Goal: Task Accomplishment & Management: Manage account settings

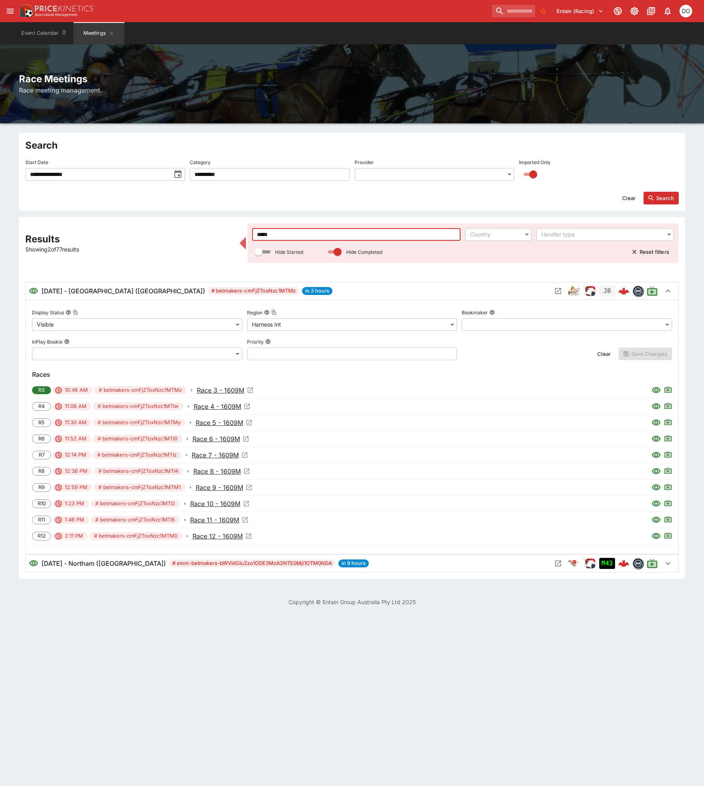
drag, startPoint x: 280, startPoint y: 235, endPoint x: 249, endPoint y: 234, distance: 31.2
click at [249, 234] on div "***** ​ Country ​ Handler type ​ Hide Started Hide Completed Reset filters" at bounding box center [463, 243] width 431 height 40
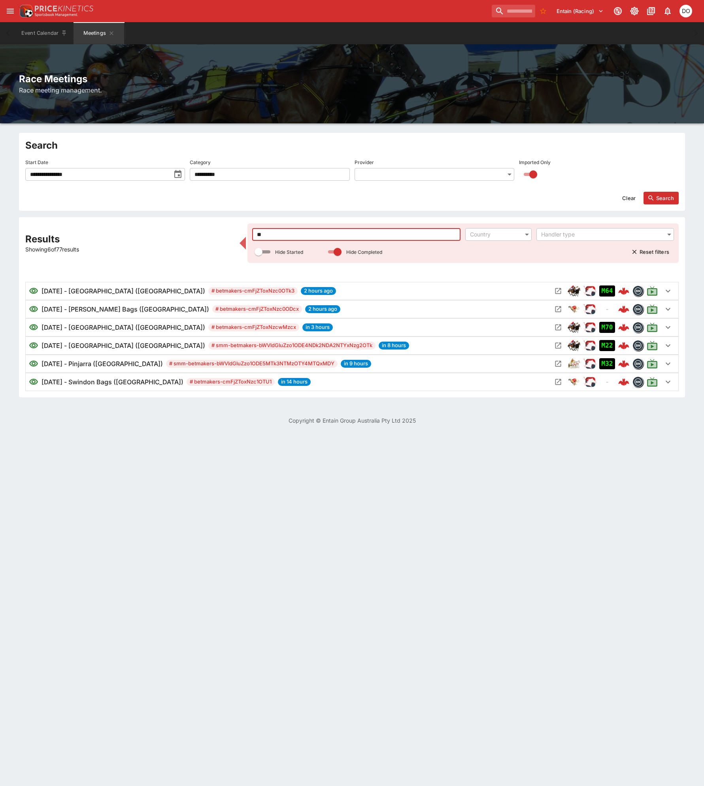
type input "***"
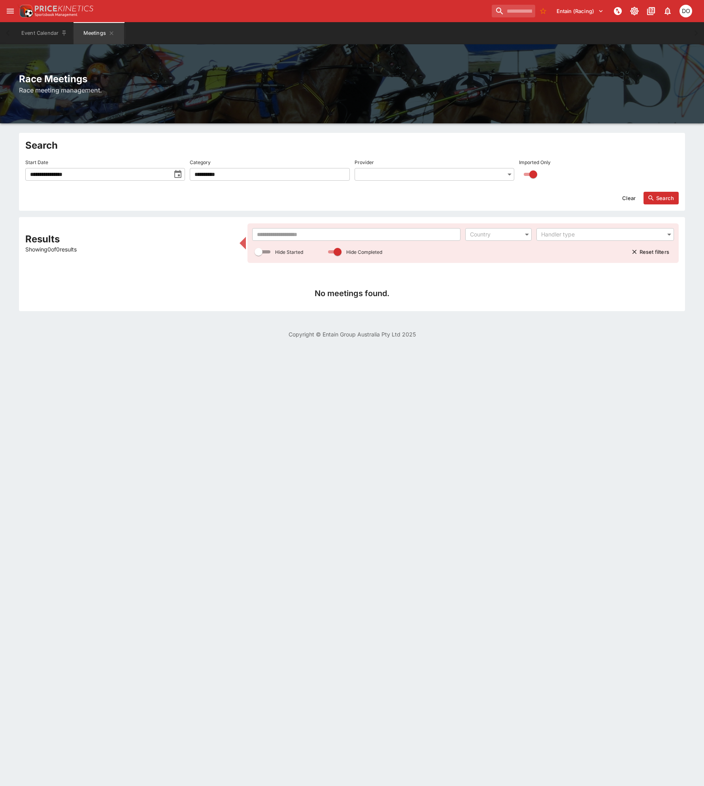
click at [265, 235] on input "text" at bounding box center [356, 234] width 209 height 13
drag, startPoint x: 251, startPoint y: 236, endPoint x: 243, endPoint y: 235, distance: 7.9
click at [243, 235] on div "Results Showing 0 of 77 results *** ​ Country ​ Handler type ​ Hide Started Hid…" at bounding box center [352, 263] width 654 height 81
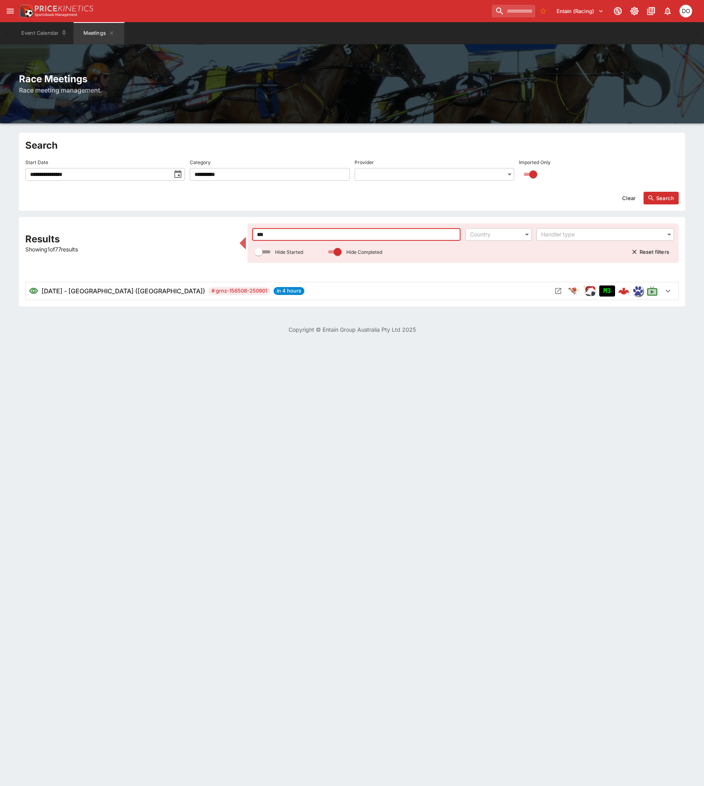
type input "***"
click at [558, 291] on icon "Open Meeting" at bounding box center [558, 291] width 8 height 8
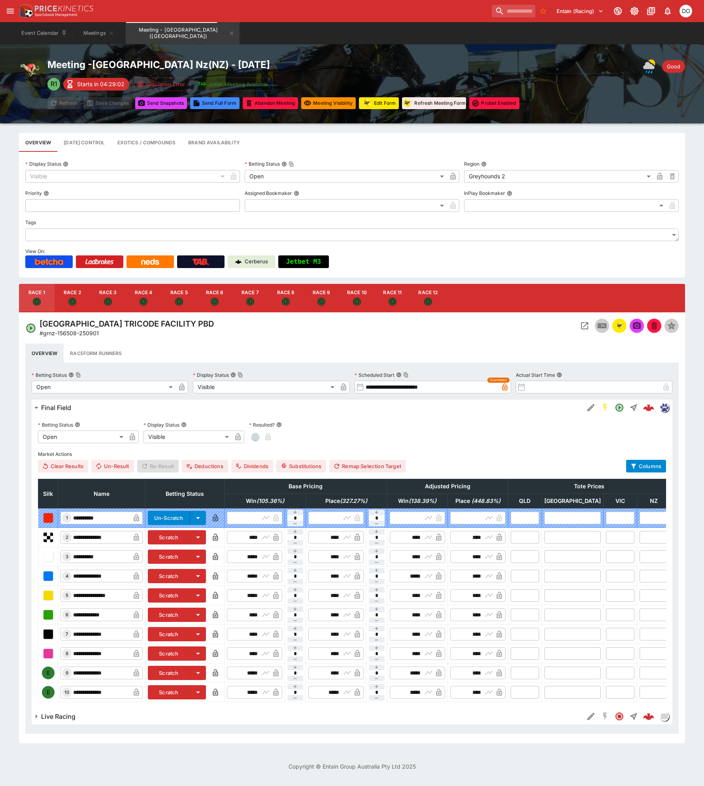
click at [190, 574] on button "Scratch" at bounding box center [169, 576] width 42 height 14
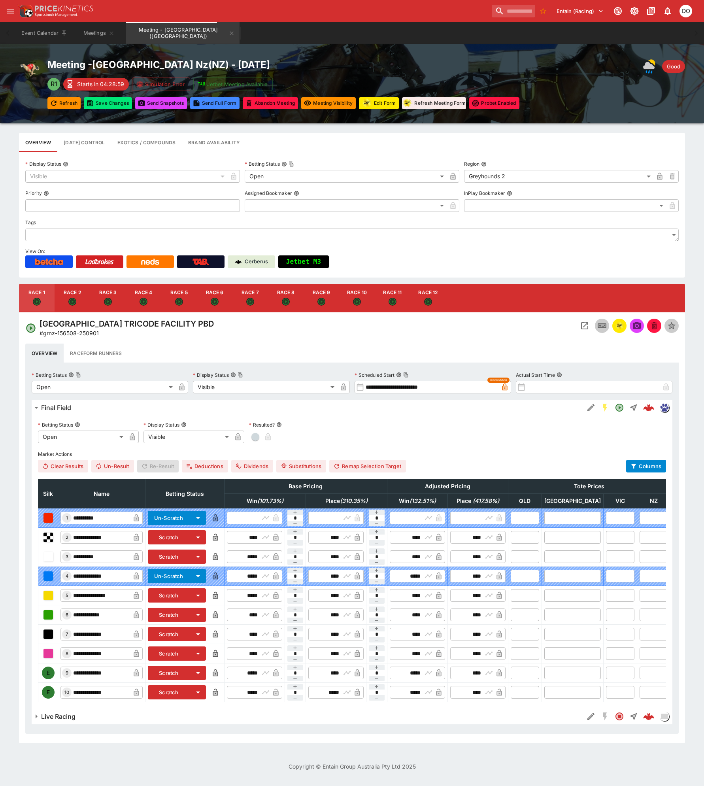
click at [187, 655] on button "Scratch" at bounding box center [169, 654] width 42 height 14
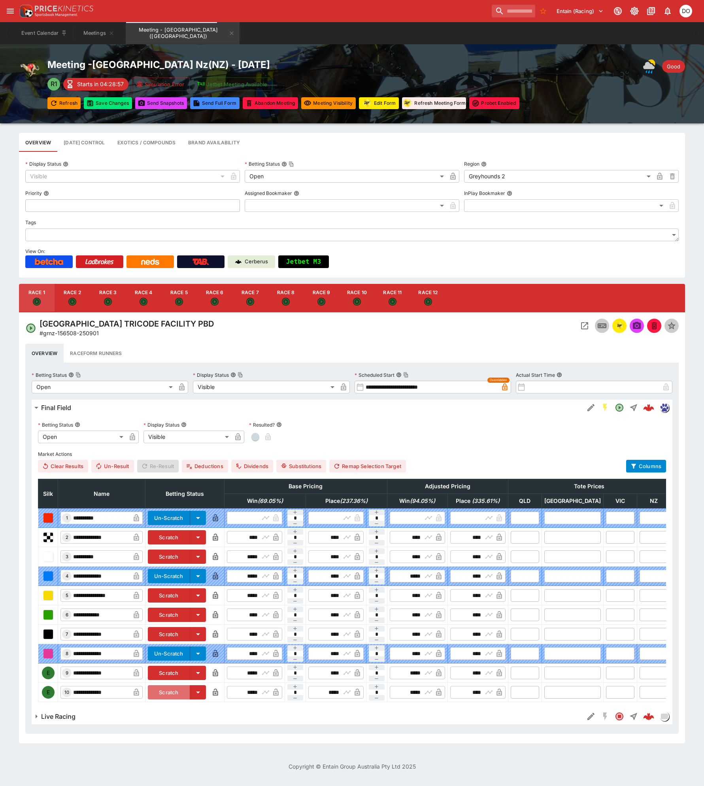
click at [181, 694] on button "Scratch" at bounding box center [169, 692] width 42 height 14
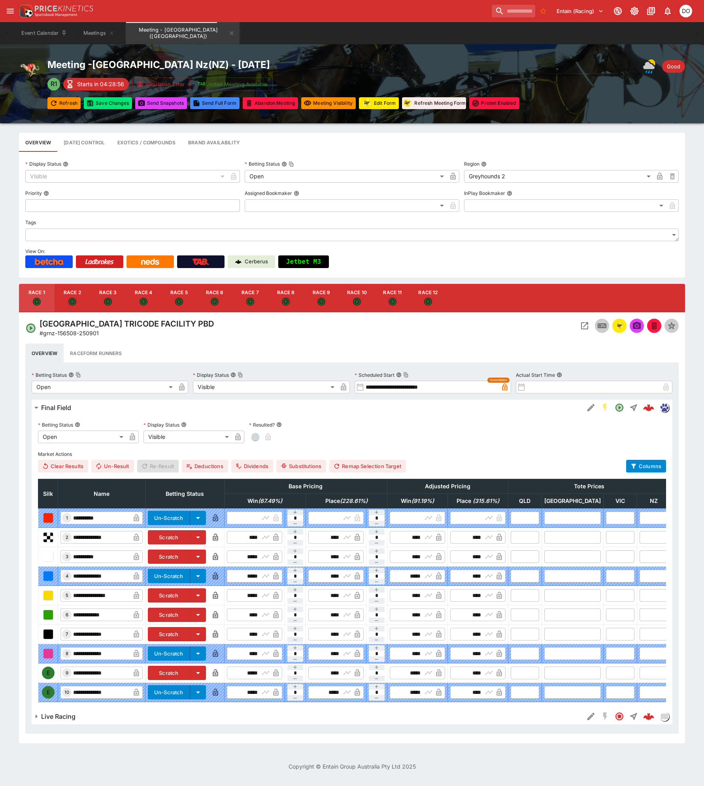
click at [70, 302] on icon "Open" at bounding box center [72, 301] width 5 height 5
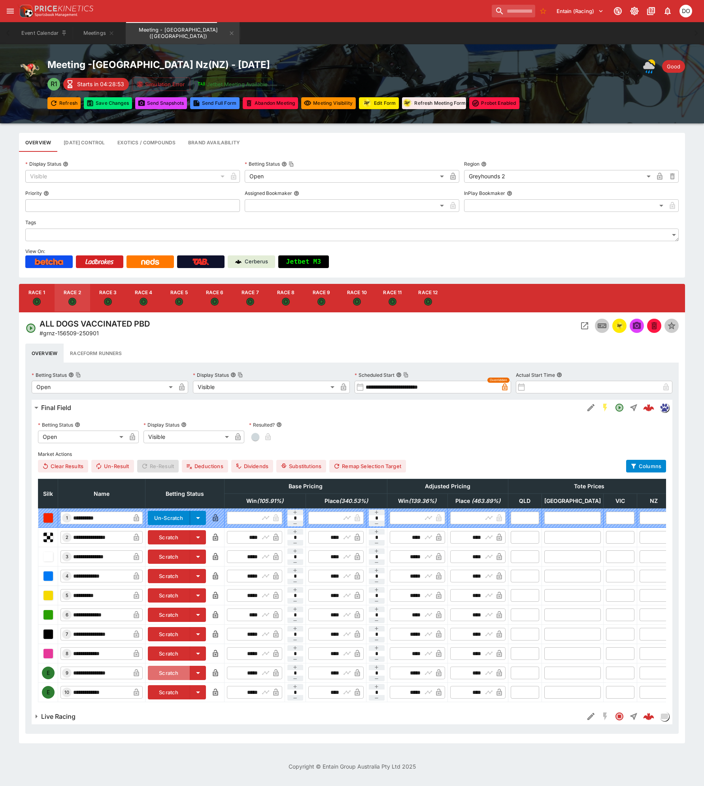
click at [183, 672] on button "Scratch" at bounding box center [169, 673] width 42 height 14
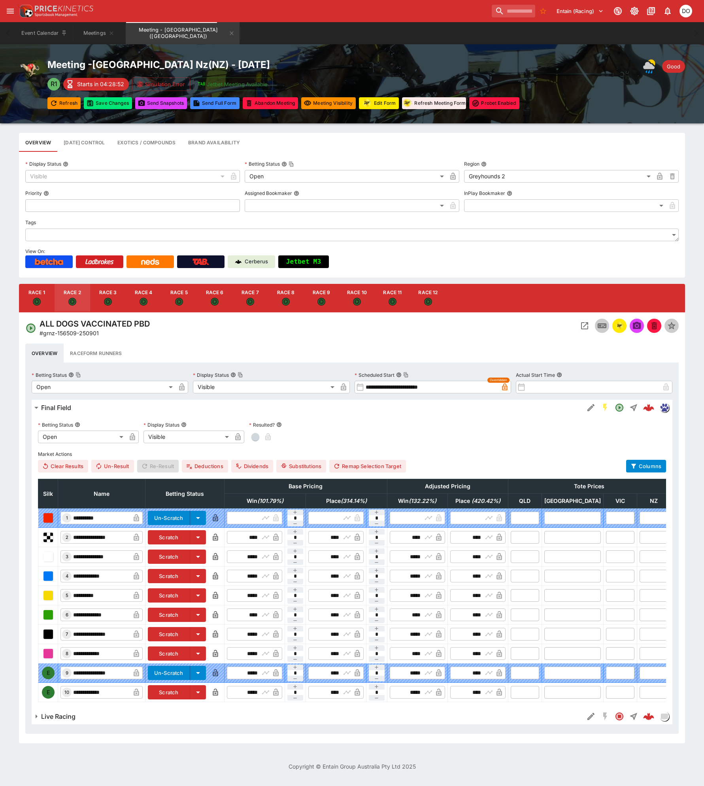
click at [190, 690] on button "Scratch" at bounding box center [169, 692] width 42 height 14
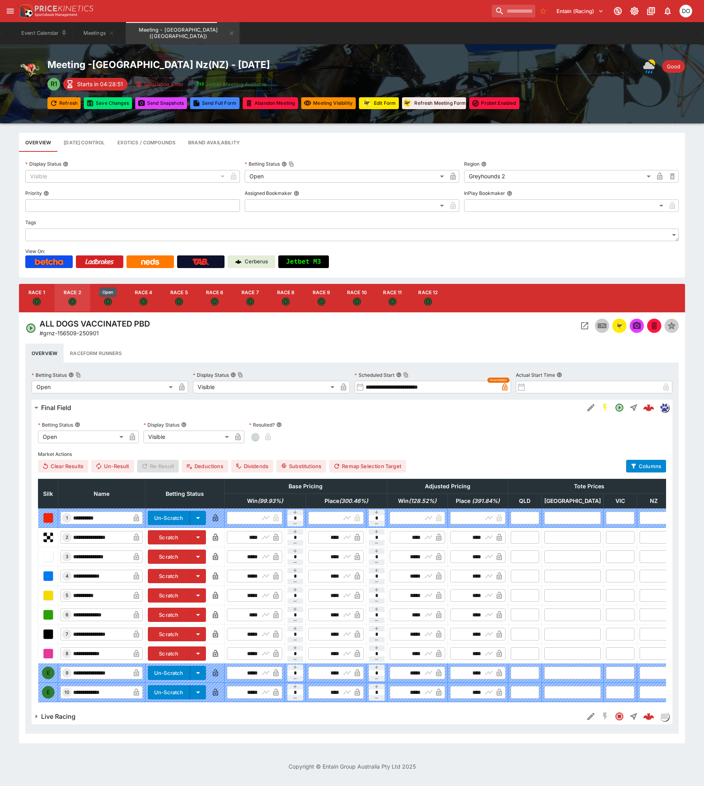
click at [108, 303] on icon "Open" at bounding box center [107, 301] width 5 height 5
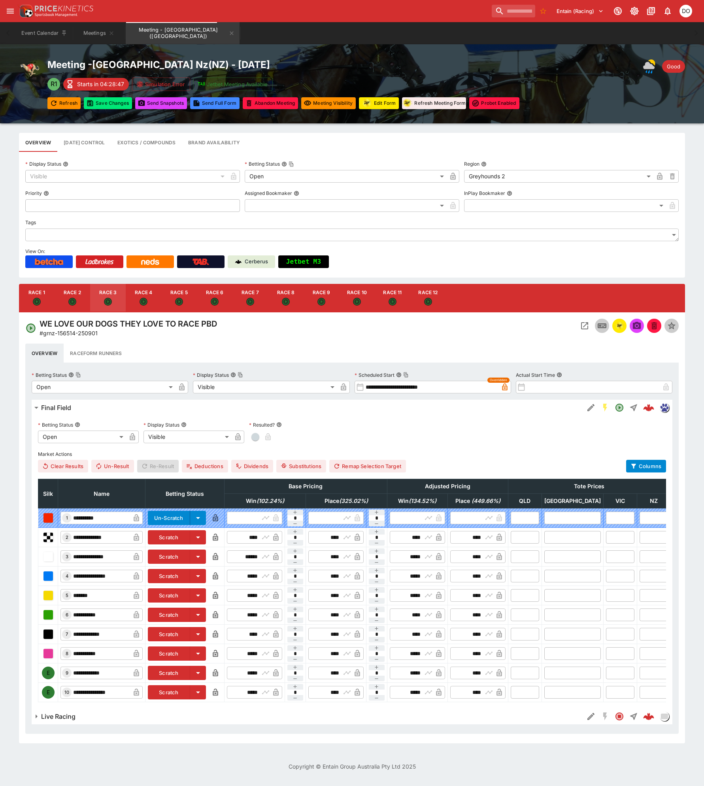
click at [190, 671] on button "Scratch" at bounding box center [169, 673] width 42 height 14
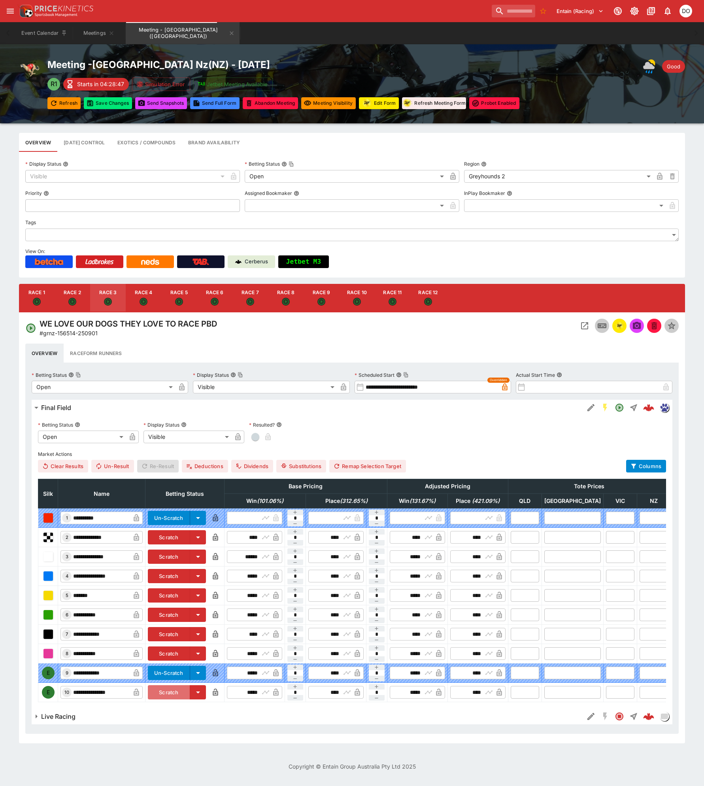
click at [190, 692] on button "Scratch" at bounding box center [169, 692] width 42 height 14
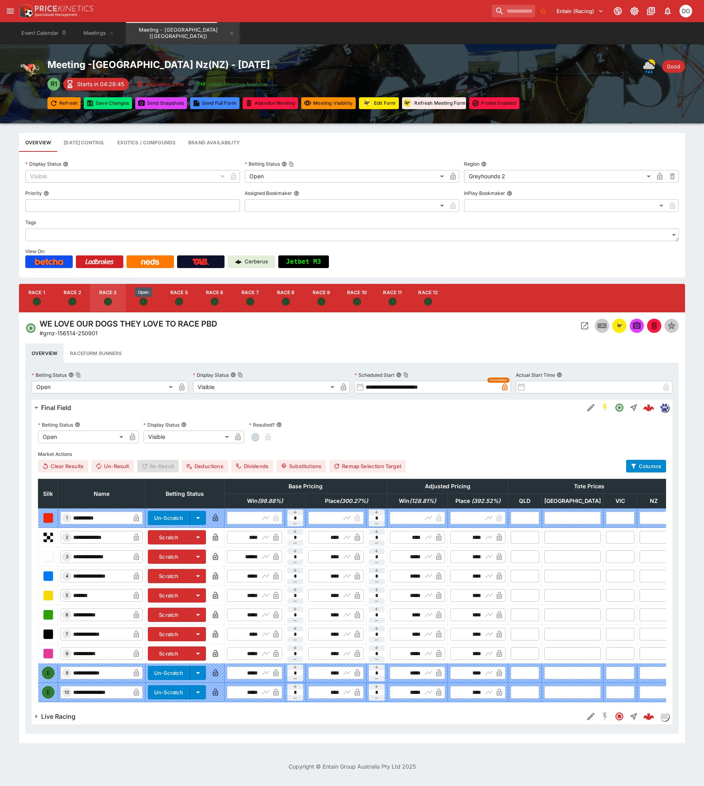
click at [143, 304] on icon "Open" at bounding box center [143, 302] width 7 height 7
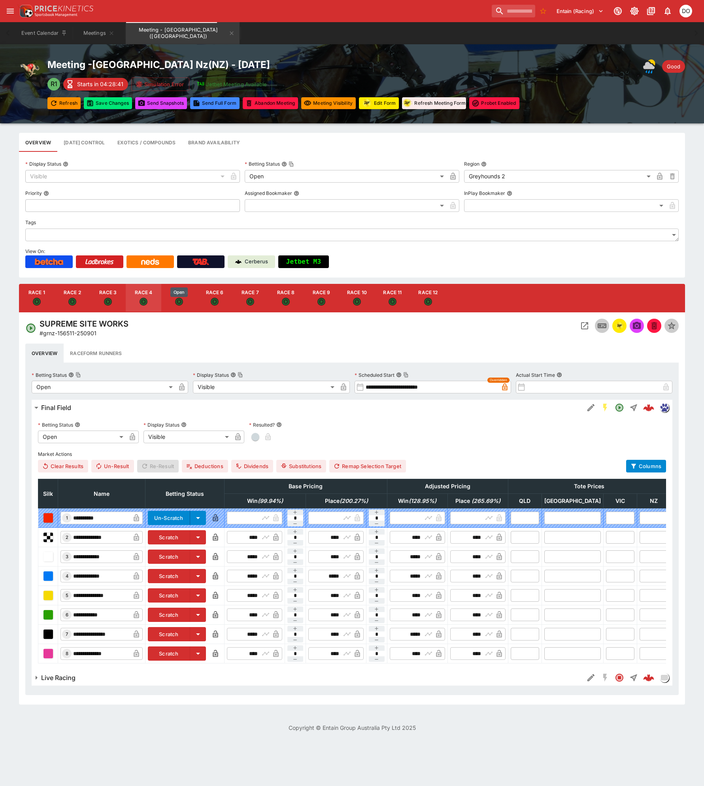
click at [181, 302] on icon "Open" at bounding box center [178, 301] width 5 height 5
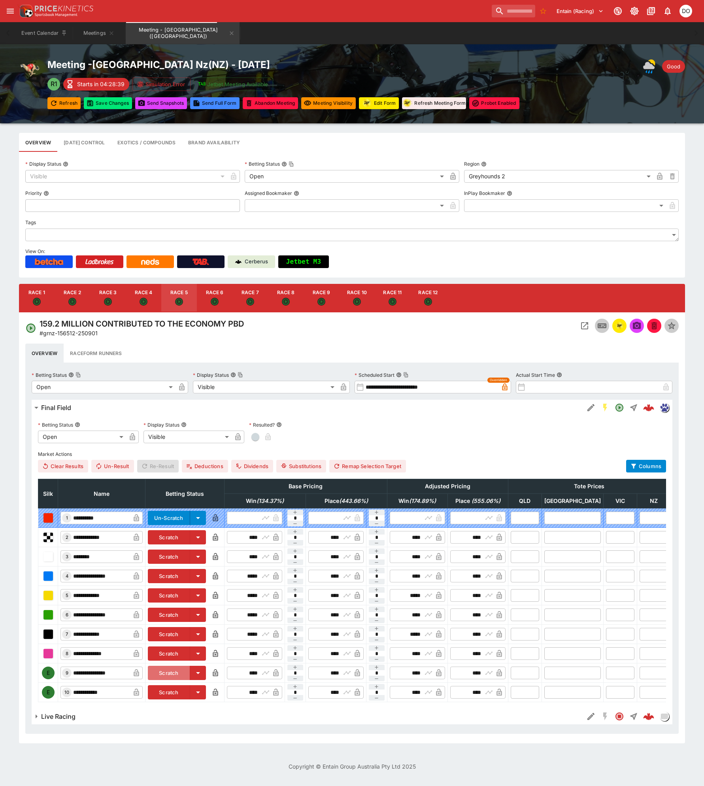
click at [184, 674] on button "Scratch" at bounding box center [169, 673] width 42 height 14
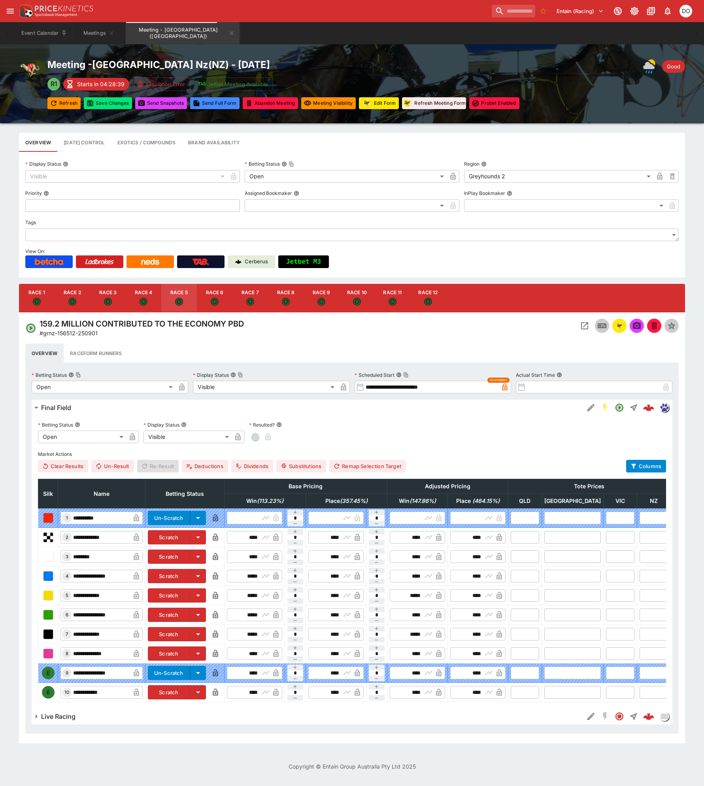
click at [189, 690] on button "Scratch" at bounding box center [169, 692] width 42 height 14
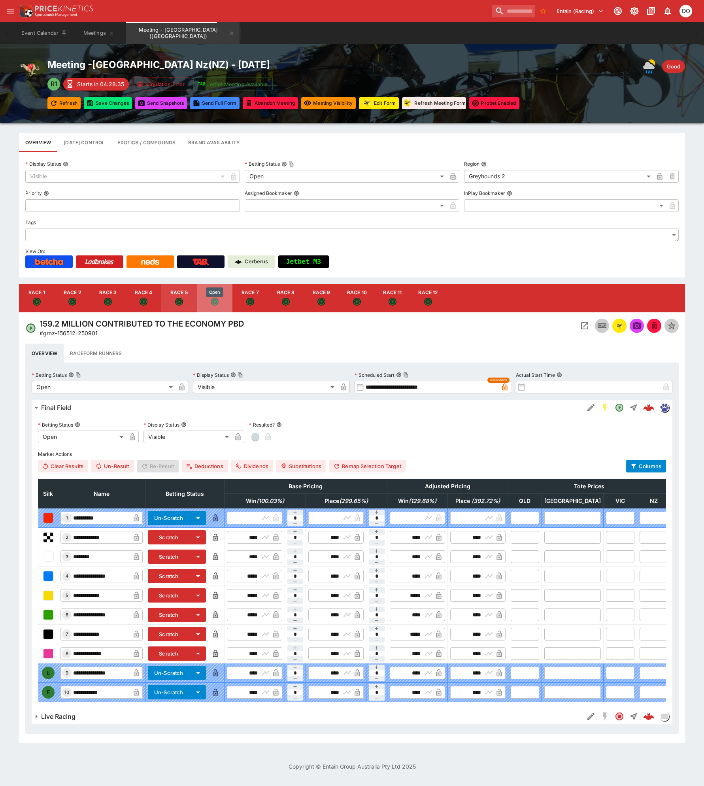
click at [212, 299] on icon "Open" at bounding box center [215, 302] width 8 height 8
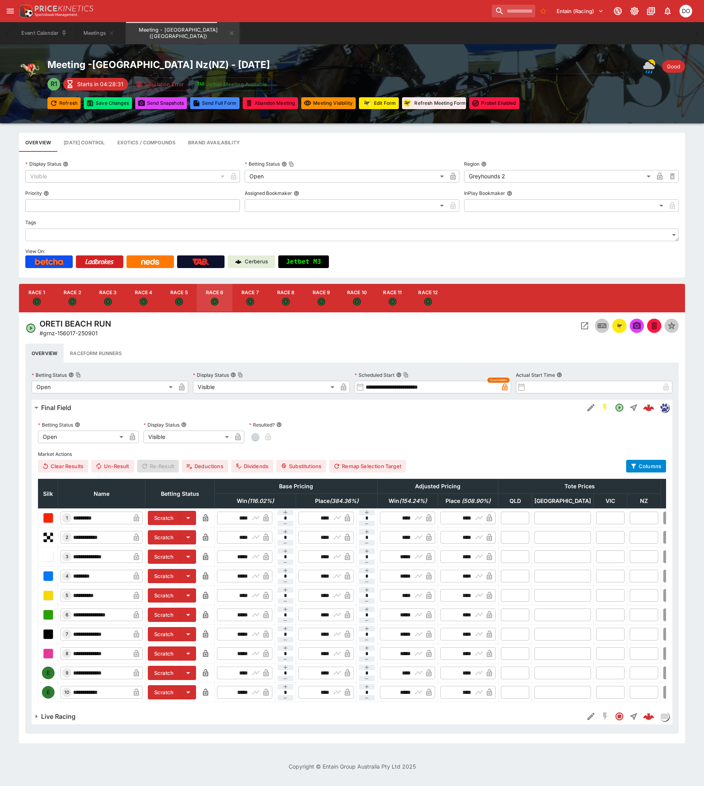
click at [180, 517] on button "Scratch" at bounding box center [164, 518] width 32 height 14
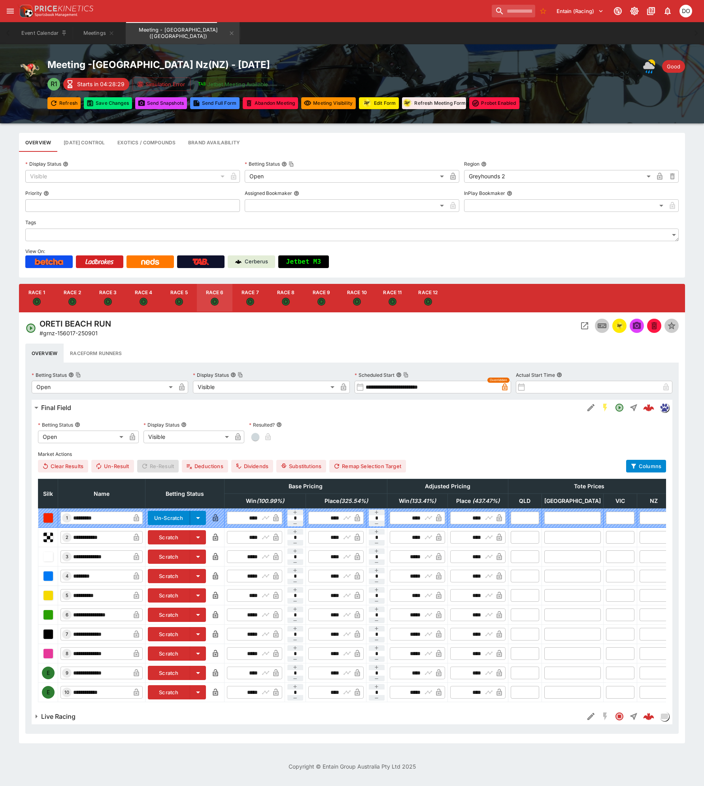
click at [183, 654] on button "Scratch" at bounding box center [169, 654] width 42 height 14
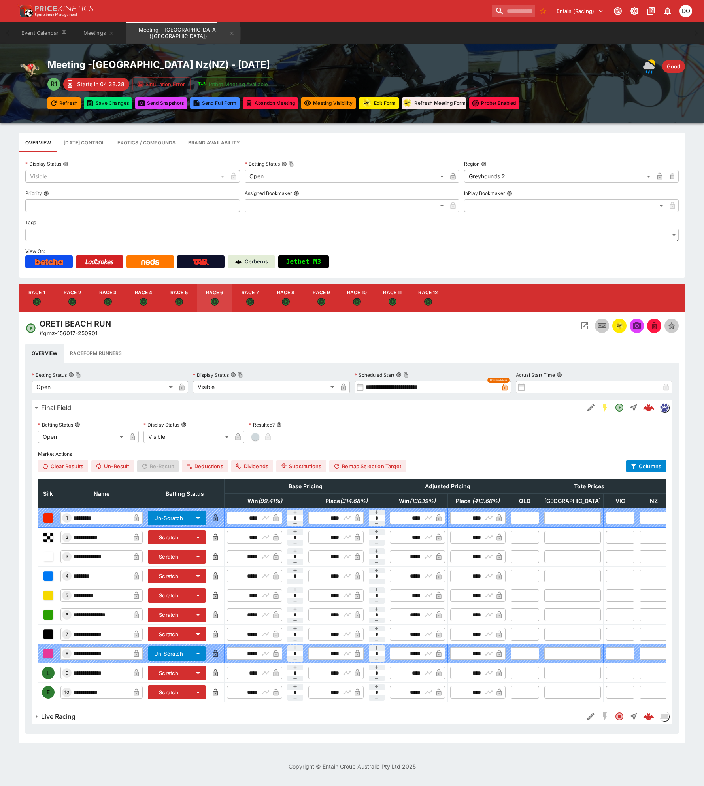
click at [190, 693] on button "Scratch" at bounding box center [169, 692] width 42 height 14
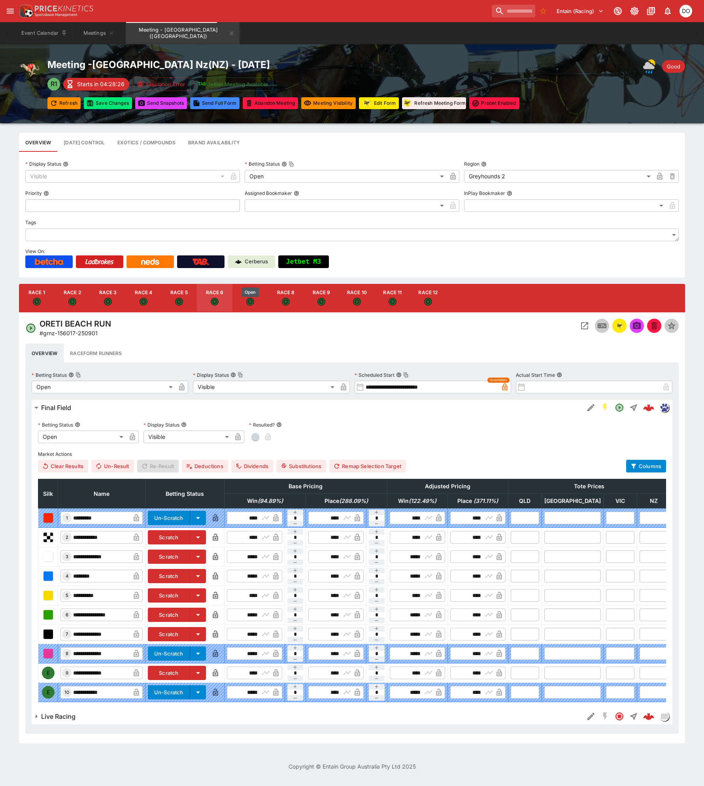
click at [253, 300] on icon "Open" at bounding box center [250, 302] width 7 height 7
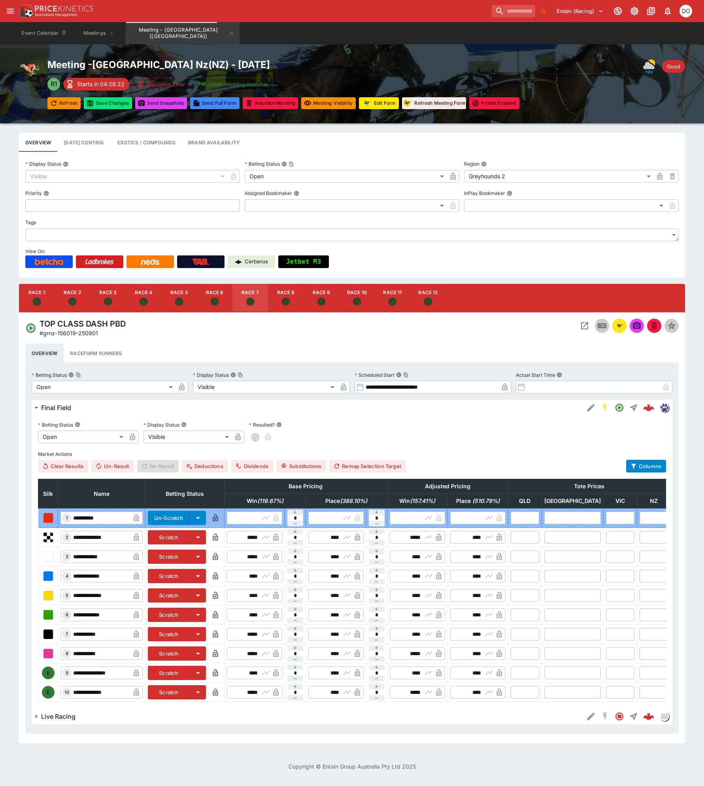
click at [190, 674] on button "Scratch" at bounding box center [169, 673] width 42 height 14
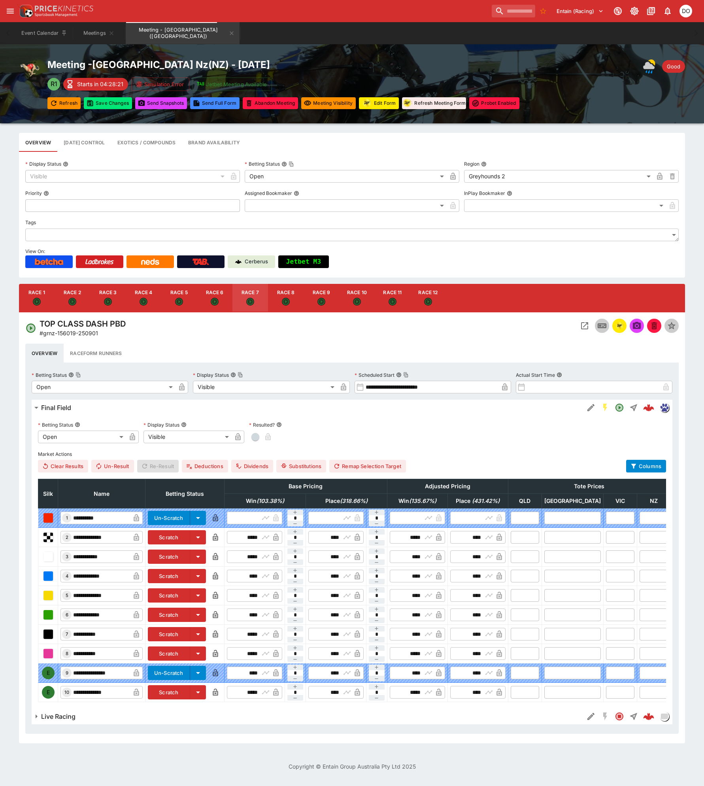
click at [190, 691] on button "Scratch" at bounding box center [169, 692] width 42 height 14
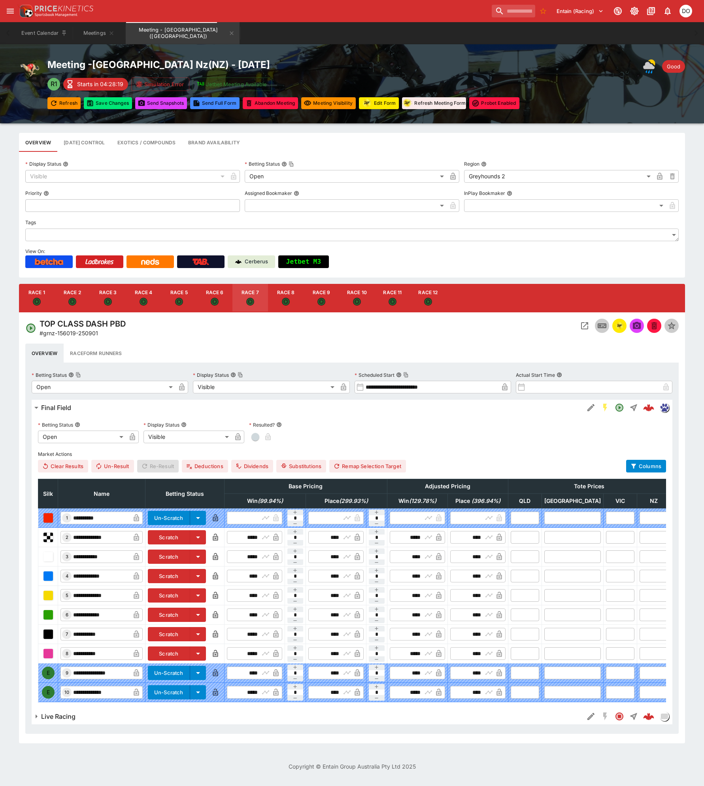
click at [287, 301] on icon "Open" at bounding box center [285, 301] width 5 height 5
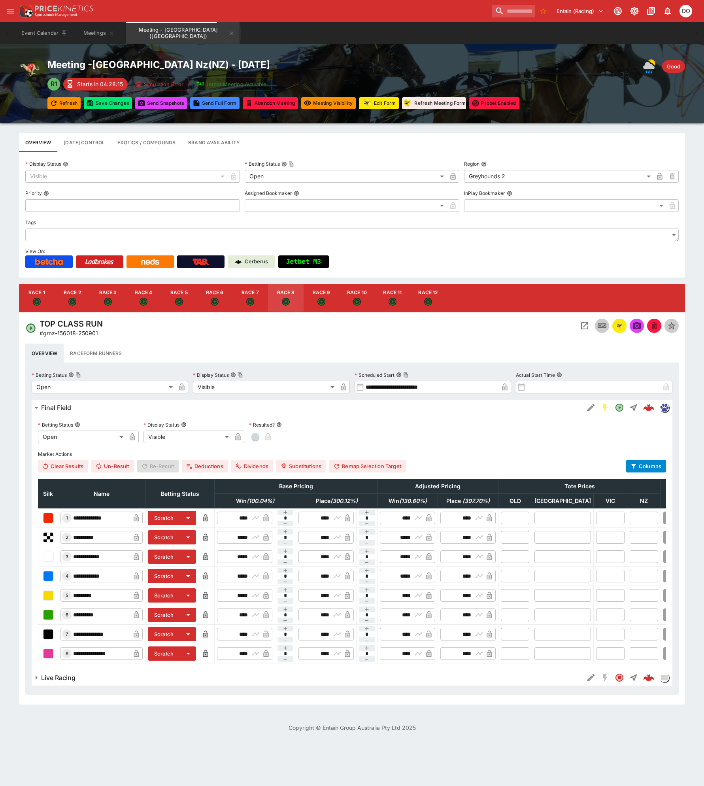
click at [180, 616] on button "Scratch" at bounding box center [164, 615] width 32 height 14
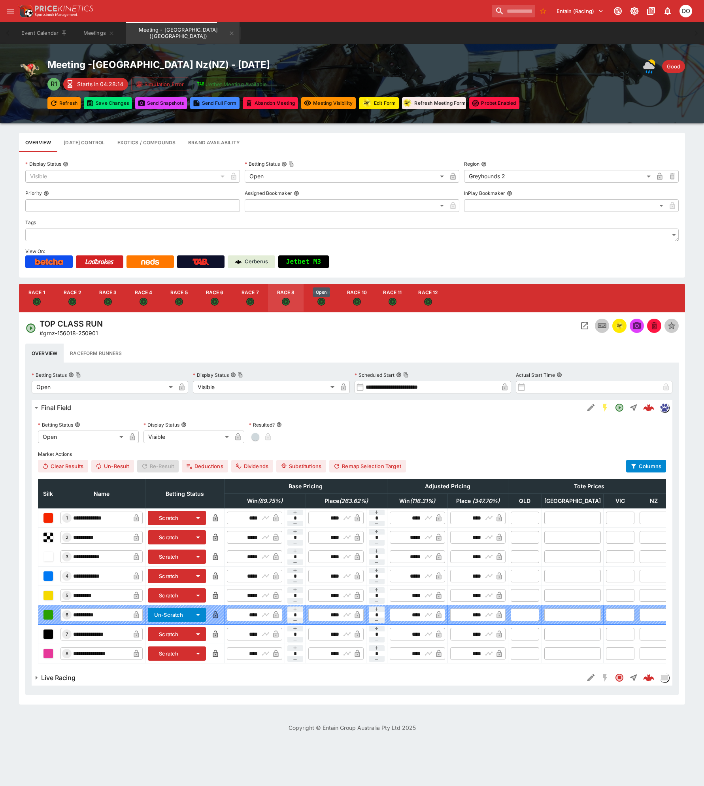
click at [321, 303] on icon "Open" at bounding box center [321, 302] width 7 height 7
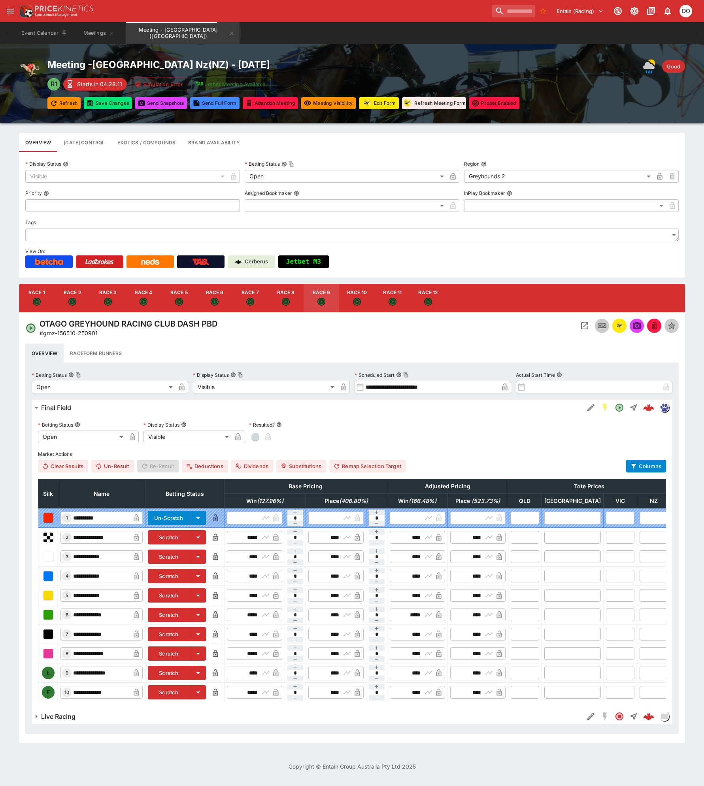
click at [187, 673] on button "Scratch" at bounding box center [169, 673] width 42 height 14
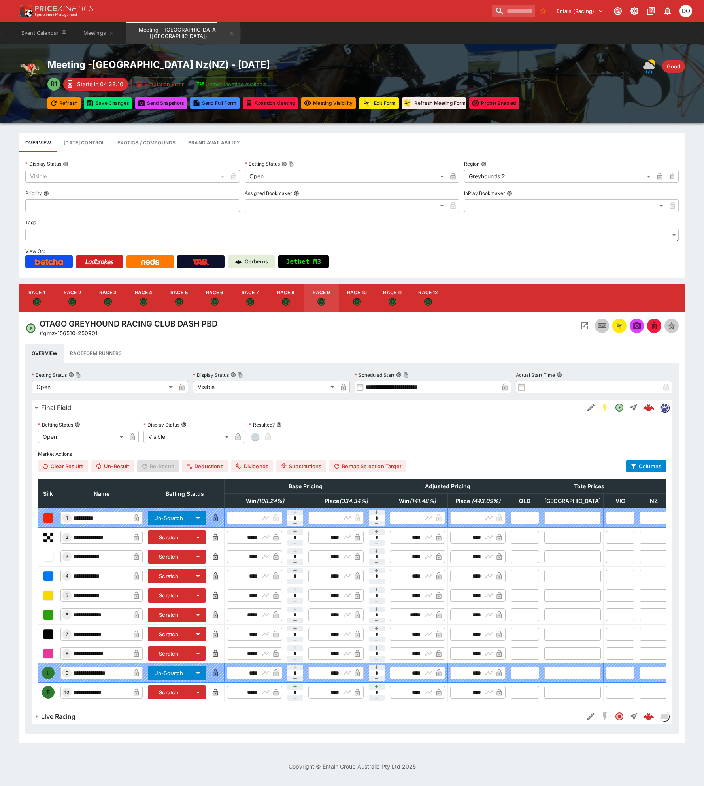
click at [189, 690] on button "Scratch" at bounding box center [169, 692] width 42 height 14
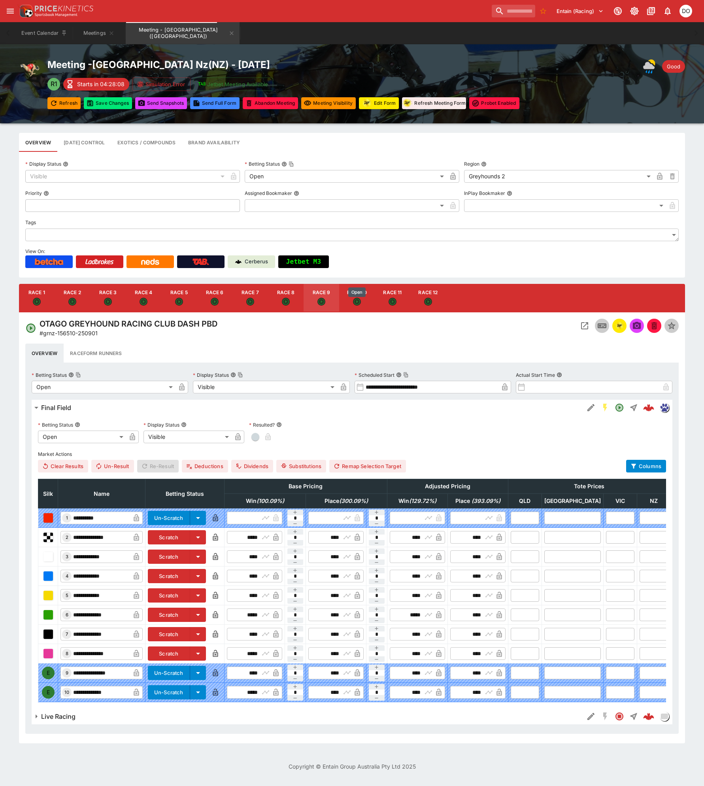
click at [357, 303] on icon "Open" at bounding box center [356, 301] width 5 height 5
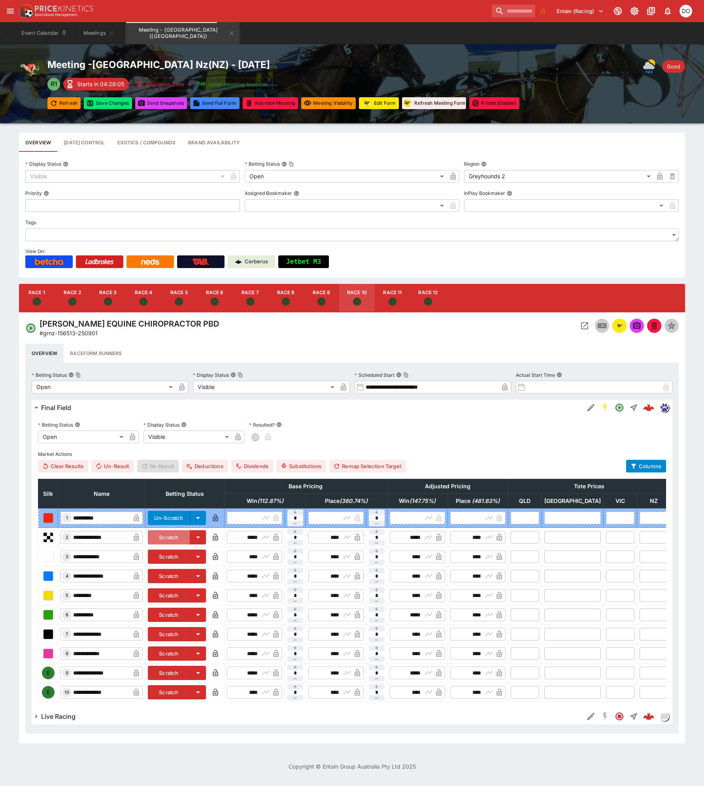
click at [190, 537] on button "Scratch" at bounding box center [169, 537] width 42 height 14
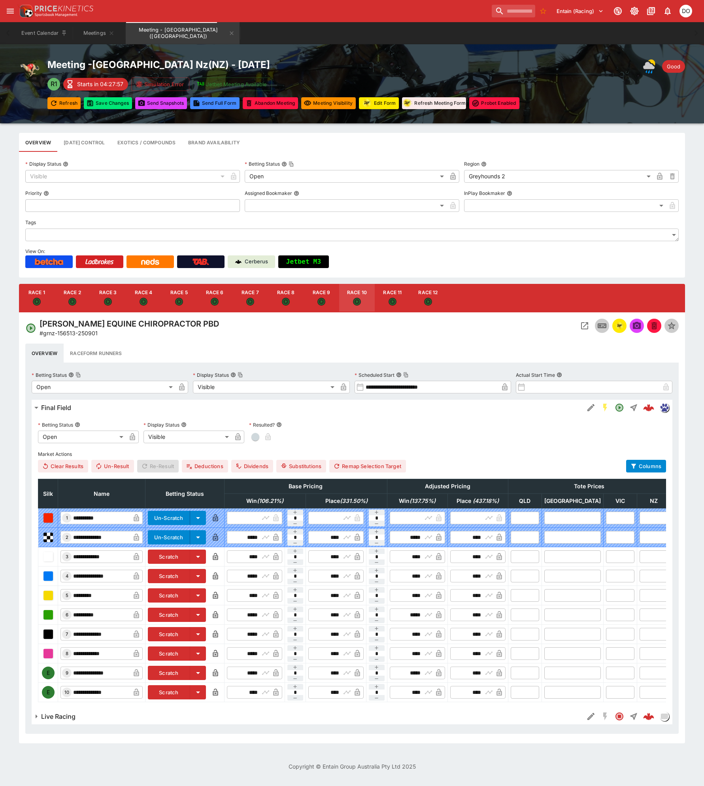
click at [185, 674] on button "Scratch" at bounding box center [169, 673] width 42 height 14
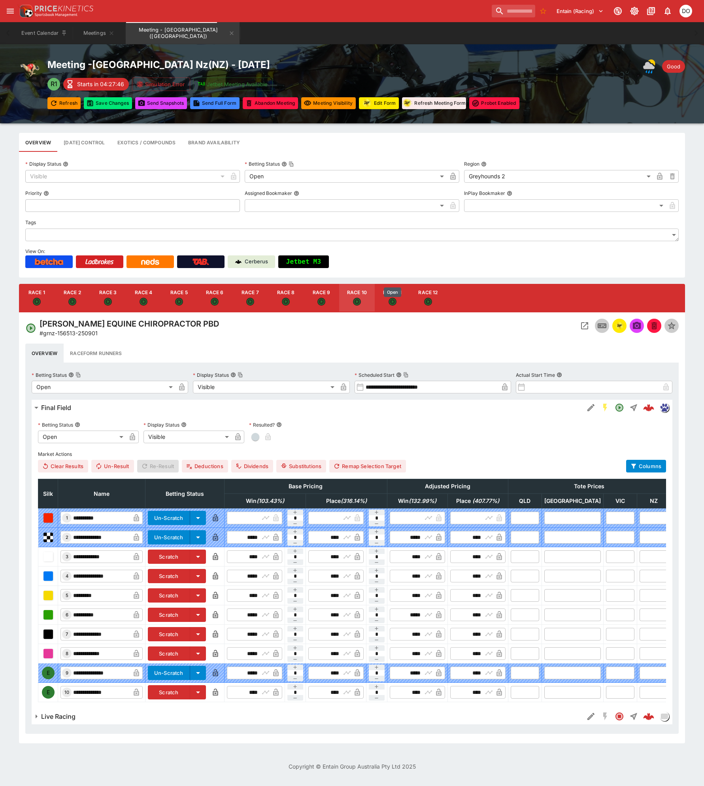
click at [395, 303] on icon "Open" at bounding box center [393, 302] width 7 height 7
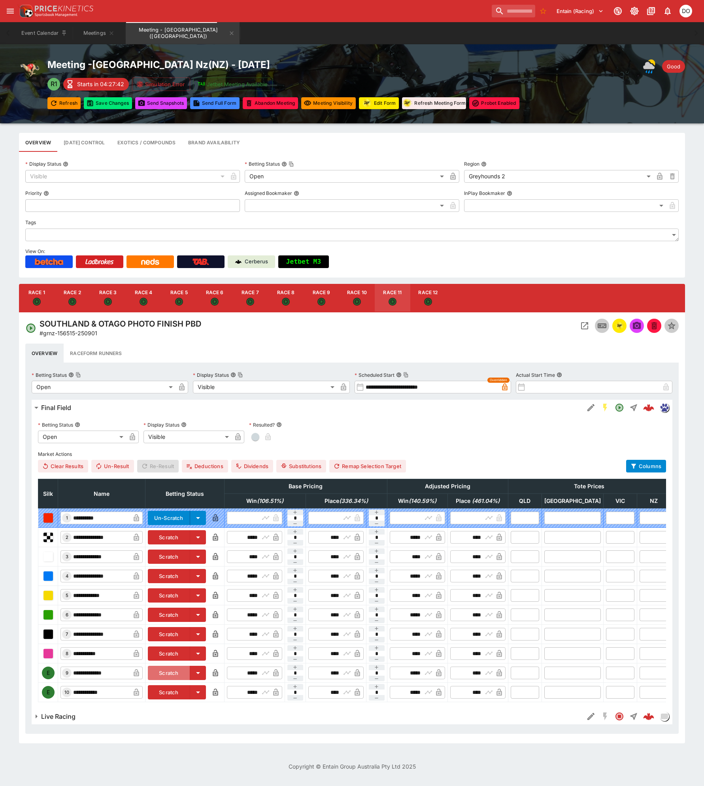
click at [189, 673] on button "Scratch" at bounding box center [169, 673] width 42 height 14
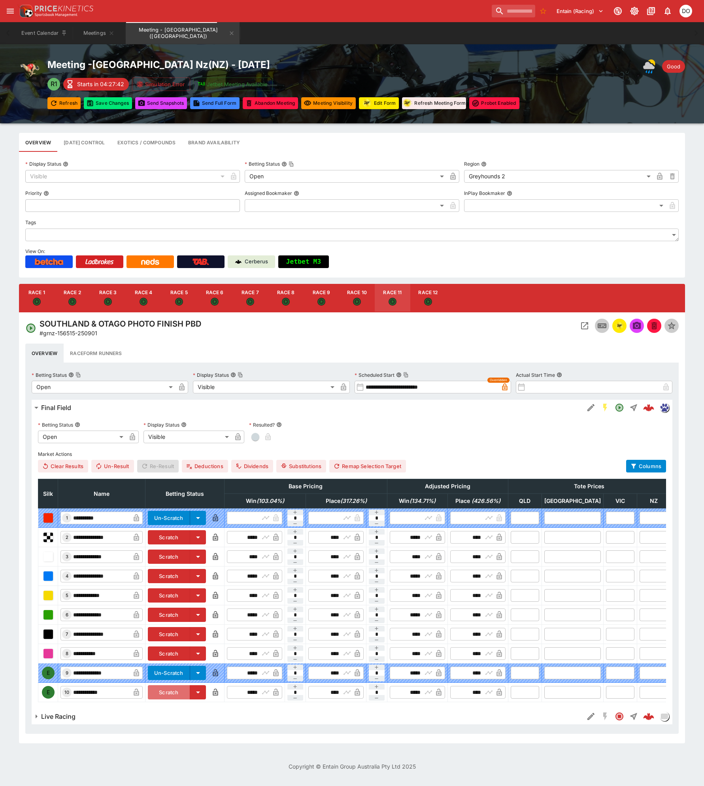
click at [189, 695] on button "Scratch" at bounding box center [169, 692] width 42 height 14
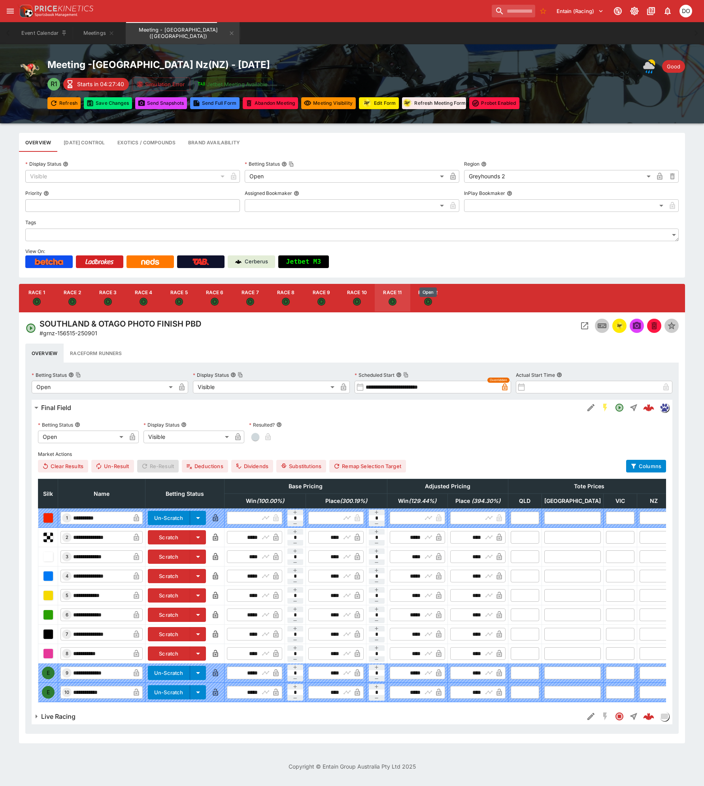
click at [430, 300] on icon "Open" at bounding box center [427, 301] width 5 height 5
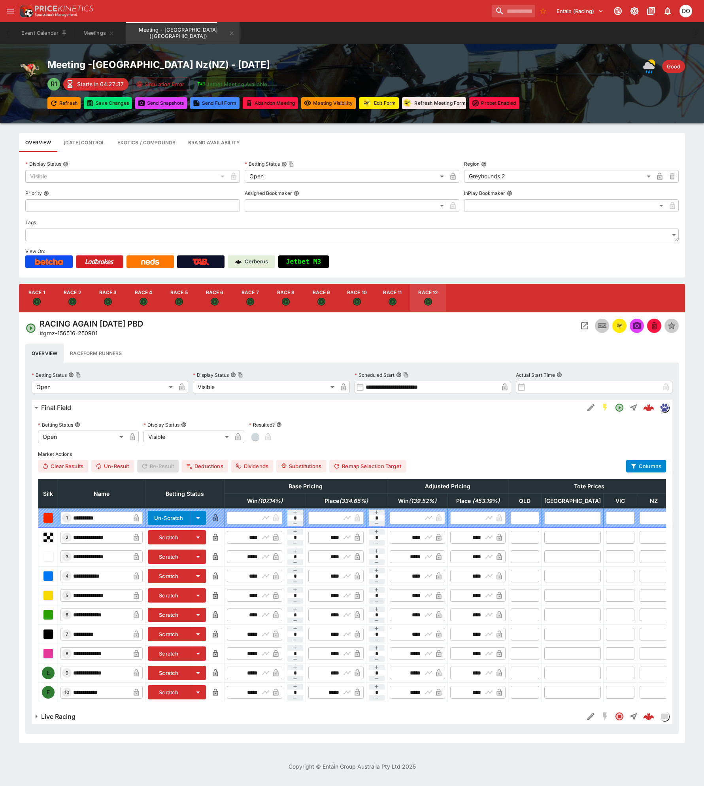
click at [189, 672] on button "Scratch" at bounding box center [169, 673] width 42 height 14
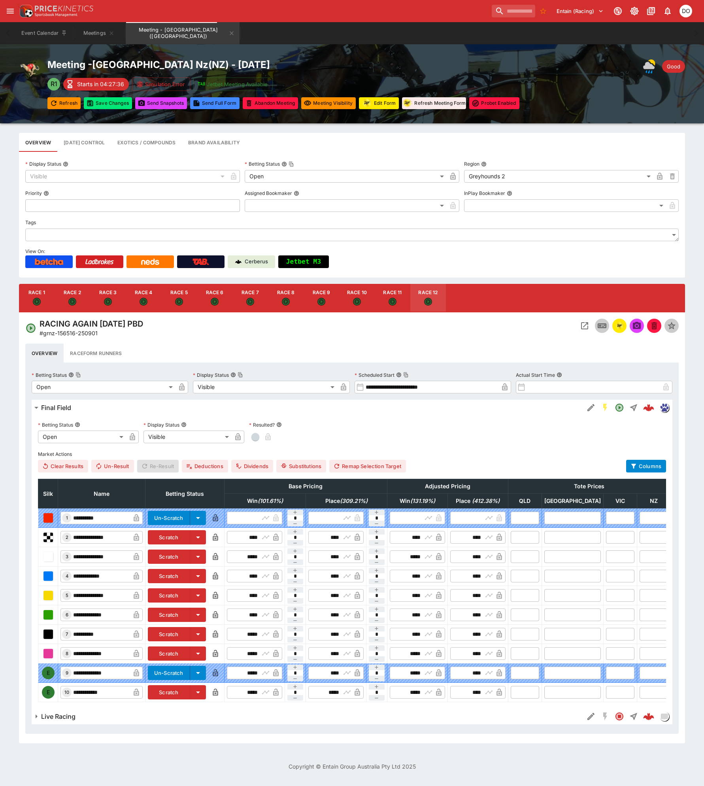
click at [189, 693] on button "Scratch" at bounding box center [169, 692] width 42 height 14
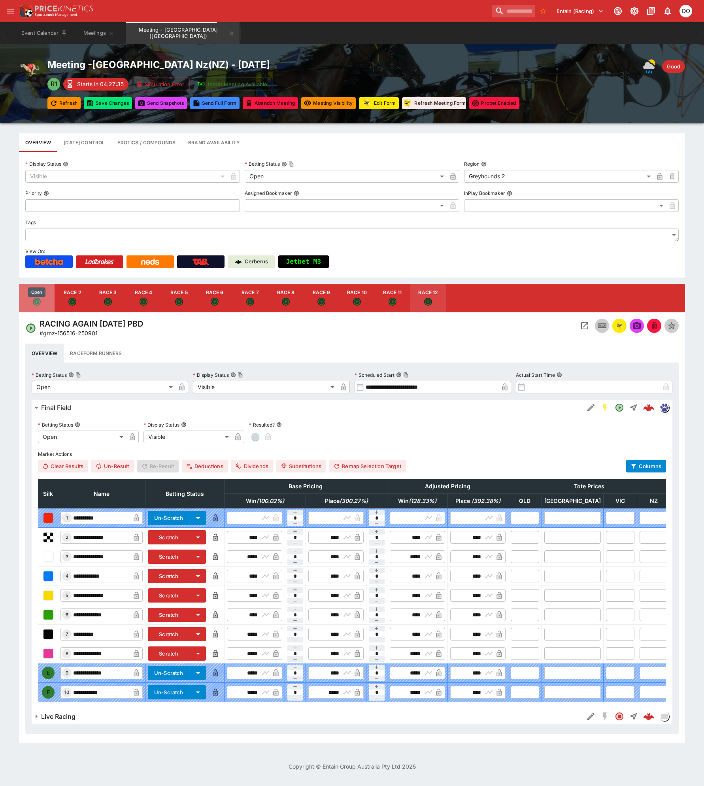
click at [37, 304] on icon "Open" at bounding box center [36, 301] width 5 height 5
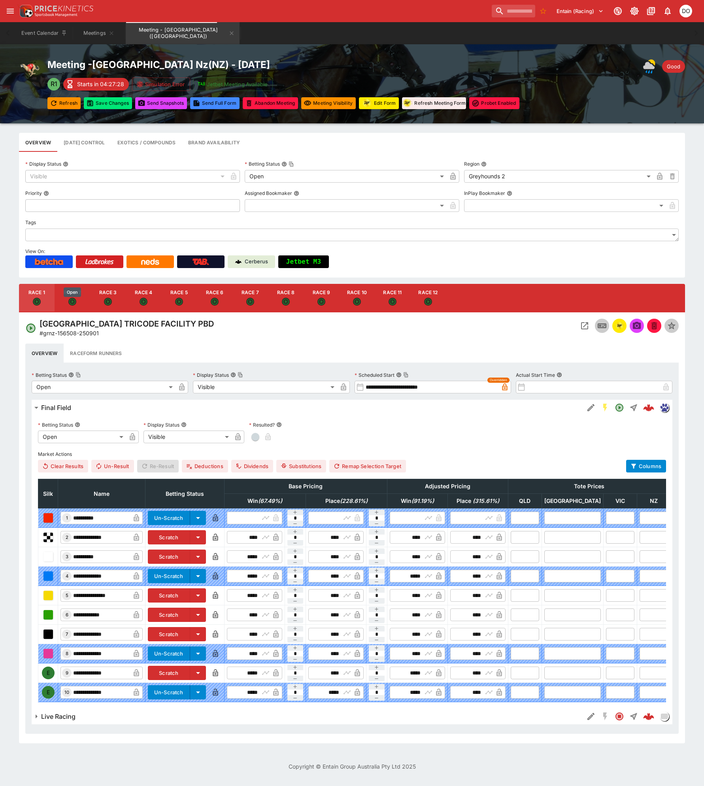
click at [73, 302] on icon "Open" at bounding box center [72, 302] width 7 height 7
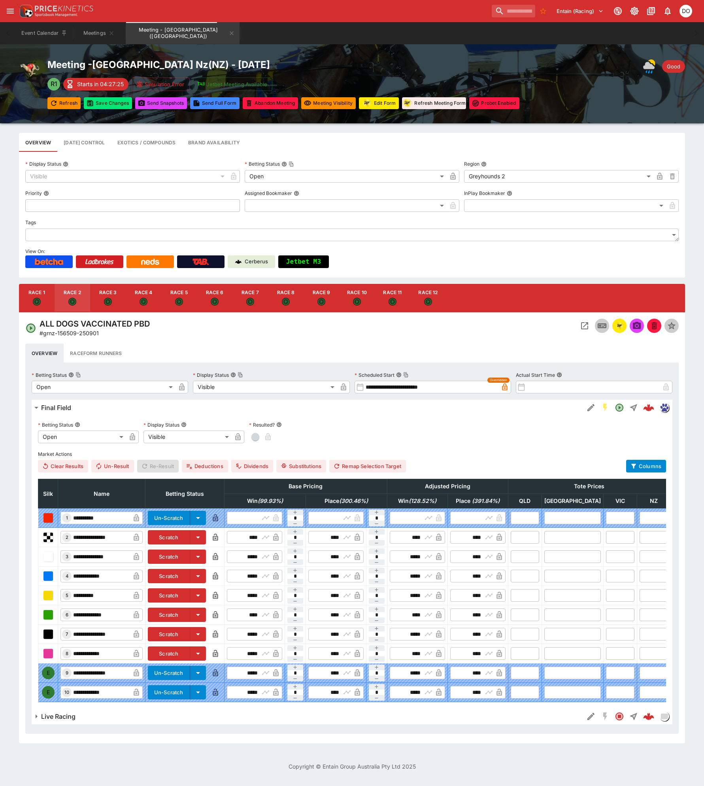
click at [108, 299] on icon "Open" at bounding box center [107, 301] width 5 height 5
click at [144, 299] on icon "Open" at bounding box center [143, 301] width 5 height 5
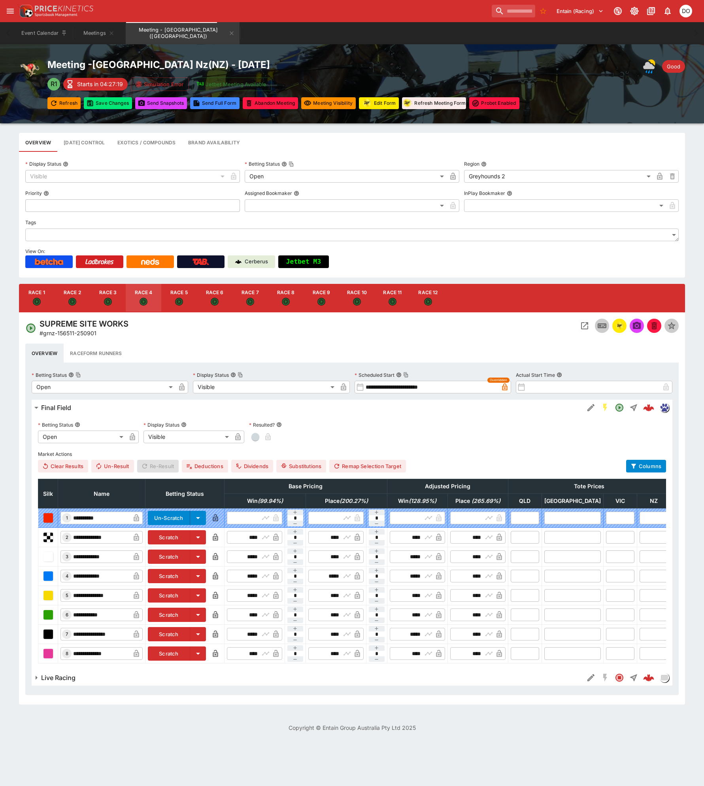
click at [179, 303] on icon "Open" at bounding box center [179, 302] width 7 height 7
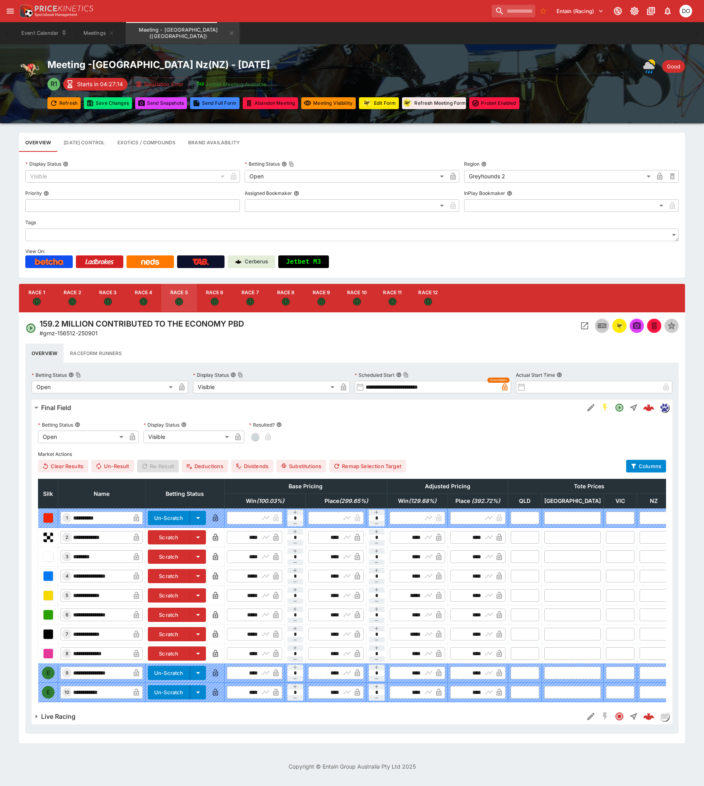
click at [219, 299] on button "Race 6" at bounding box center [215, 298] width 36 height 28
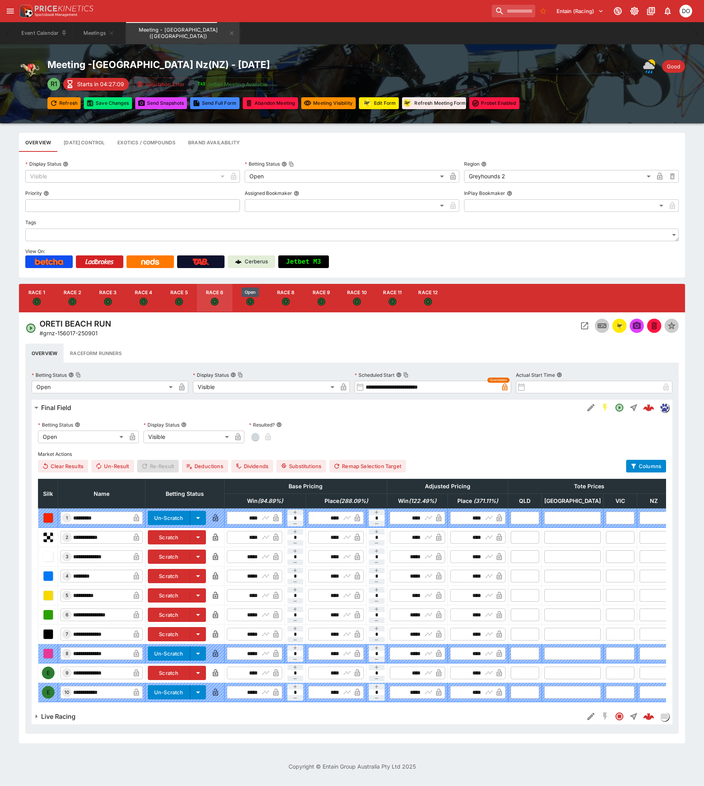
click at [252, 301] on icon "Open" at bounding box center [250, 301] width 5 height 5
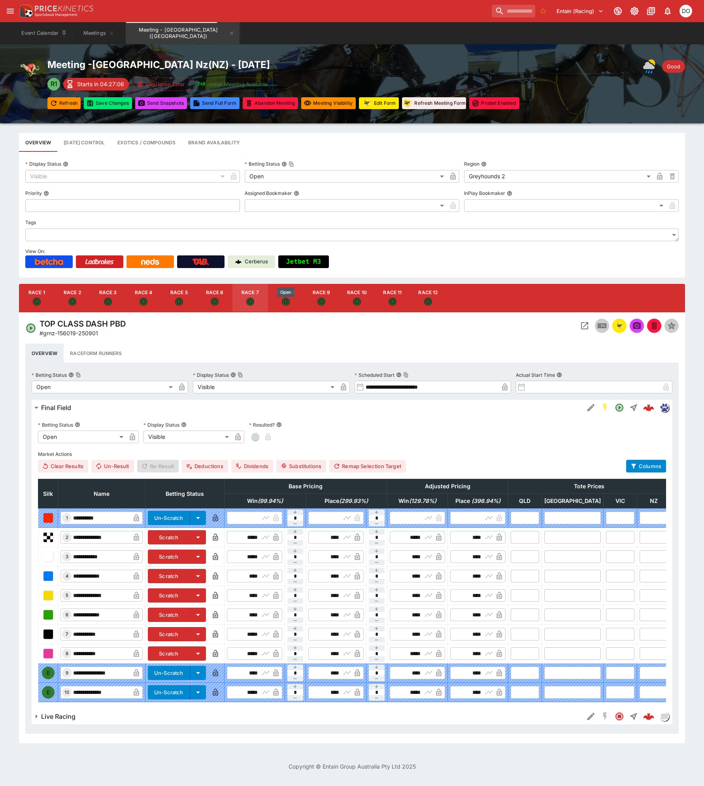
click at [284, 303] on icon "Open" at bounding box center [285, 301] width 5 height 5
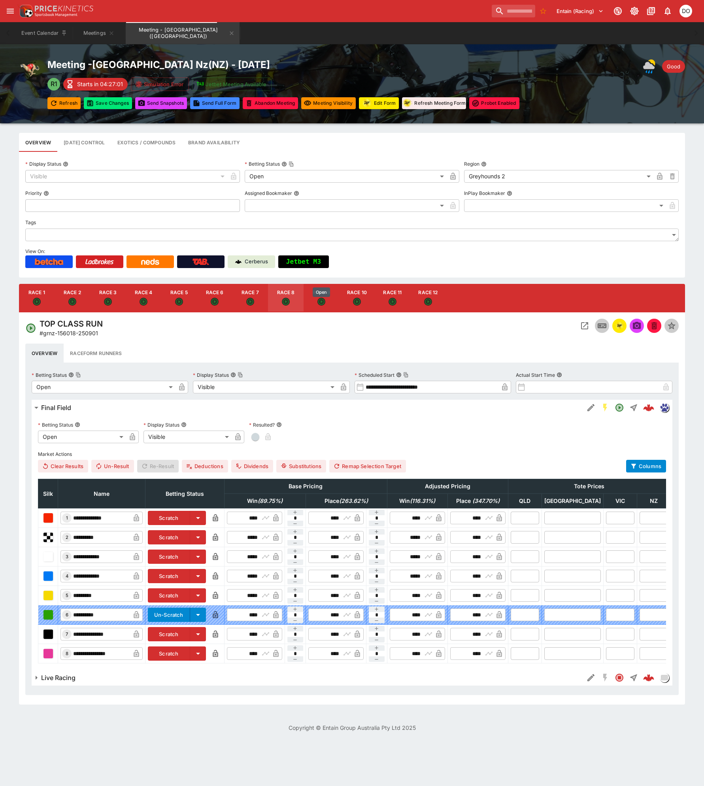
click at [323, 302] on icon "Open" at bounding box center [321, 302] width 7 height 7
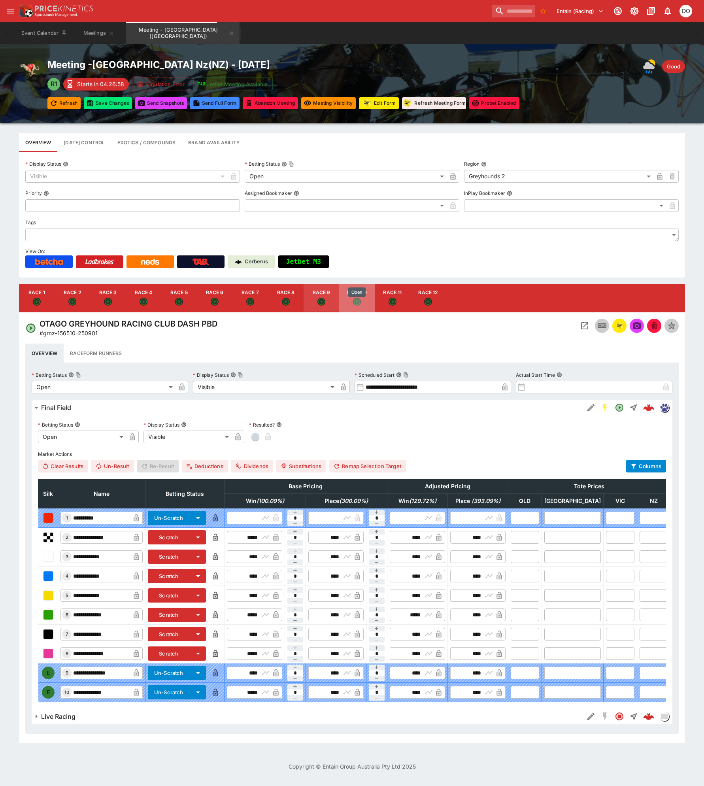
click at [355, 303] on icon "Open" at bounding box center [356, 301] width 5 height 5
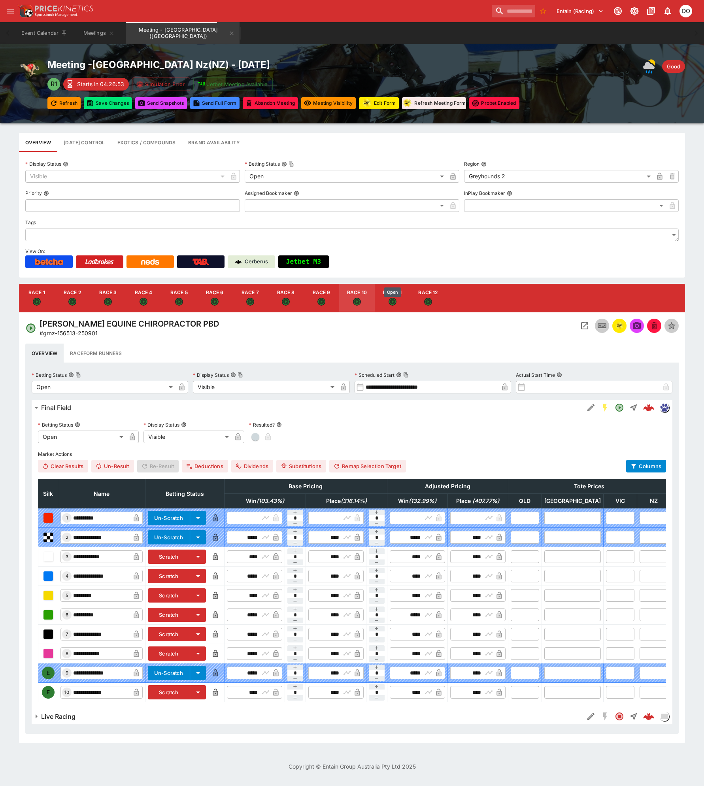
click at [390, 301] on icon "Open" at bounding box center [392, 301] width 5 height 5
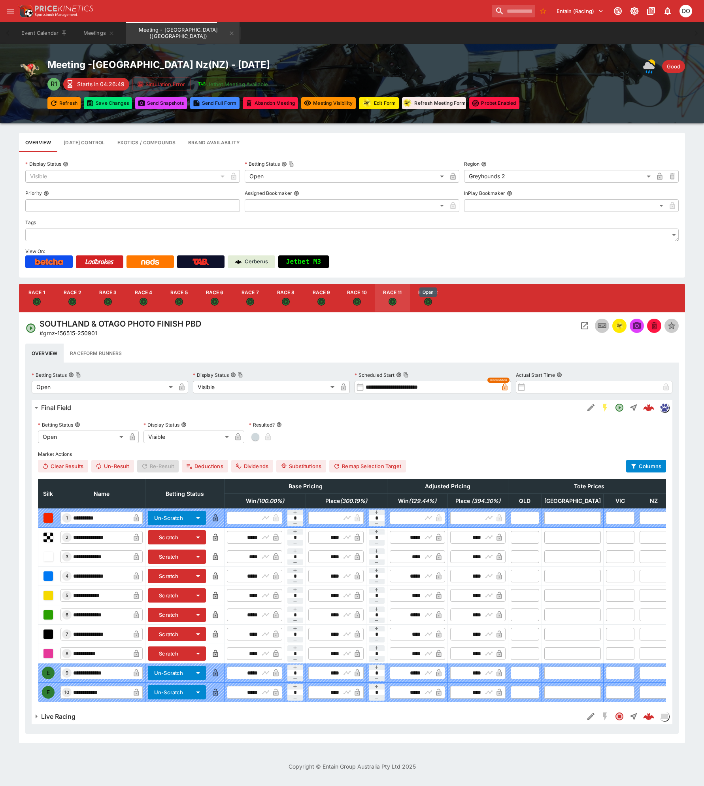
click at [426, 303] on icon "Open" at bounding box center [427, 301] width 5 height 5
click at [357, 299] on icon "Open" at bounding box center [356, 301] width 5 height 5
type input "**********"
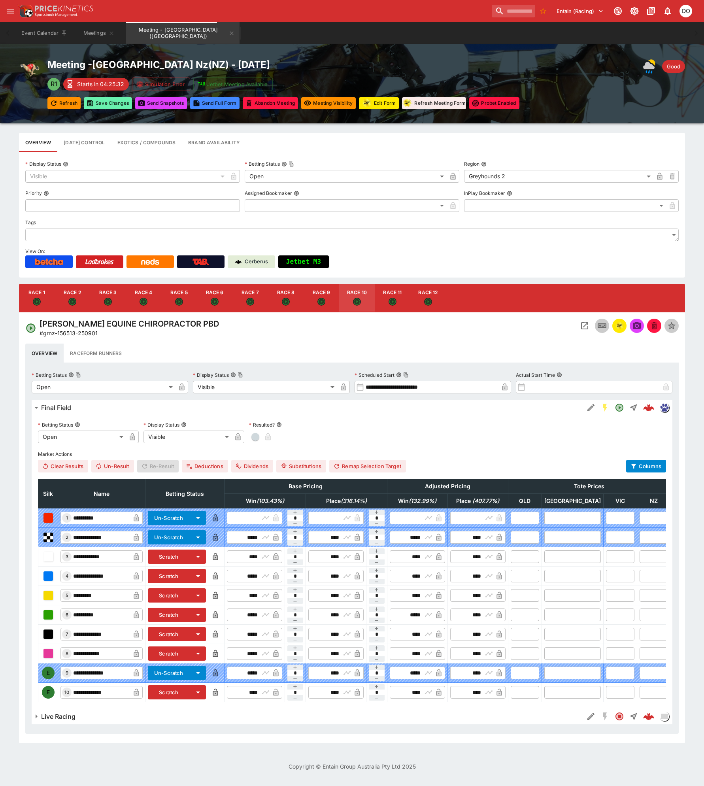
click at [110, 102] on button "Save Changes" at bounding box center [108, 103] width 48 height 12
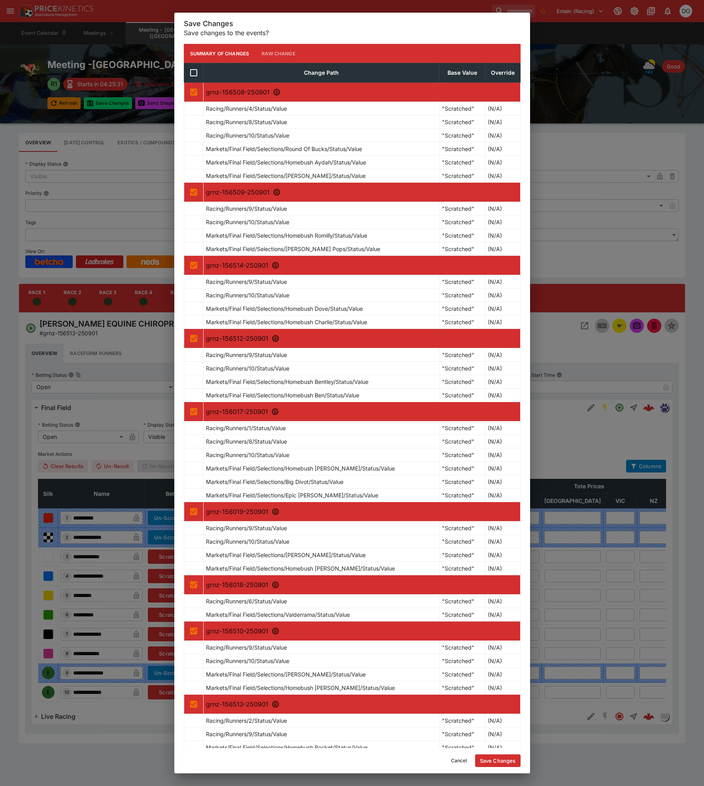
click at [503, 759] on button "Save Changes" at bounding box center [497, 760] width 45 height 13
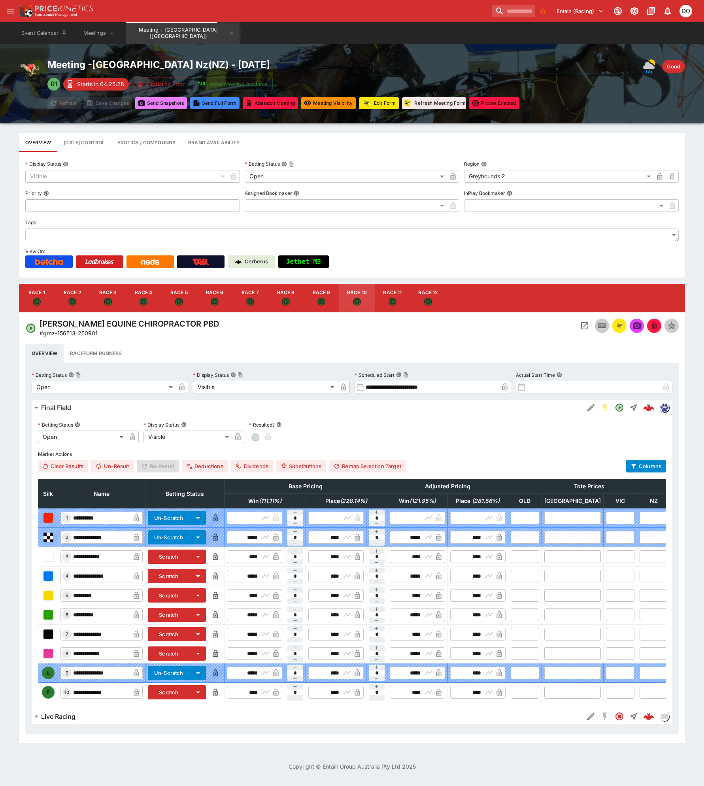
click at [166, 104] on button "Send Snapshot s" at bounding box center [161, 103] width 52 height 12
click at [35, 303] on icon "Open" at bounding box center [36, 301] width 5 height 5
type input "**********"
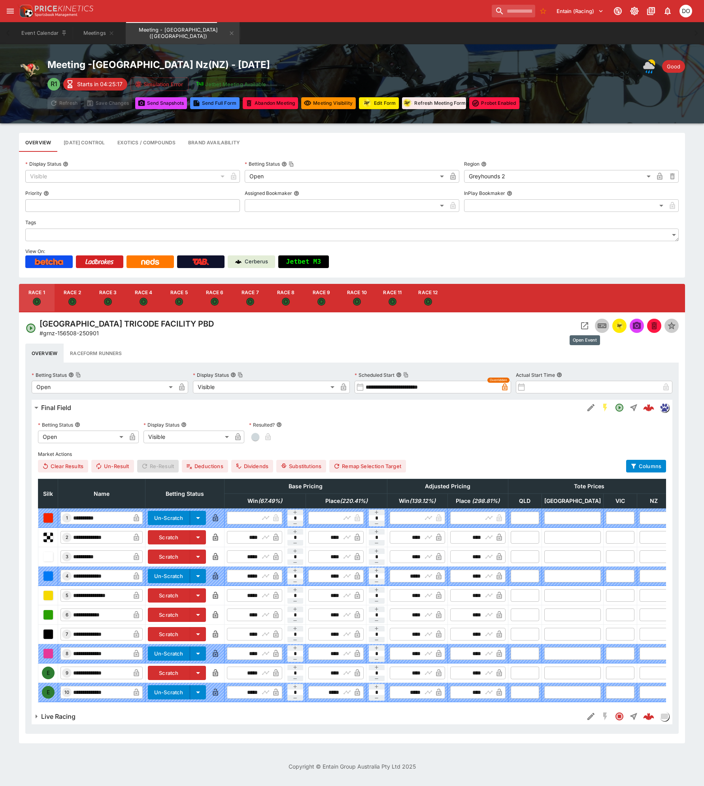
click at [582, 327] on icon "Open Event" at bounding box center [584, 325] width 9 height 9
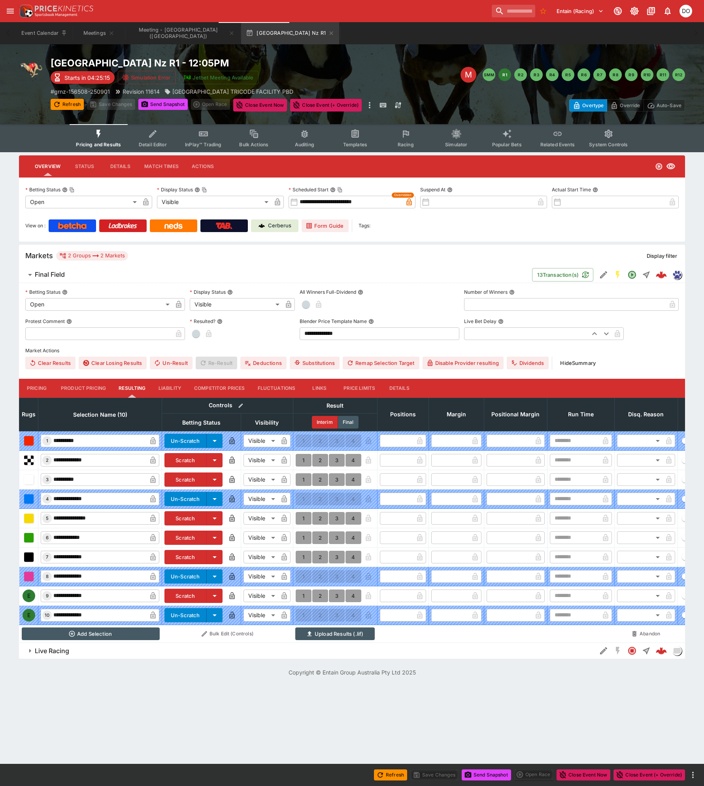
click at [405, 138] on icon "Event type filters" at bounding box center [406, 134] width 10 height 10
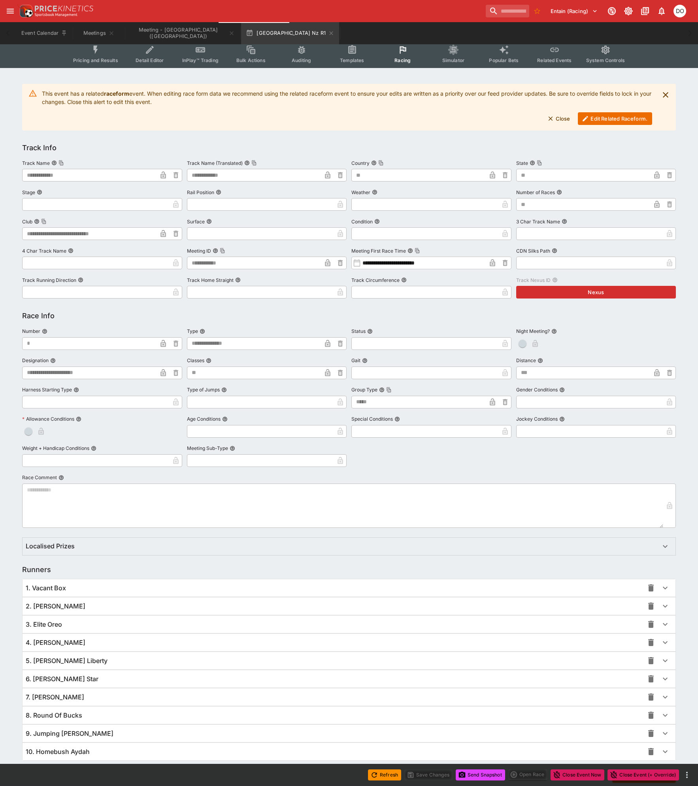
scroll to position [112, 0]
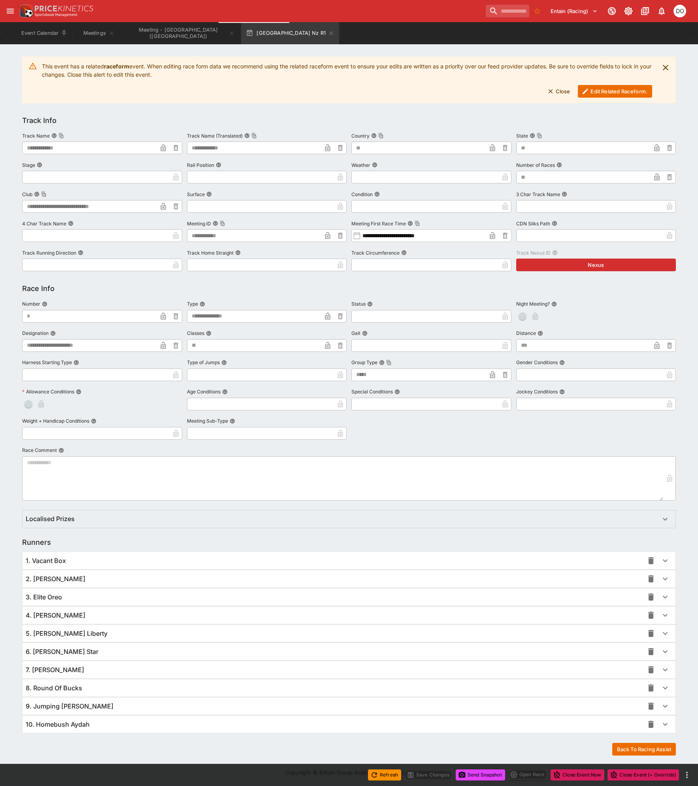
click at [47, 705] on span "9. Jumping [PERSON_NAME]" at bounding box center [70, 706] width 88 height 8
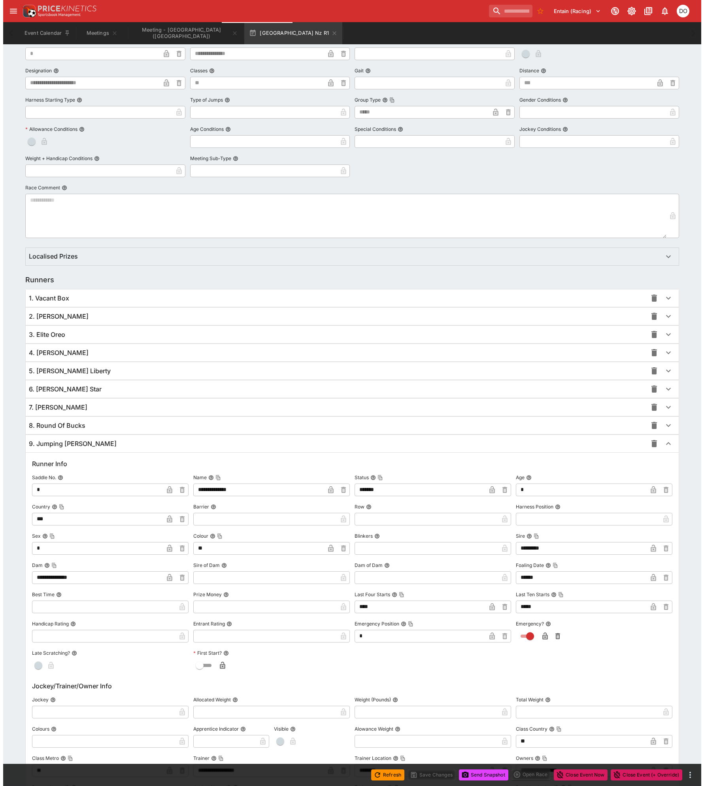
scroll to position [388, 0]
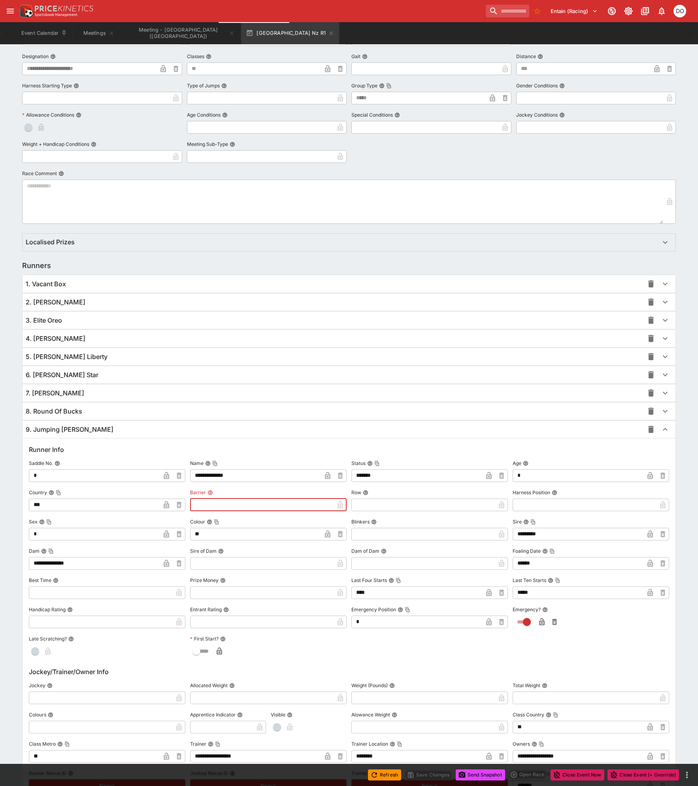
click at [204, 503] on input "text" at bounding box center [262, 505] width 144 height 13
type input "*"
click at [326, 505] on icon "button" at bounding box center [327, 504] width 5 height 7
click at [435, 771] on button "Save Changes" at bounding box center [429, 775] width 48 height 11
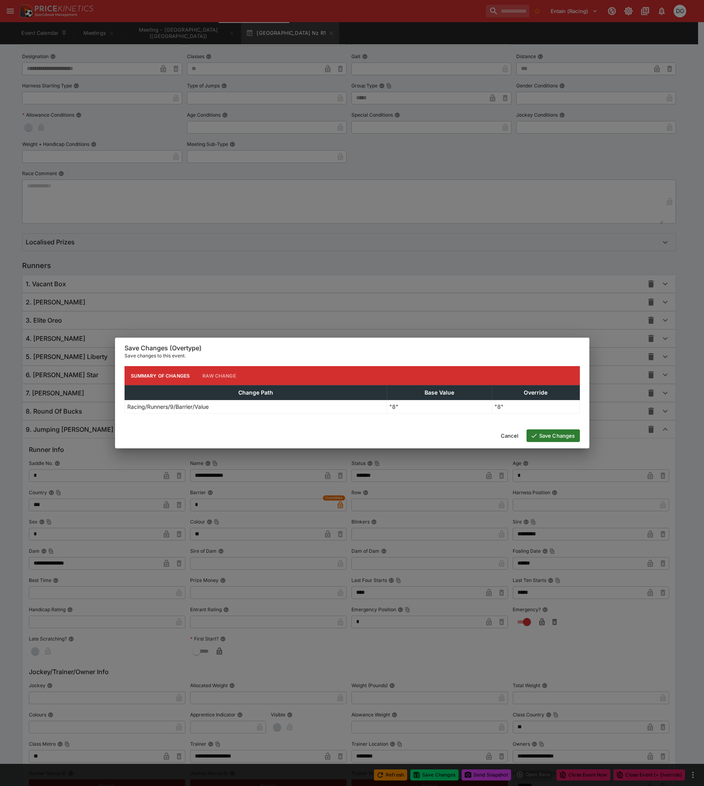
click at [554, 440] on button "Save Changes" at bounding box center [553, 435] width 53 height 13
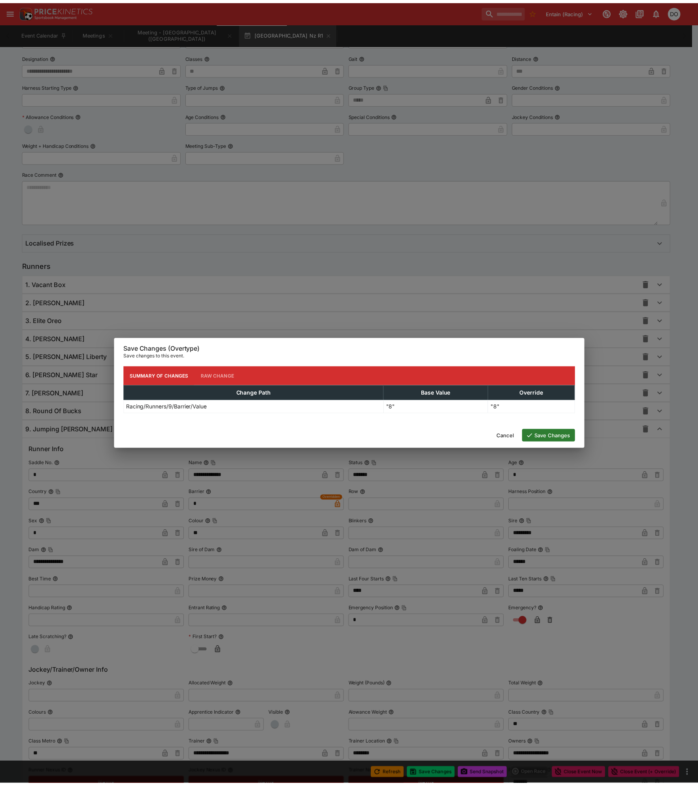
scroll to position [0, 0]
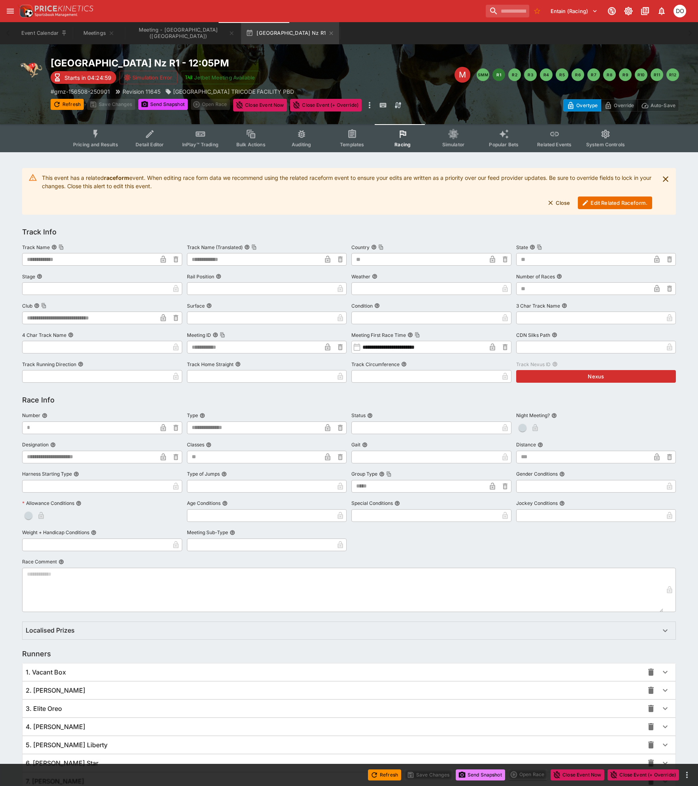
click at [487, 774] on button "Send Snapshot" at bounding box center [480, 775] width 49 height 11
click at [631, 206] on button "Edit Related Raceform." at bounding box center [615, 203] width 74 height 13
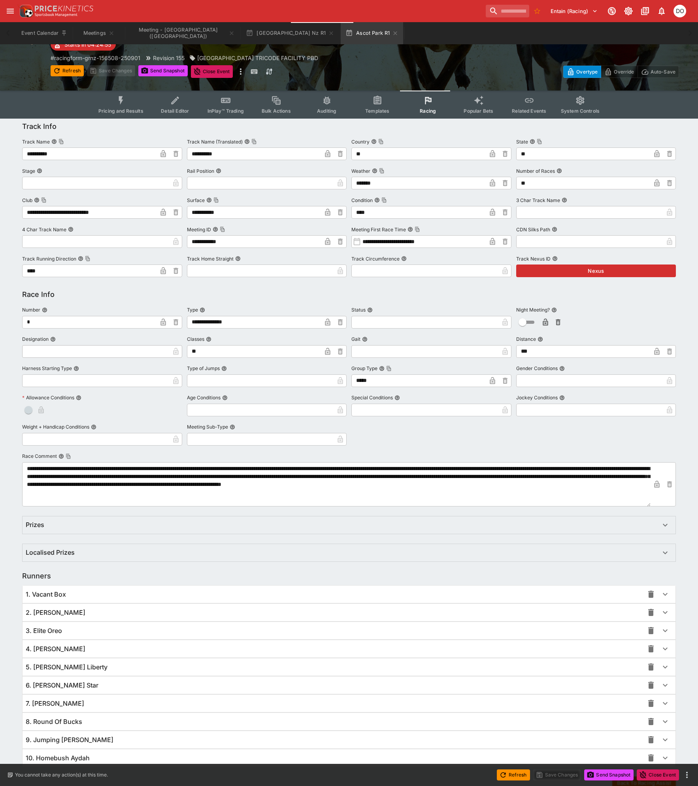
scroll to position [66, 0]
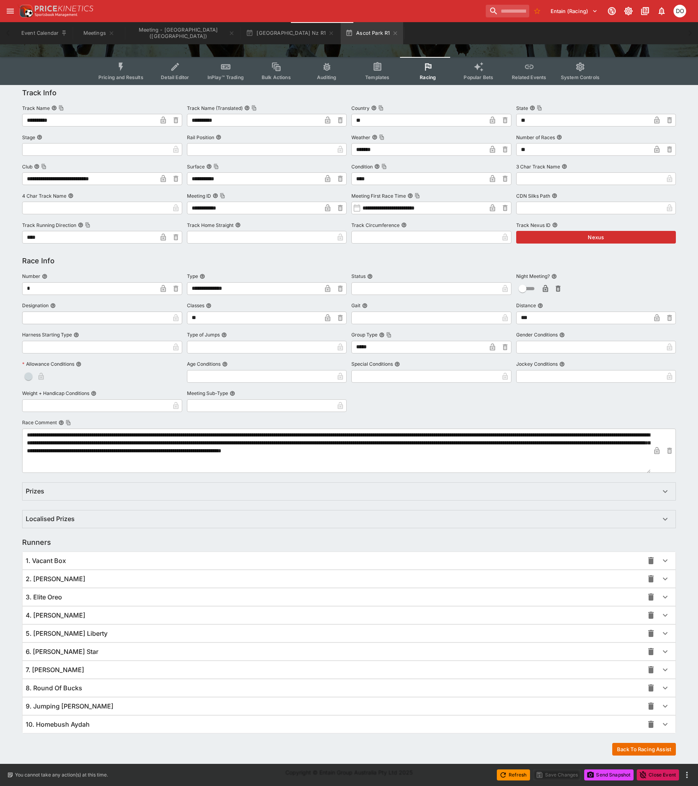
click at [90, 705] on div "9. Jumping [PERSON_NAME]" at bounding box center [335, 706] width 618 height 8
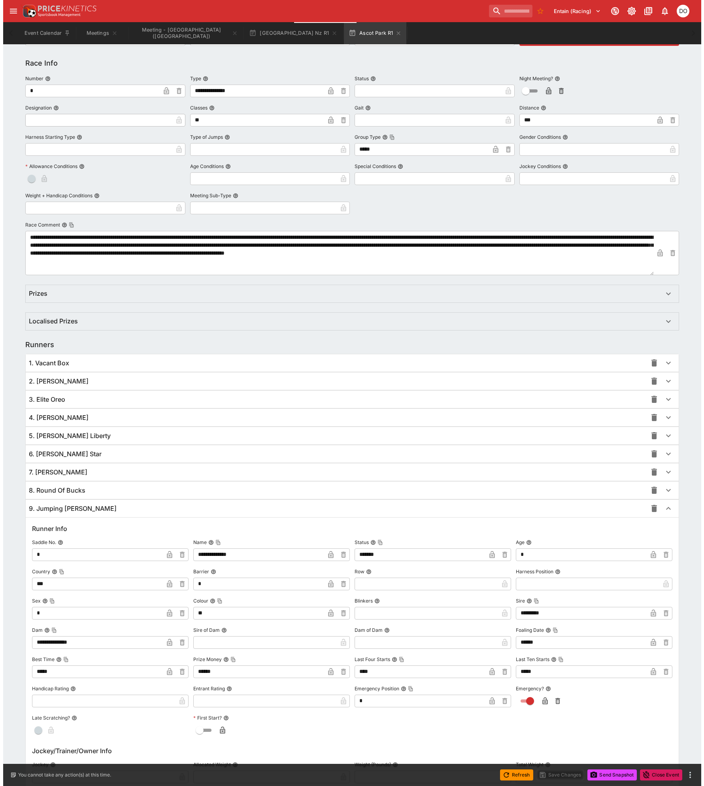
scroll to position [266, 0]
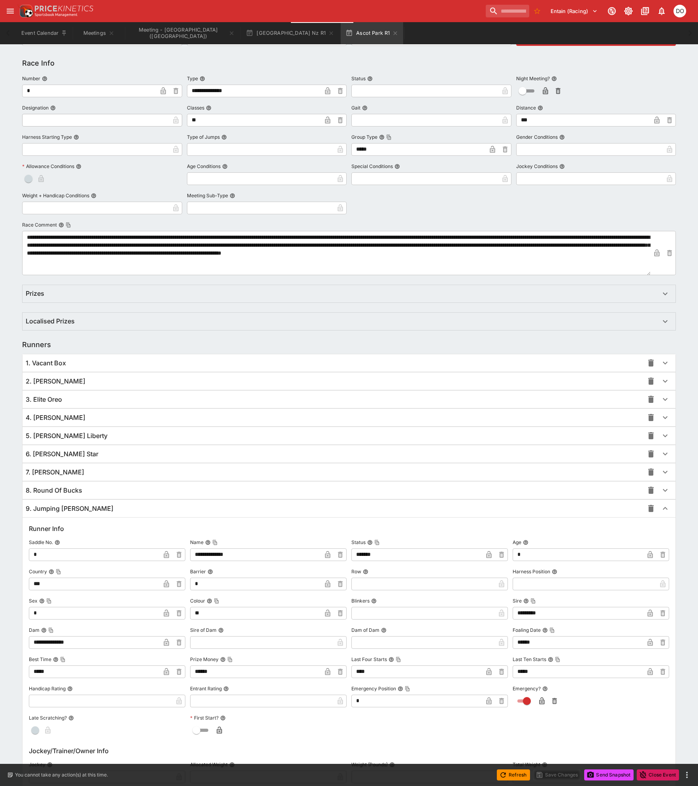
click at [327, 585] on icon "button" at bounding box center [328, 584] width 4 height 3
click at [560, 771] on button "Save Changes" at bounding box center [557, 775] width 48 height 11
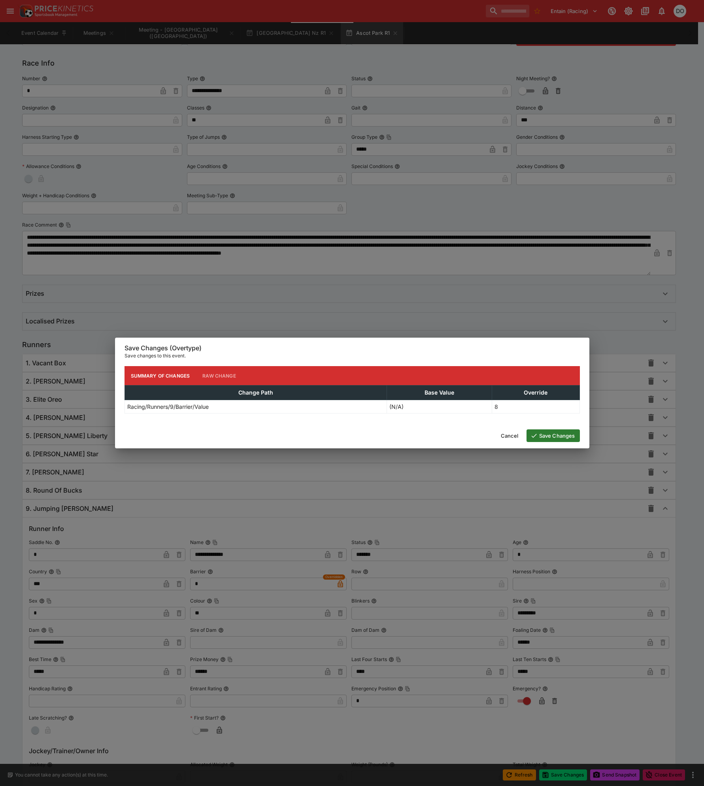
click at [543, 433] on button "Save Changes" at bounding box center [553, 435] width 53 height 13
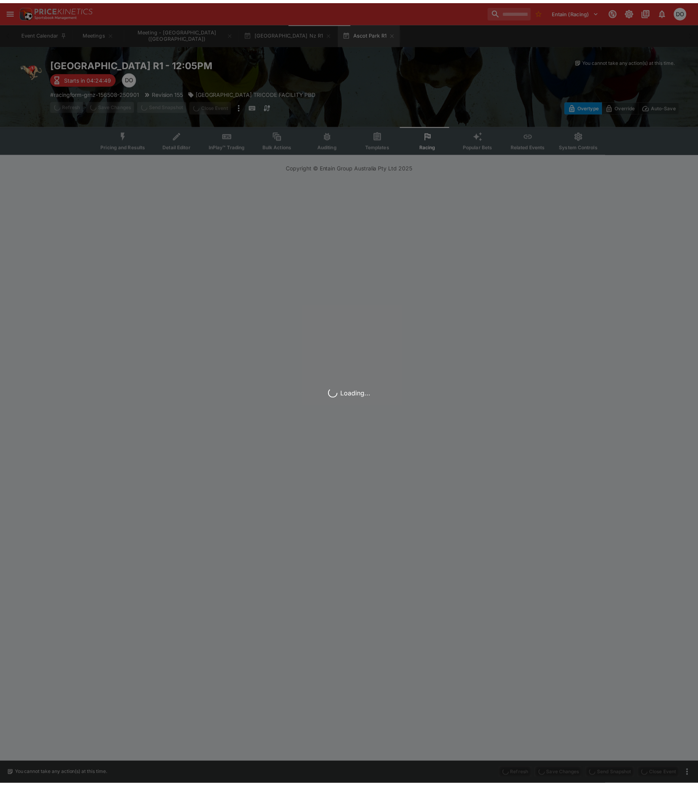
scroll to position [0, 0]
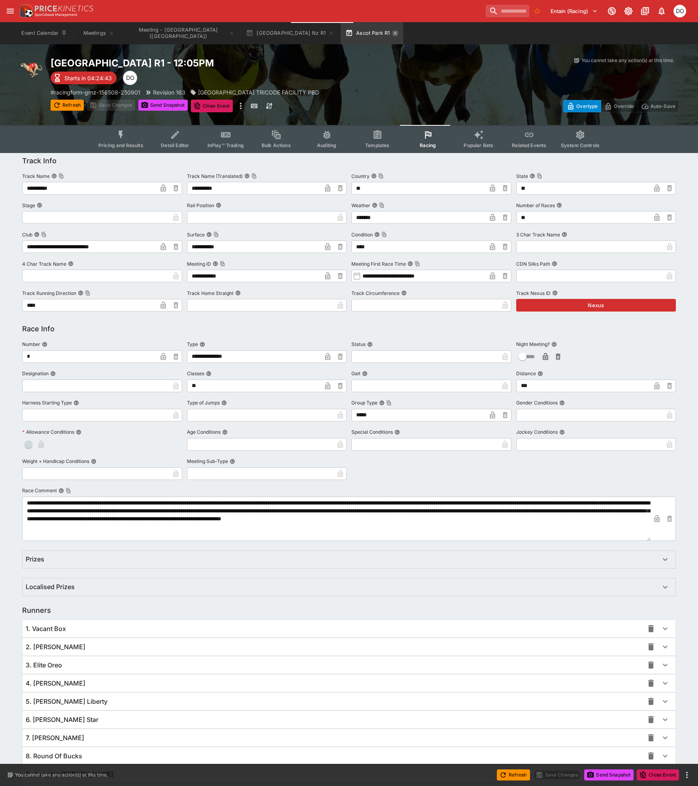
click at [392, 32] on icon "button" at bounding box center [395, 33] width 6 height 6
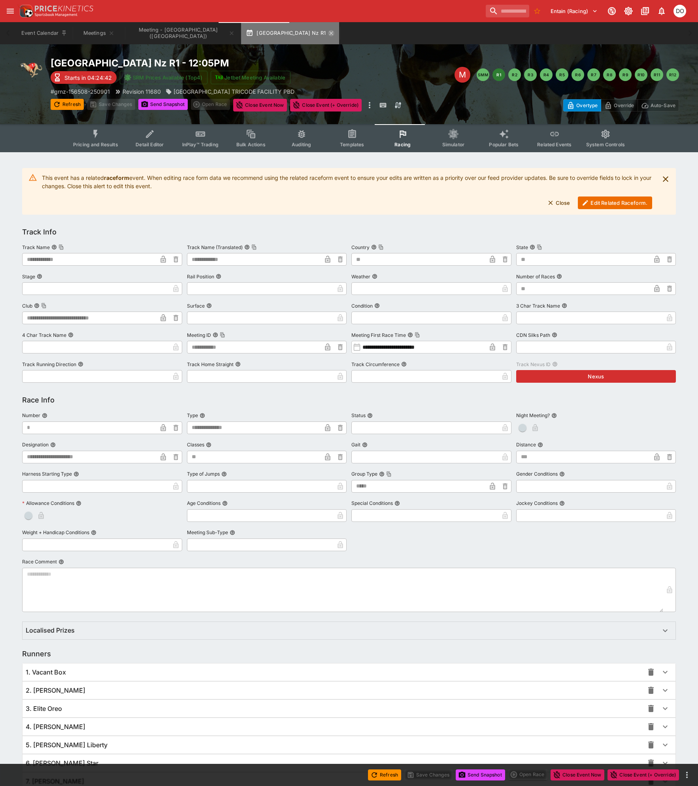
click at [328, 33] on icon "button" at bounding box center [331, 33] width 6 height 6
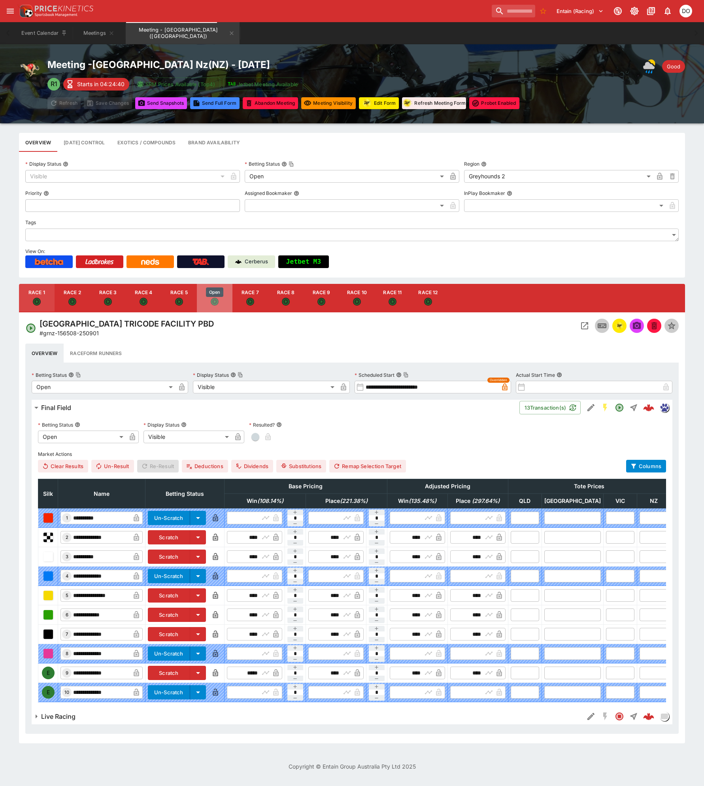
click at [216, 299] on icon "Open" at bounding box center [215, 302] width 7 height 7
type input "**********"
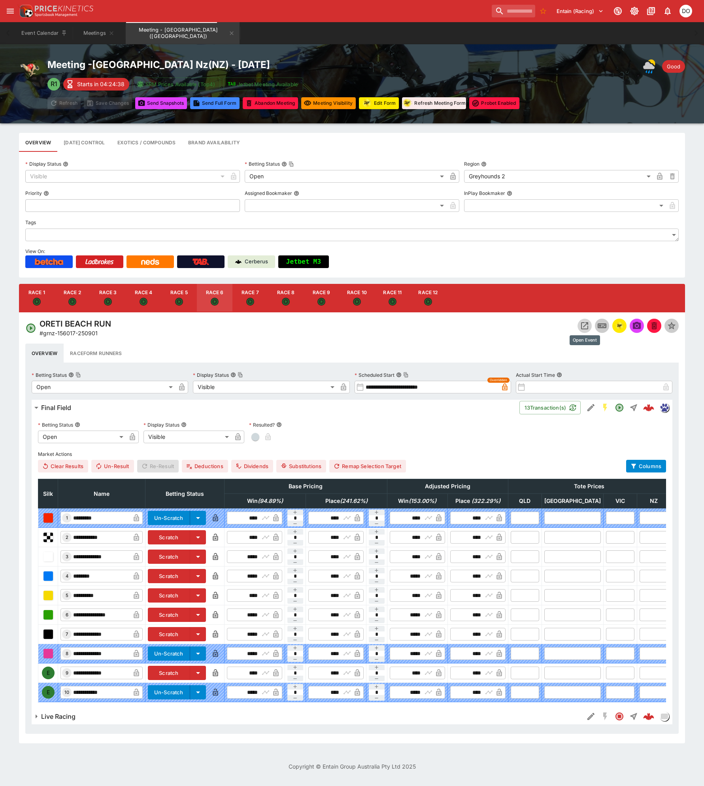
click at [582, 325] on icon "Open Event" at bounding box center [584, 325] width 7 height 7
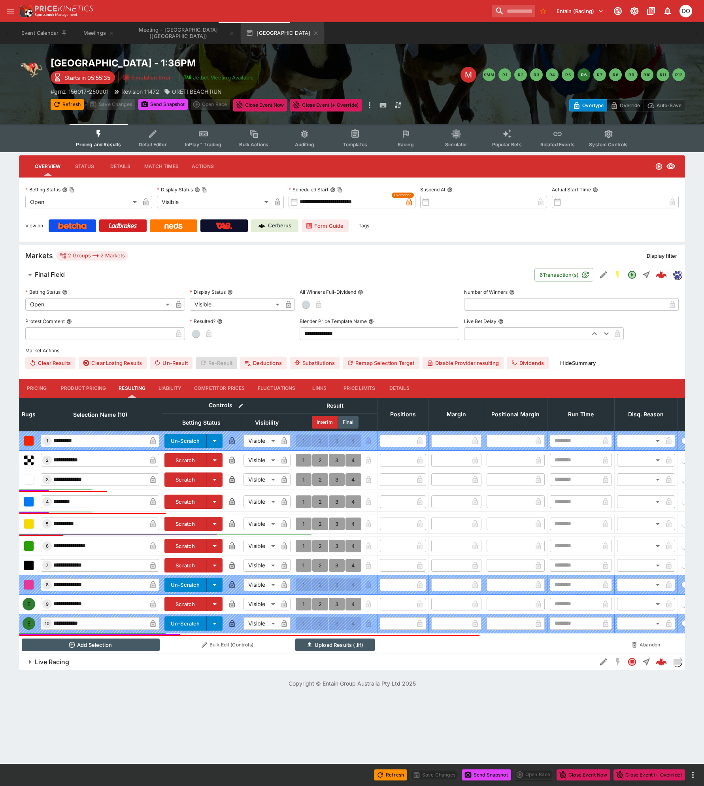
drag, startPoint x: 408, startPoint y: 138, endPoint x: 405, endPoint y: 147, distance: 10.3
click at [408, 137] on icon "Event type filters" at bounding box center [406, 134] width 10 height 10
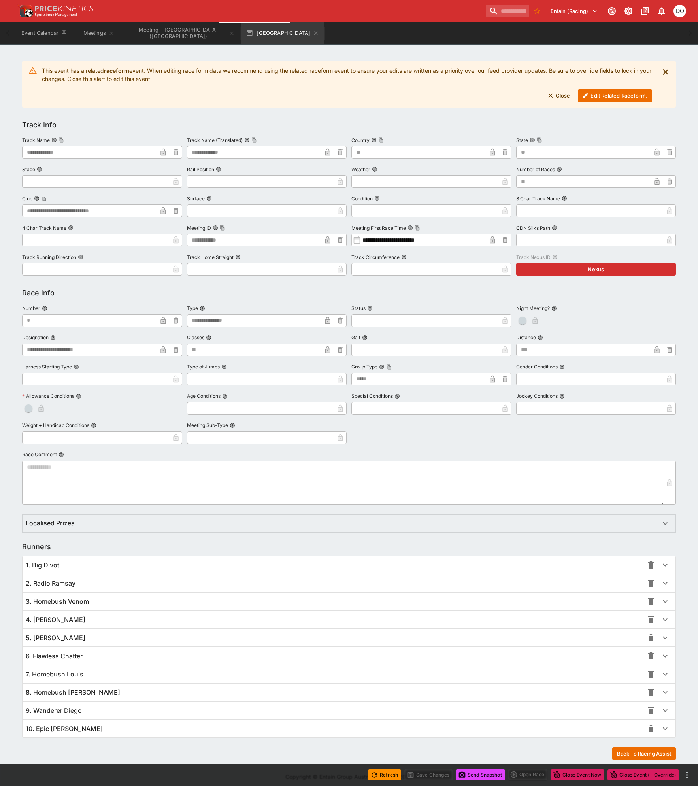
scroll to position [112, 0]
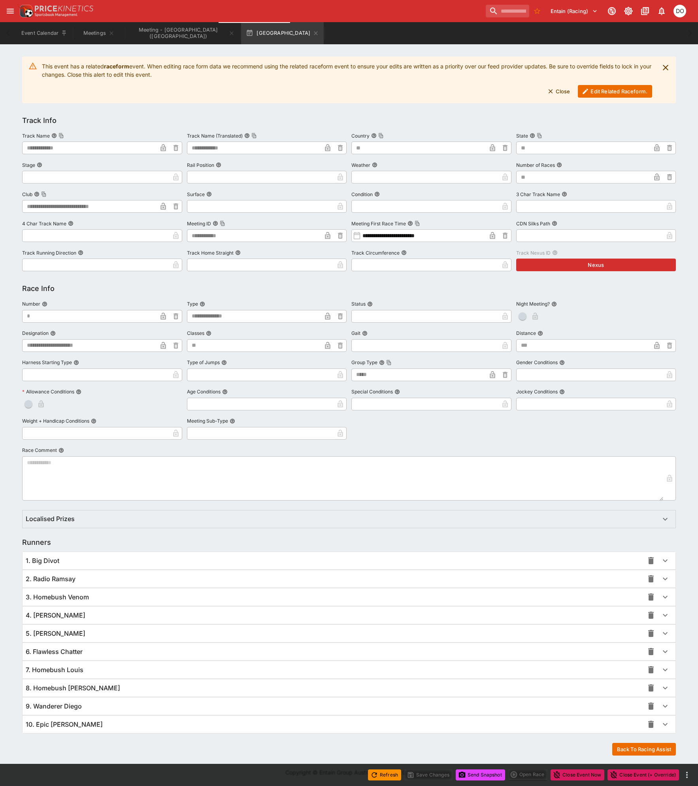
click at [48, 707] on span "9. Wanderer Diego" at bounding box center [54, 706] width 56 height 8
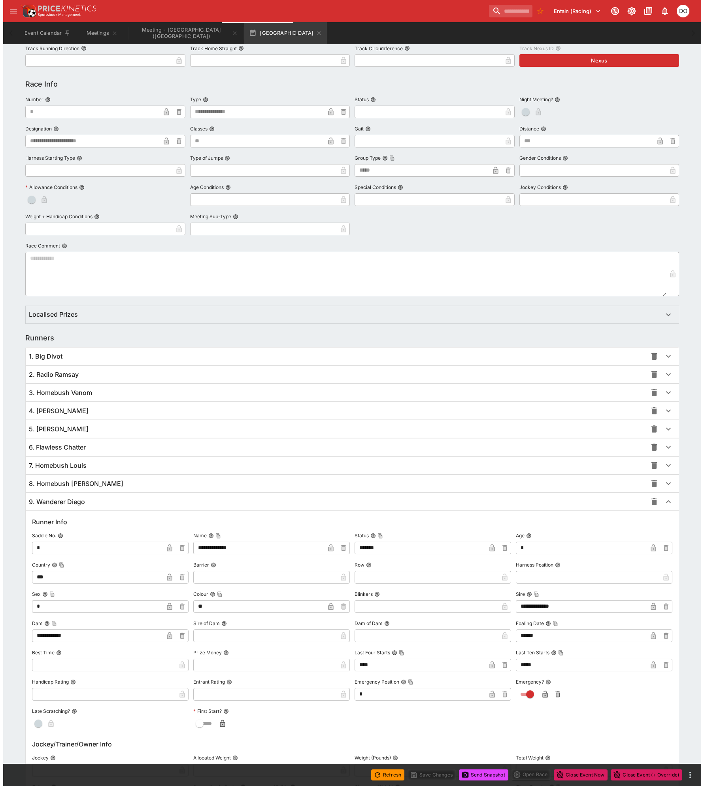
scroll to position [428, 0]
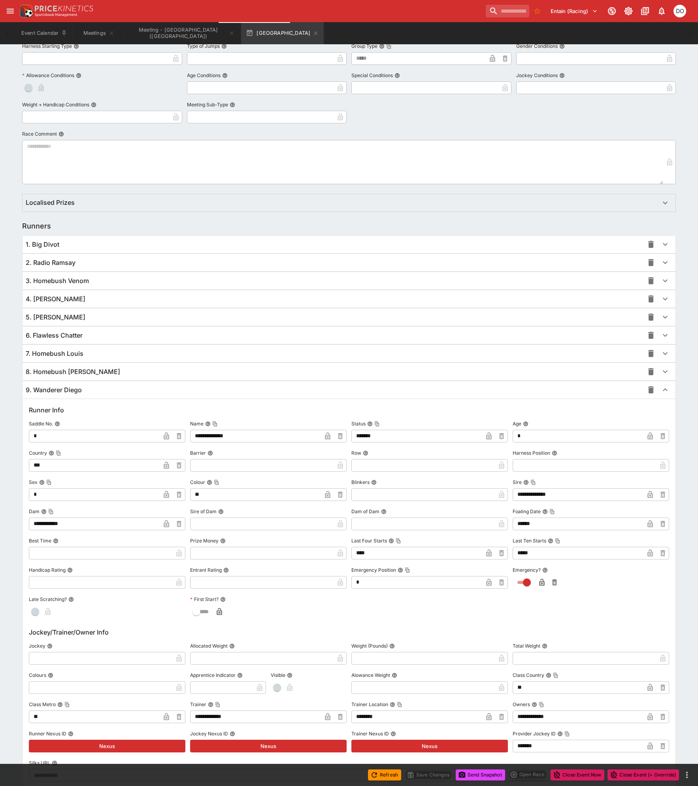
click at [216, 465] on input "text" at bounding box center [262, 465] width 144 height 13
type input "*"
click at [326, 466] on icon "button" at bounding box center [327, 465] width 5 height 7
click at [425, 773] on button "Save Changes" at bounding box center [429, 775] width 48 height 11
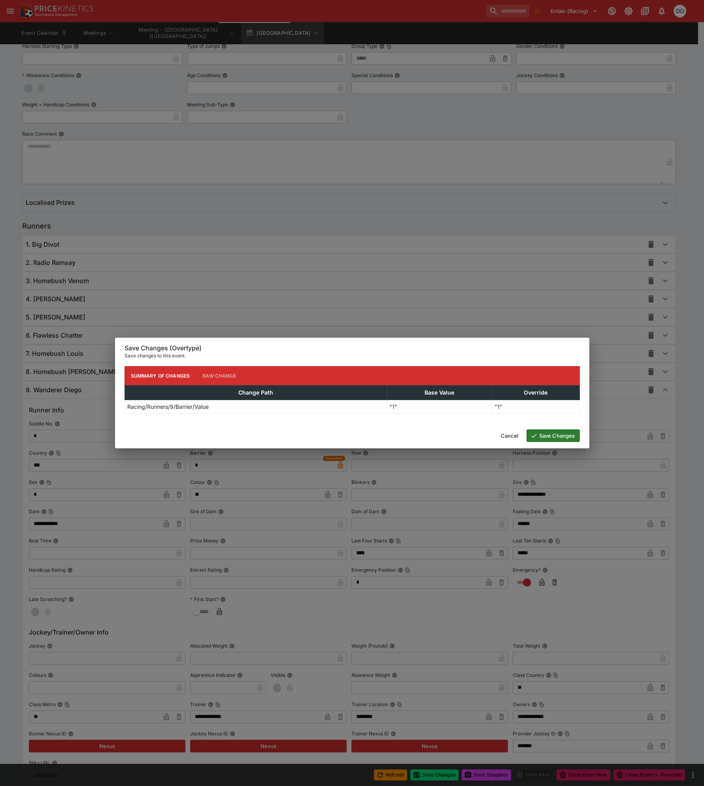
click at [540, 435] on button "Save Changes" at bounding box center [553, 435] width 53 height 13
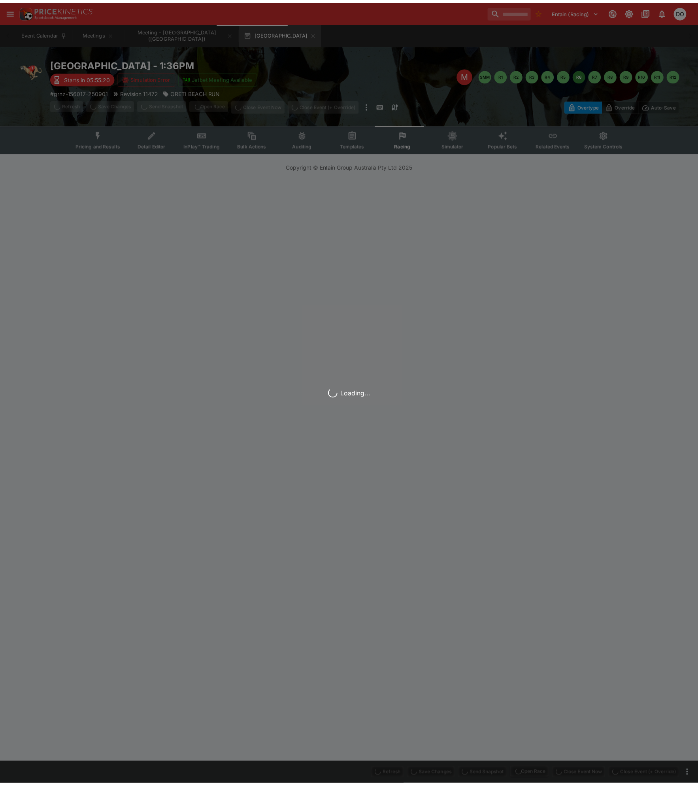
scroll to position [0, 0]
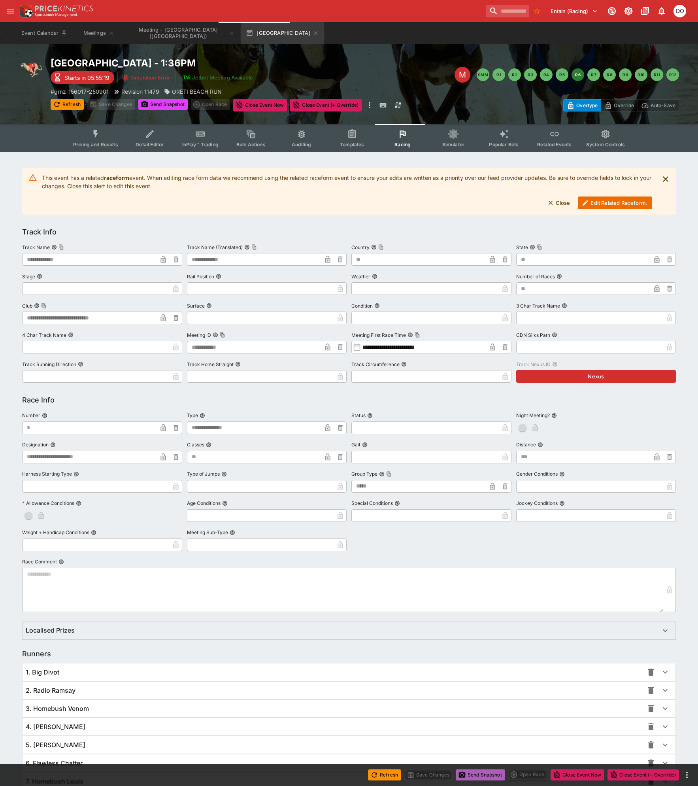
click at [484, 775] on button "Send Snapshot" at bounding box center [480, 775] width 49 height 11
click at [622, 205] on button "Edit Related Raceform." at bounding box center [615, 203] width 74 height 13
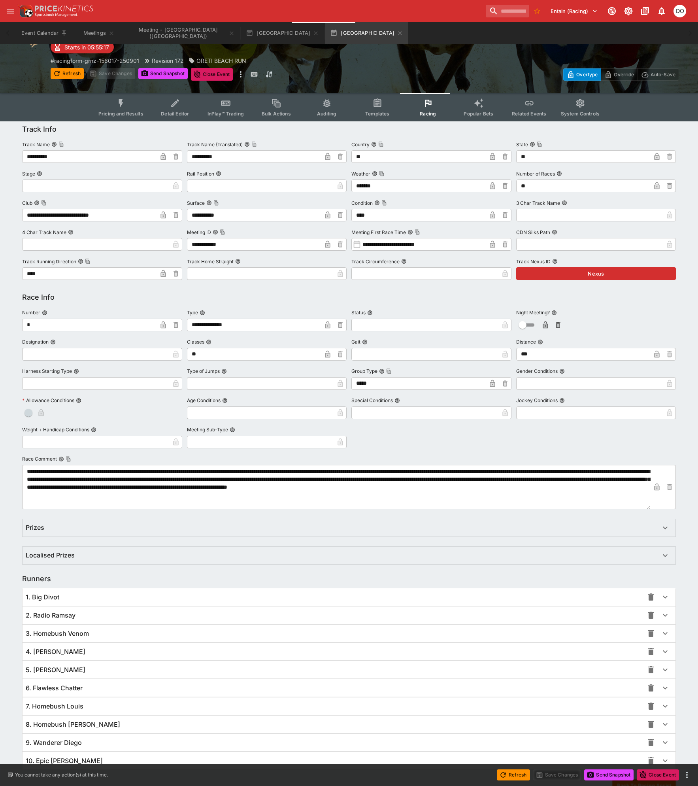
scroll to position [66, 0]
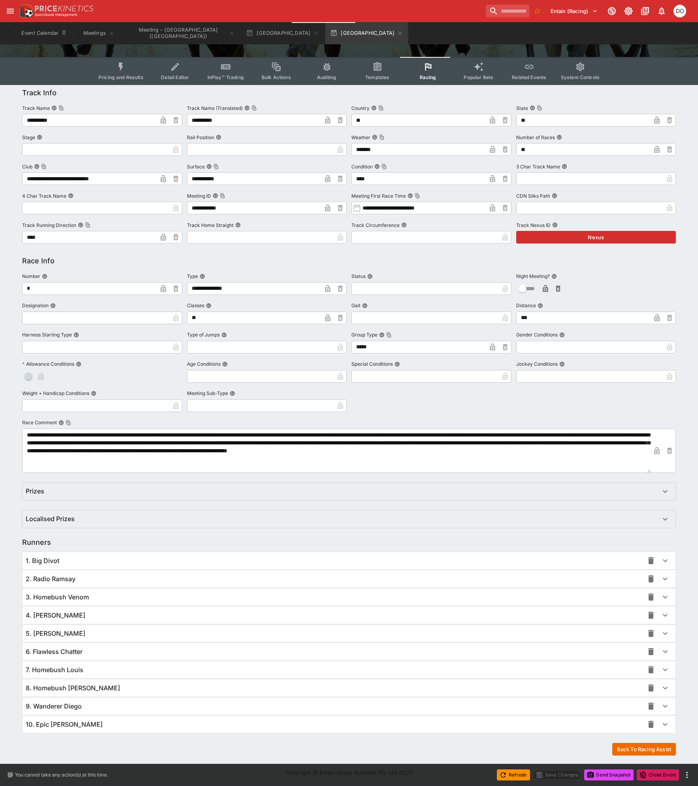
click at [75, 711] on div "9. Wanderer Diego" at bounding box center [349, 706] width 653 height 17
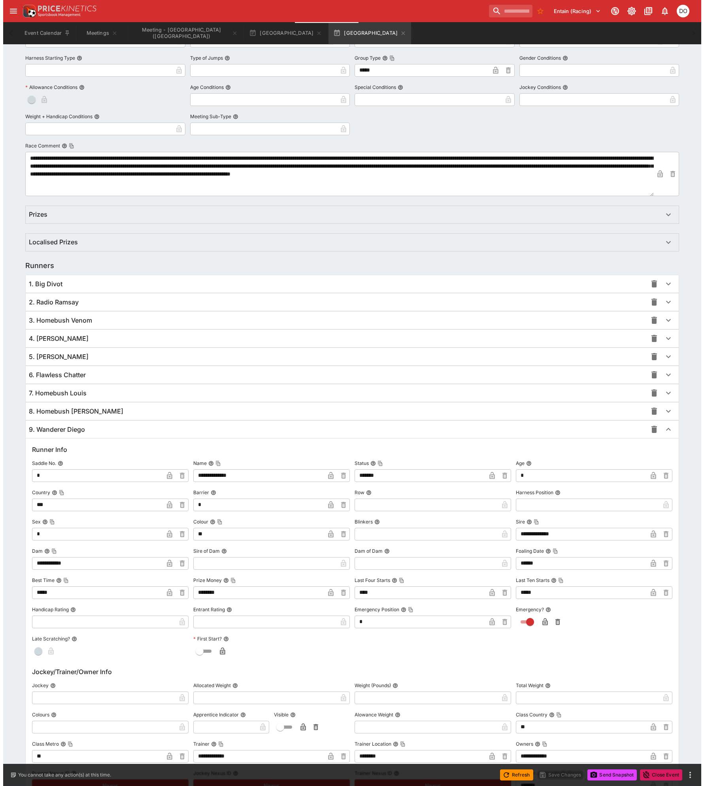
scroll to position [422, 0]
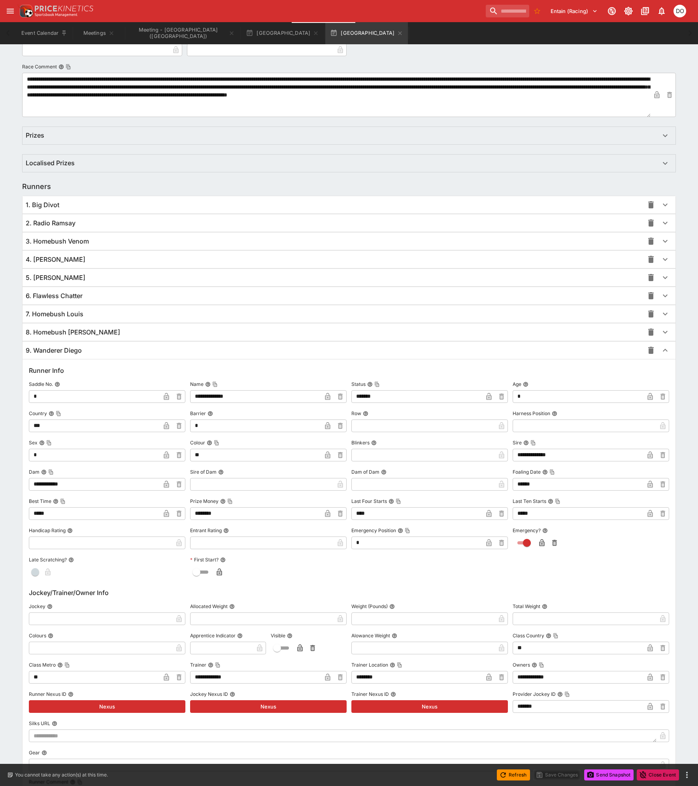
click at [329, 425] on icon "button" at bounding box center [327, 425] width 5 height 7
click at [548, 776] on button "Save Changes" at bounding box center [557, 775] width 48 height 11
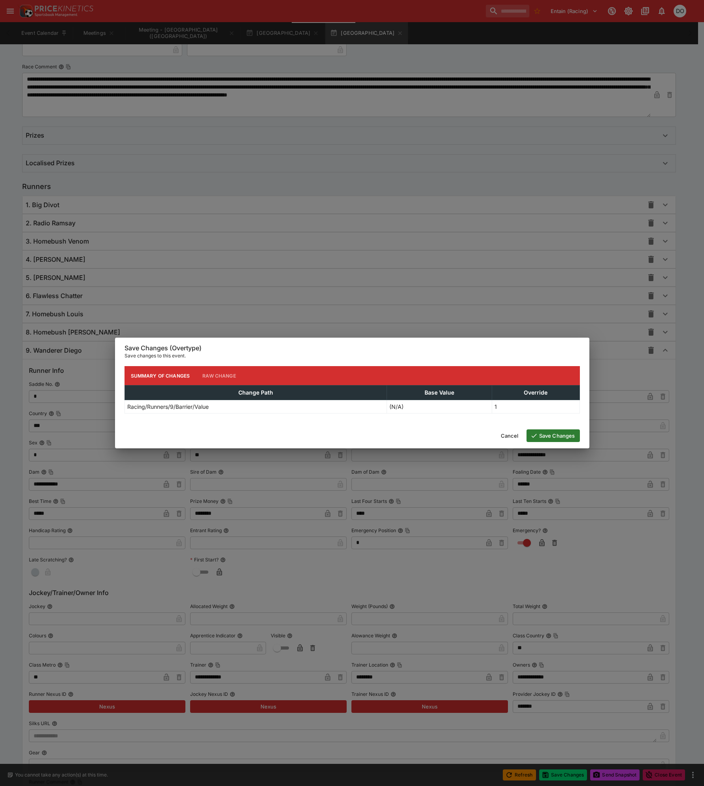
click at [543, 436] on button "Save Changes" at bounding box center [553, 435] width 53 height 13
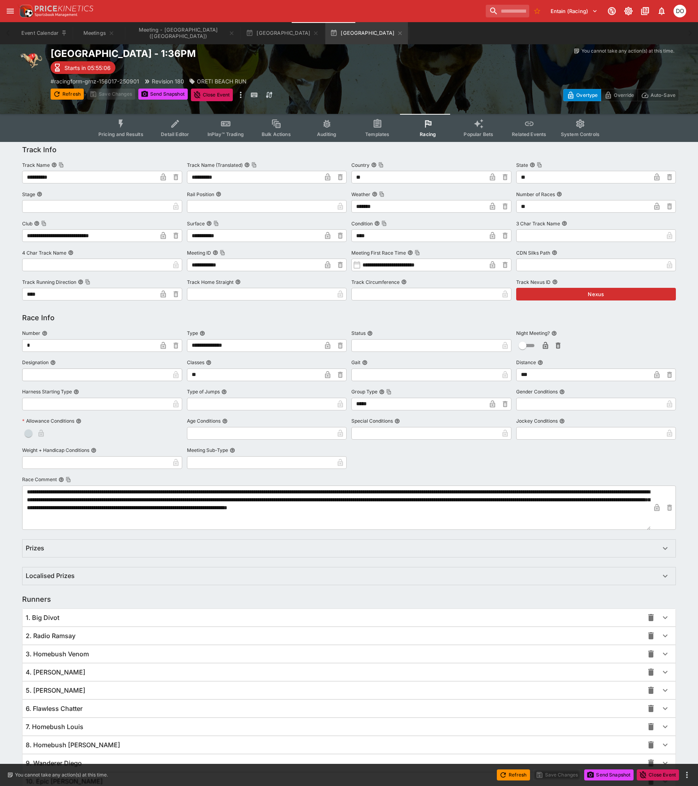
scroll to position [0, 0]
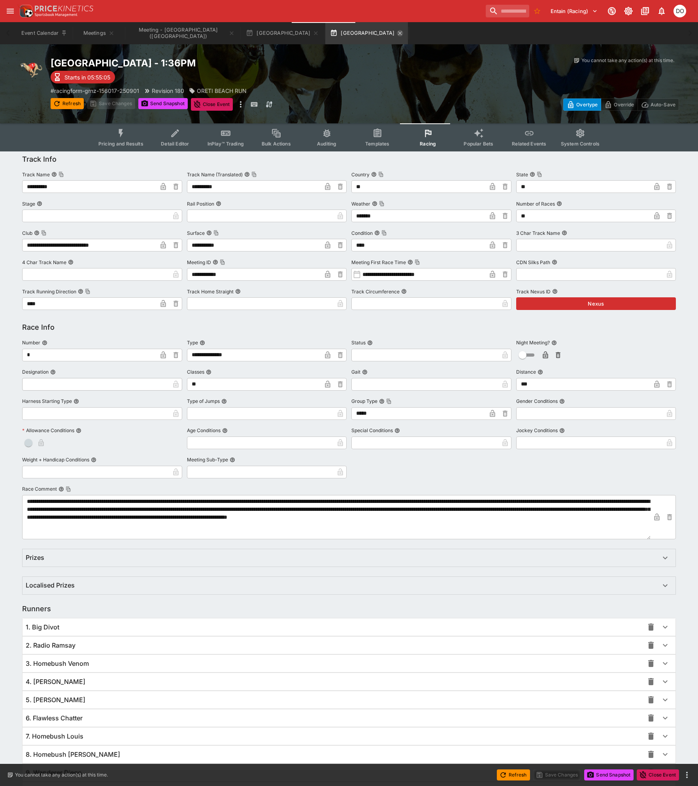
click at [398, 33] on icon "button" at bounding box center [400, 33] width 4 height 4
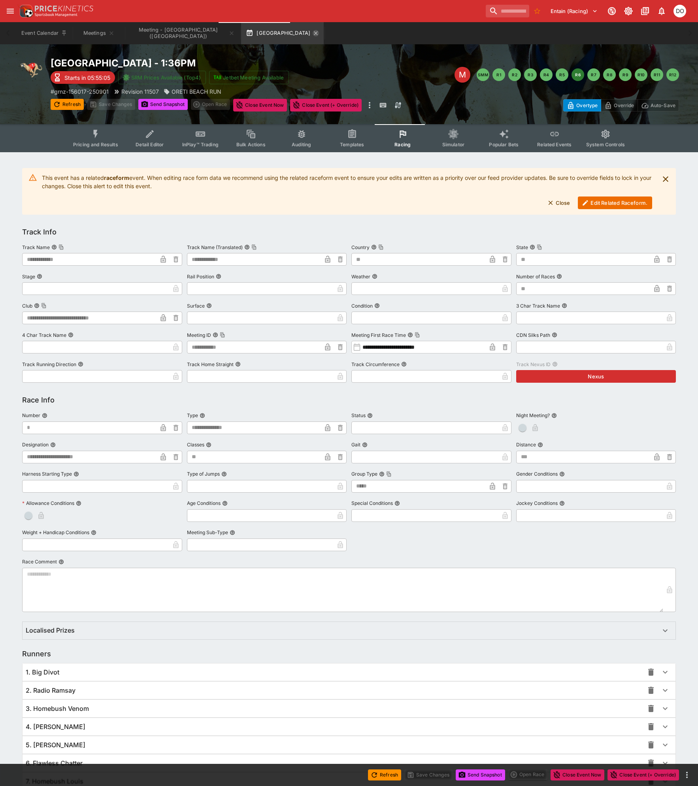
click at [314, 32] on icon "button" at bounding box center [316, 33] width 4 height 4
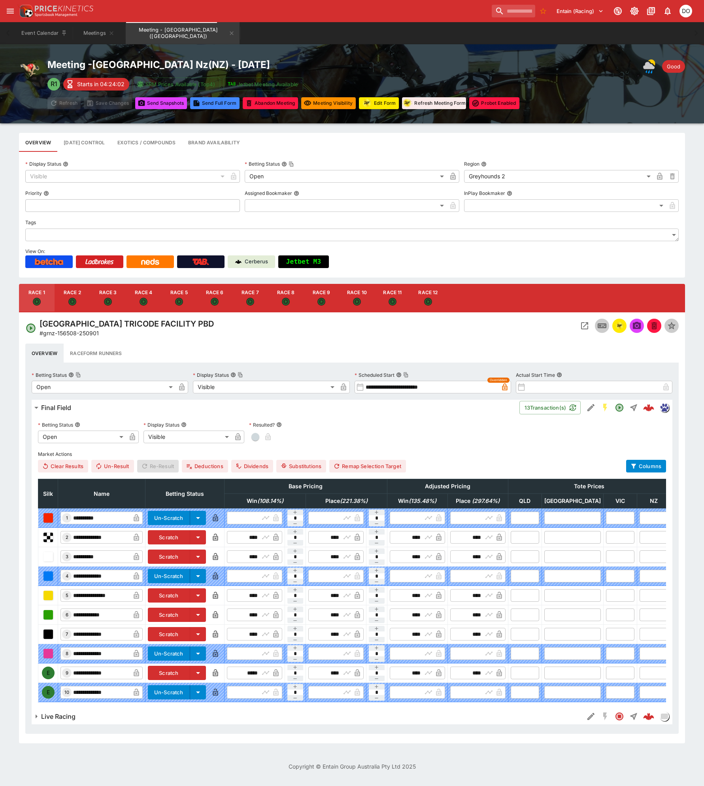
click at [355, 305] on icon "Open" at bounding box center [357, 302] width 8 height 8
type input "**********"
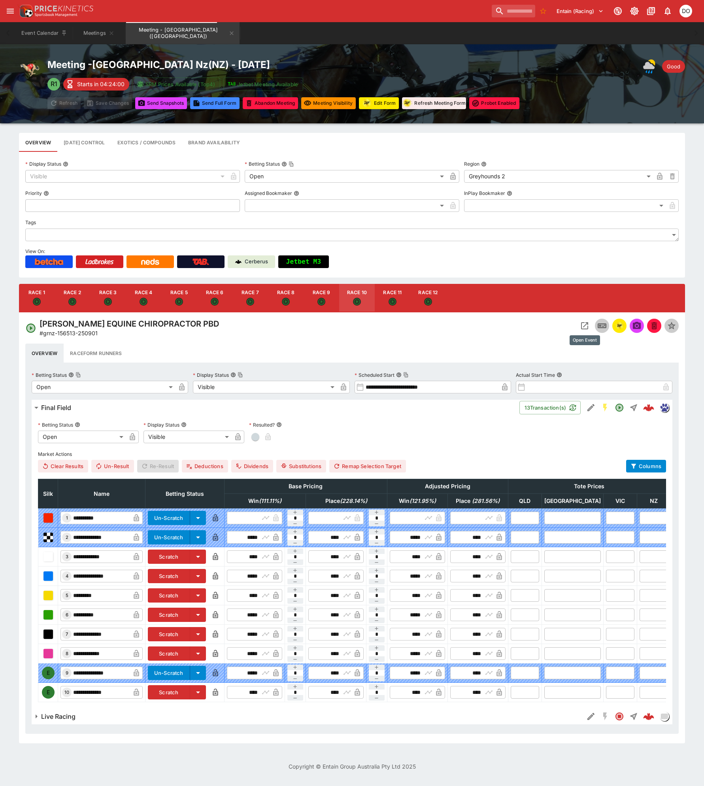
click at [582, 323] on icon "Open Event" at bounding box center [584, 325] width 9 height 9
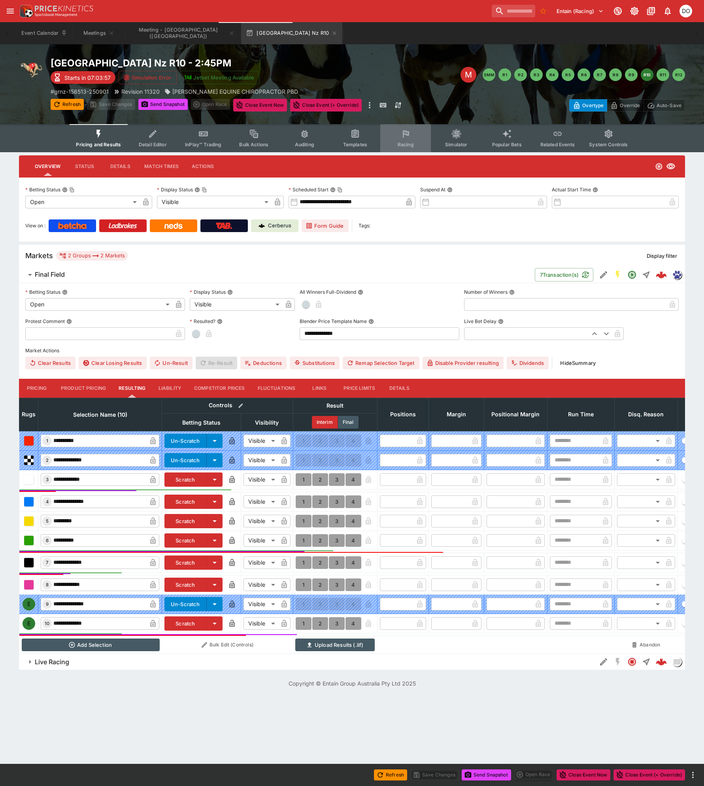
click at [404, 138] on icon "Event type filters" at bounding box center [406, 134] width 10 height 10
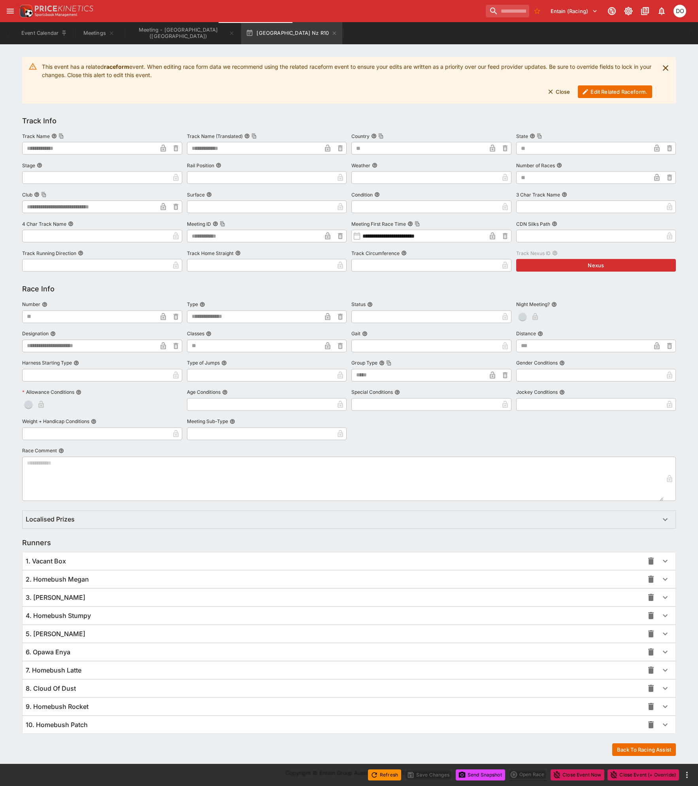
scroll to position [112, 0]
click at [79, 727] on span "10. Homebush Patch" at bounding box center [57, 724] width 62 height 8
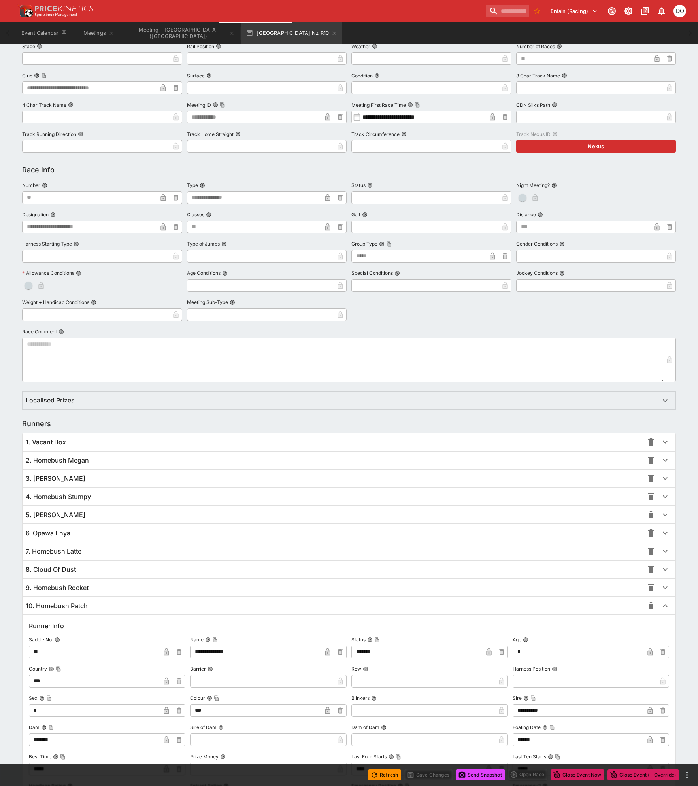
click at [80, 606] on span "10. Homebush Patch" at bounding box center [57, 606] width 62 height 8
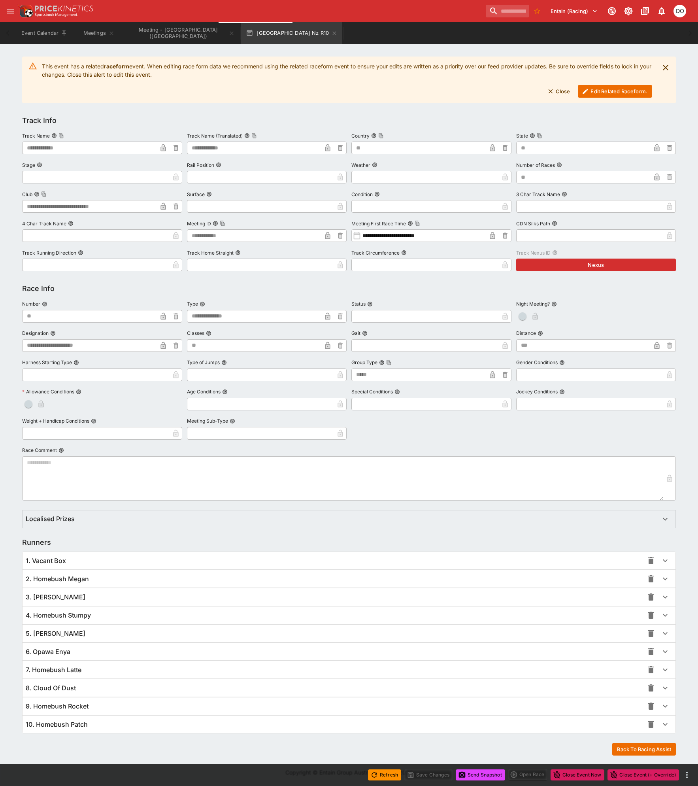
click at [57, 727] on span "10. Homebush Patch" at bounding box center [57, 724] width 62 height 8
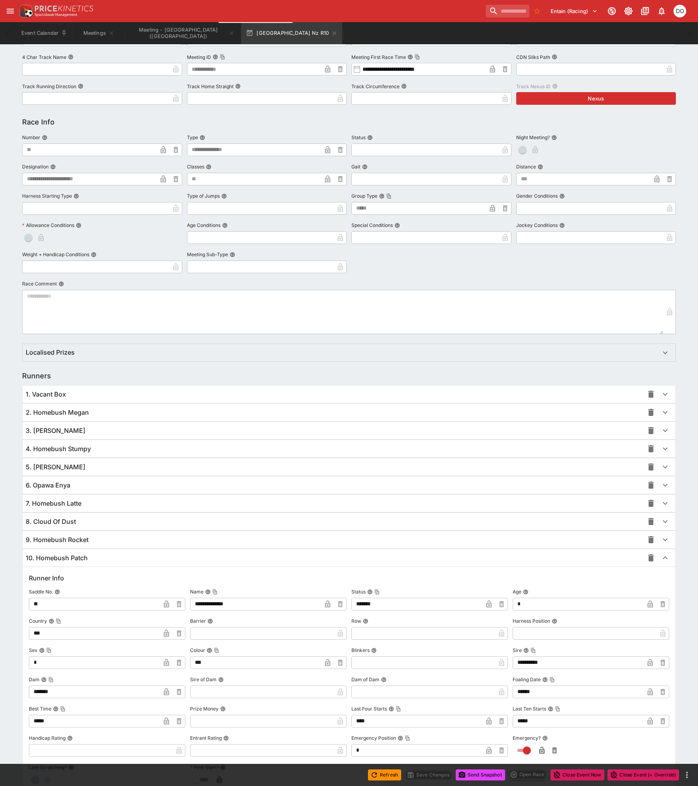
scroll to position [389, 0]
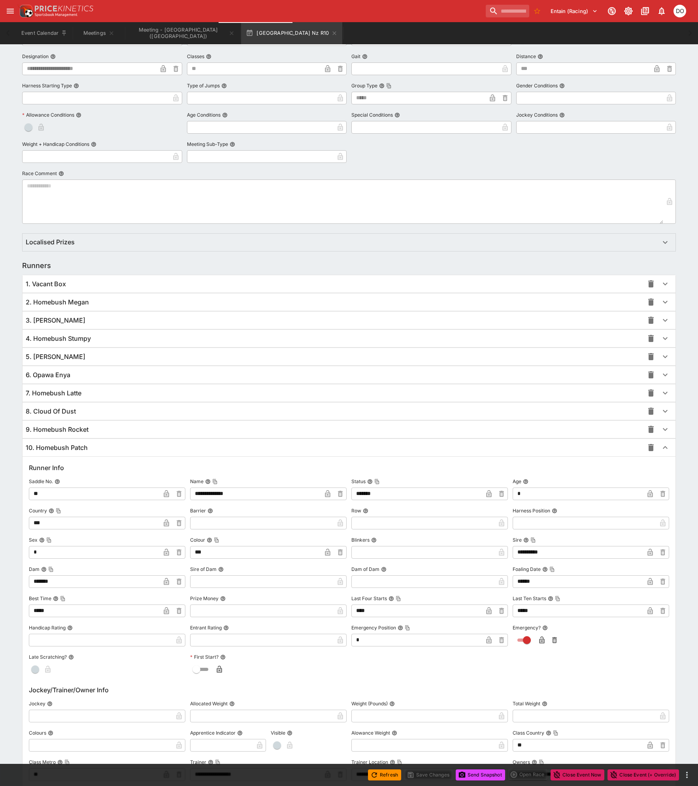
click at [216, 525] on input "text" at bounding box center [262, 523] width 144 height 13
type input "*"
click at [329, 526] on icon "button" at bounding box center [327, 523] width 5 height 7
click at [428, 775] on button "Save Changes" at bounding box center [429, 775] width 48 height 11
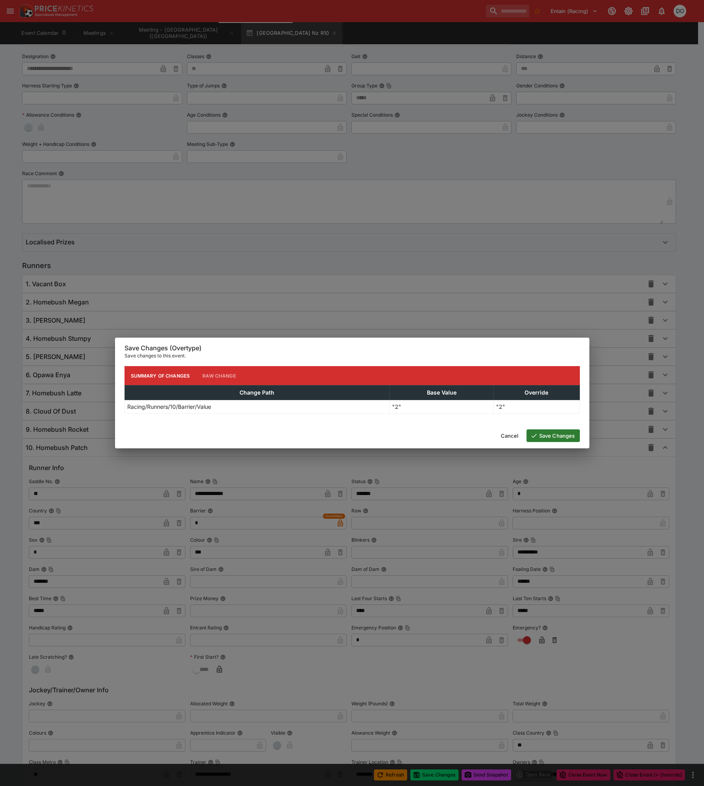
click at [548, 435] on button "Save Changes" at bounding box center [553, 435] width 53 height 13
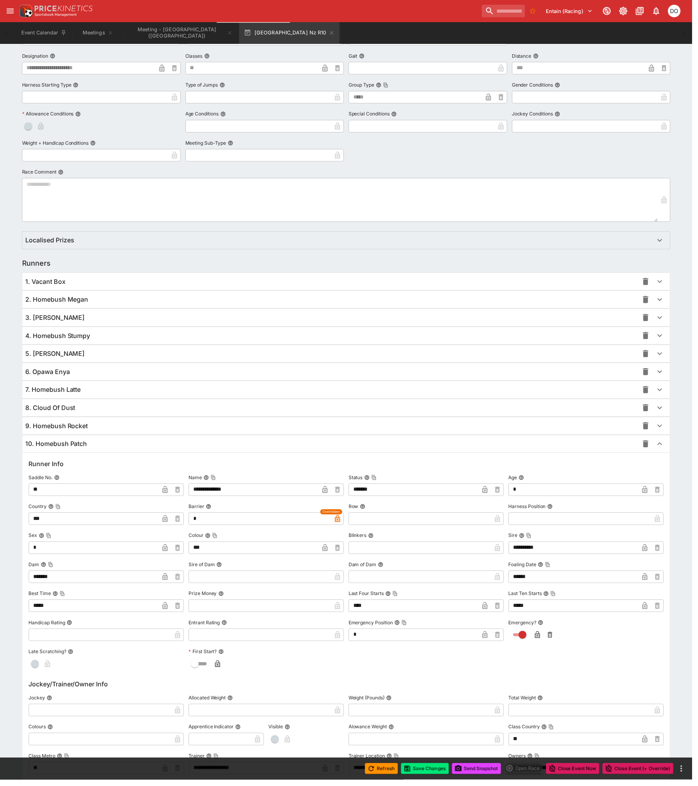
scroll to position [0, 0]
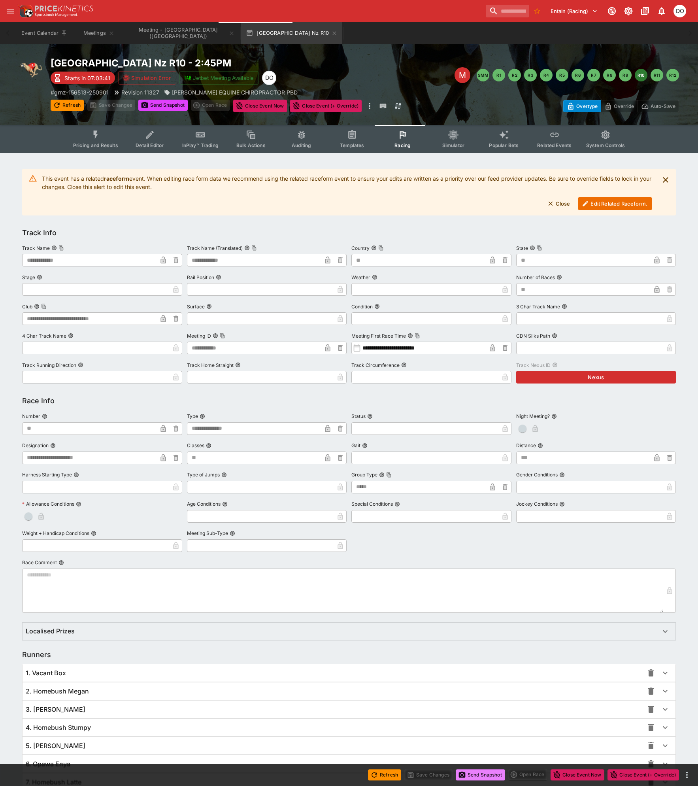
click at [481, 772] on button "Send Snapshot" at bounding box center [480, 775] width 49 height 11
click at [617, 204] on button "Edit Related Raceform." at bounding box center [615, 203] width 74 height 13
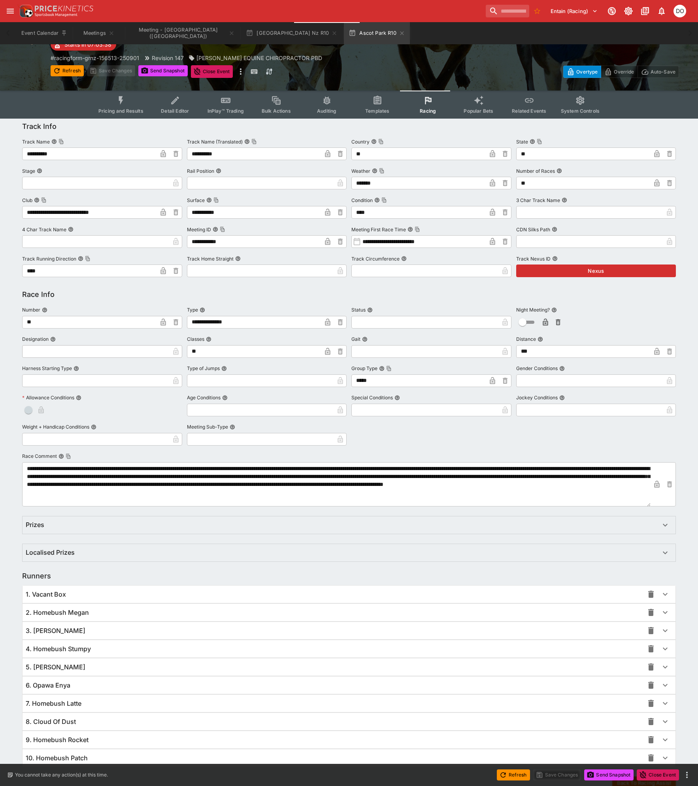
scroll to position [66, 0]
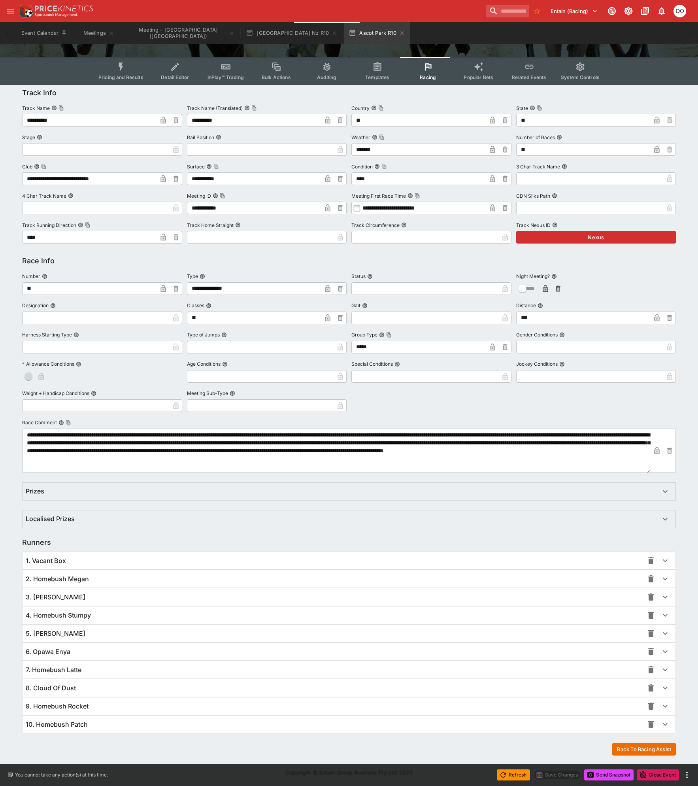
click at [102, 728] on div "10. Homebush Patch" at bounding box center [335, 724] width 618 height 8
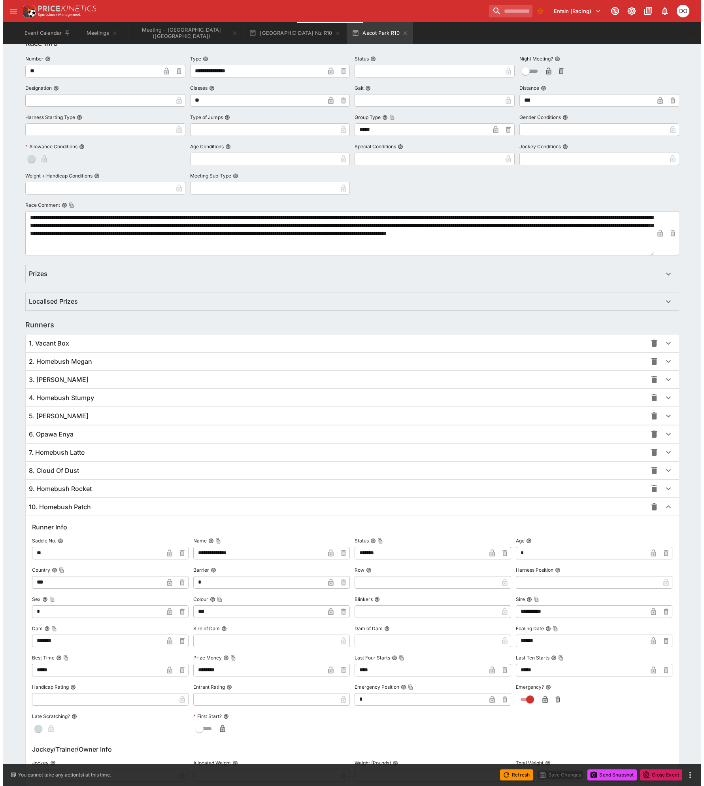
scroll to position [304, 0]
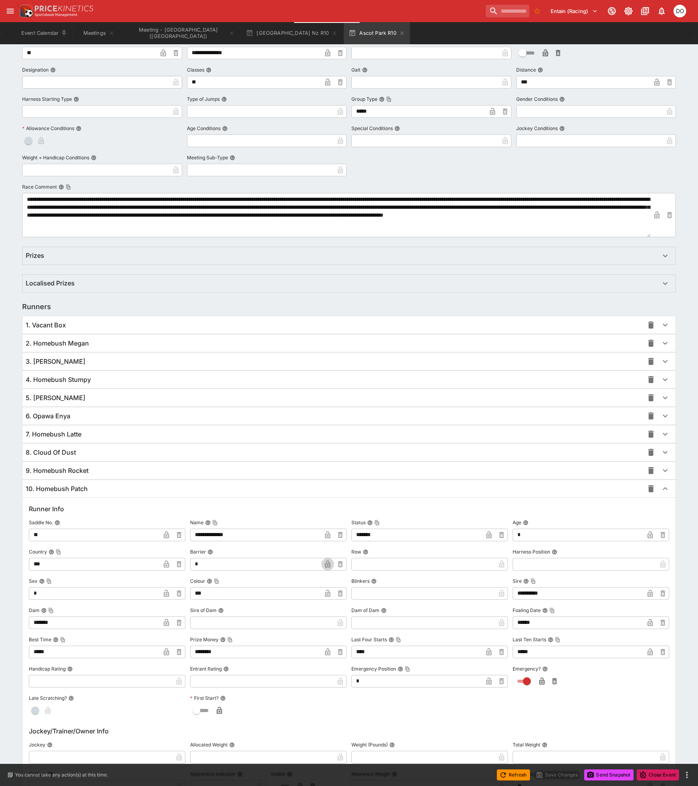
click at [329, 566] on icon "button" at bounding box center [328, 564] width 4 height 3
click at [556, 775] on button "Save Changes" at bounding box center [557, 775] width 48 height 11
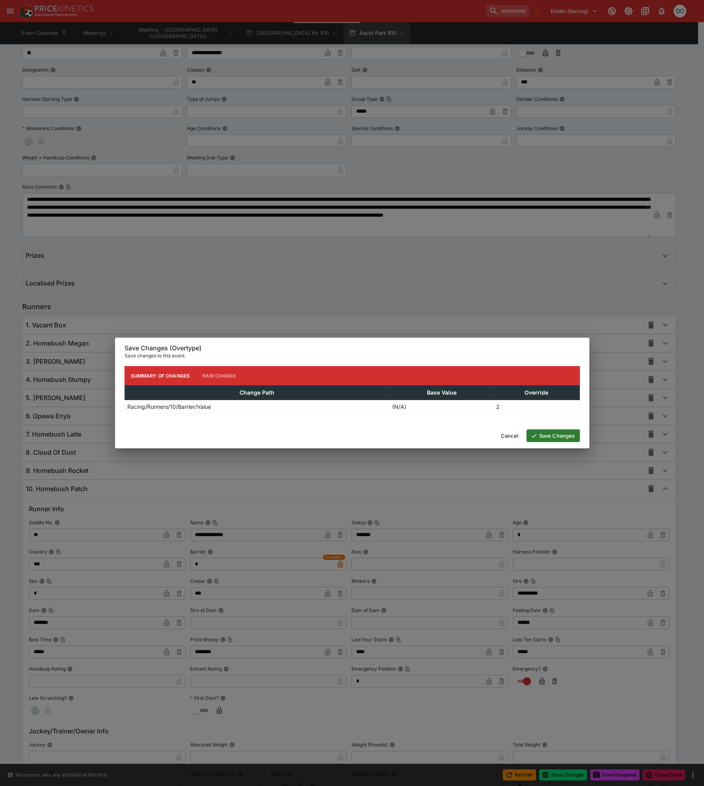
click at [562, 435] on button "Save Changes" at bounding box center [553, 435] width 53 height 13
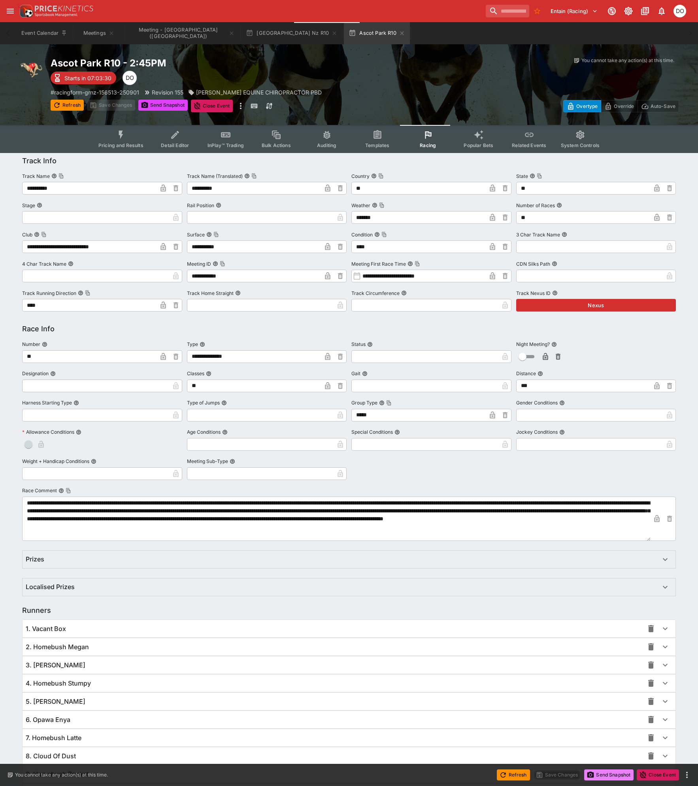
click at [615, 774] on button "Send Snapshot" at bounding box center [608, 775] width 49 height 11
click at [400, 34] on icon "button" at bounding box center [402, 33] width 4 height 4
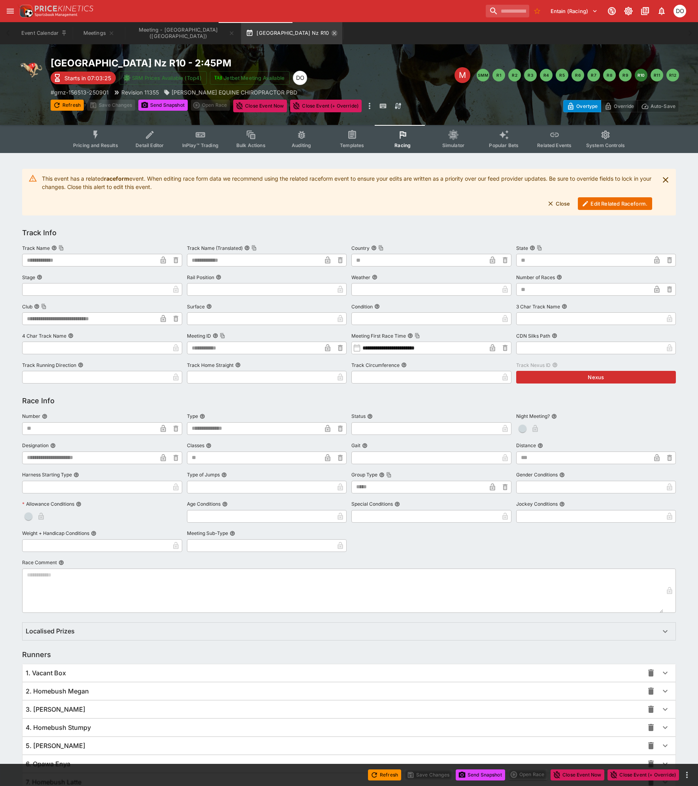
click at [331, 34] on icon "button" at bounding box center [334, 33] width 6 height 6
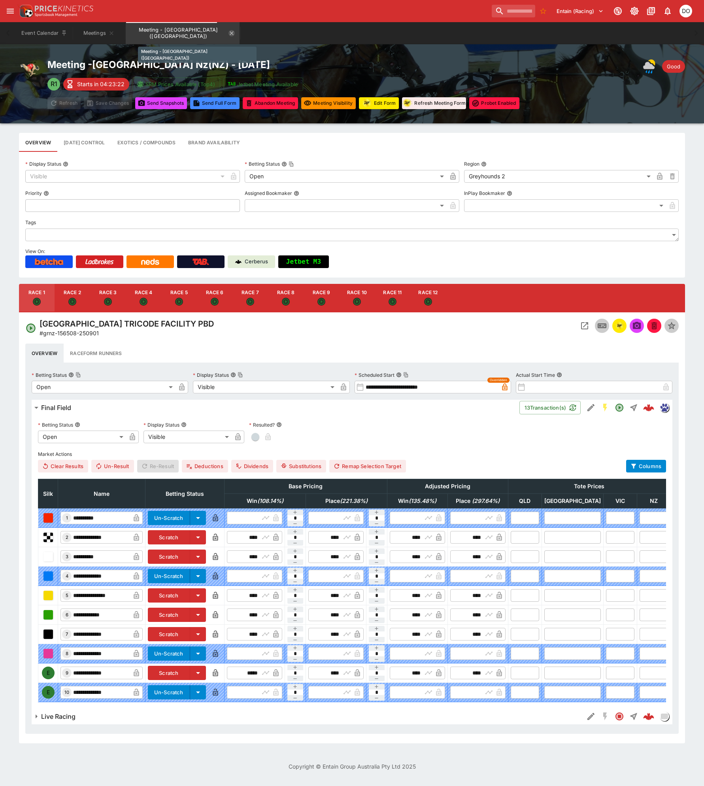
click at [229, 33] on icon "Meeting - Ascot Park Nz (NZ)" at bounding box center [232, 33] width 6 height 6
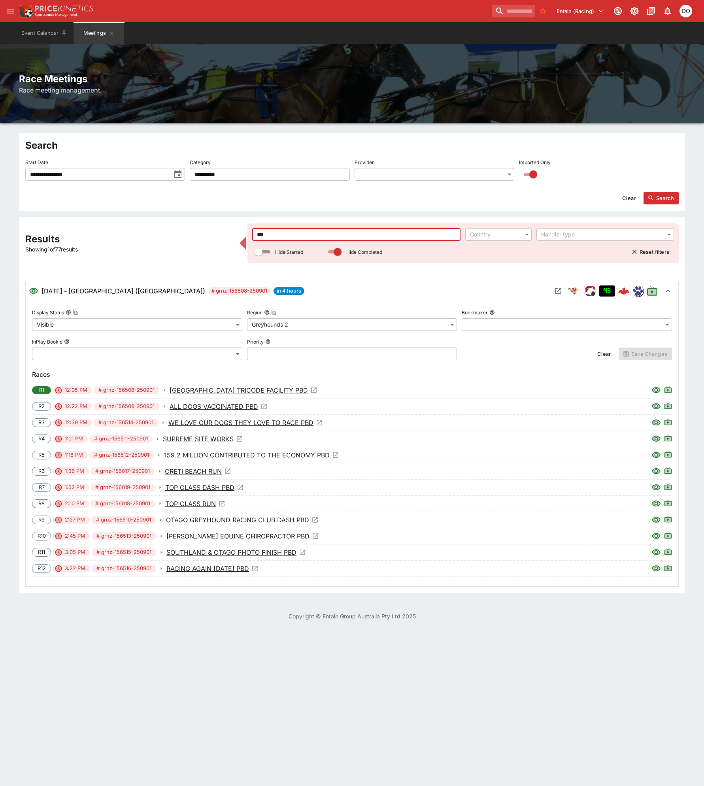
drag, startPoint x: 264, startPoint y: 231, endPoint x: 252, endPoint y: 234, distance: 11.8
click at [252, 234] on input "***" at bounding box center [356, 234] width 209 height 13
click at [273, 236] on input "***" at bounding box center [356, 234] width 209 height 13
drag, startPoint x: 273, startPoint y: 236, endPoint x: 257, endPoint y: 236, distance: 15.8
click at [257, 236] on input "***" at bounding box center [356, 234] width 209 height 13
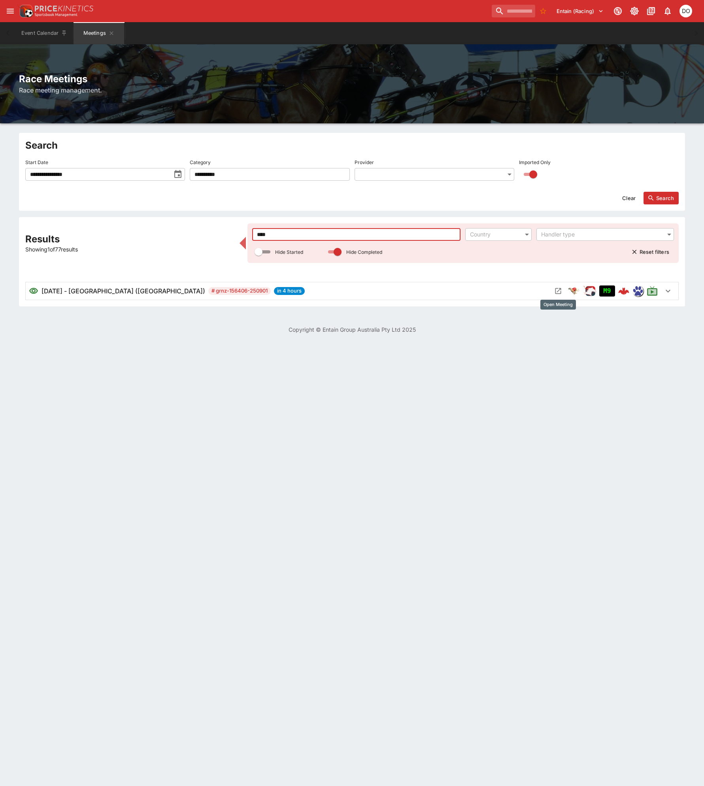
type input "****"
click at [561, 293] on icon "Open Meeting" at bounding box center [559, 291] width 6 height 6
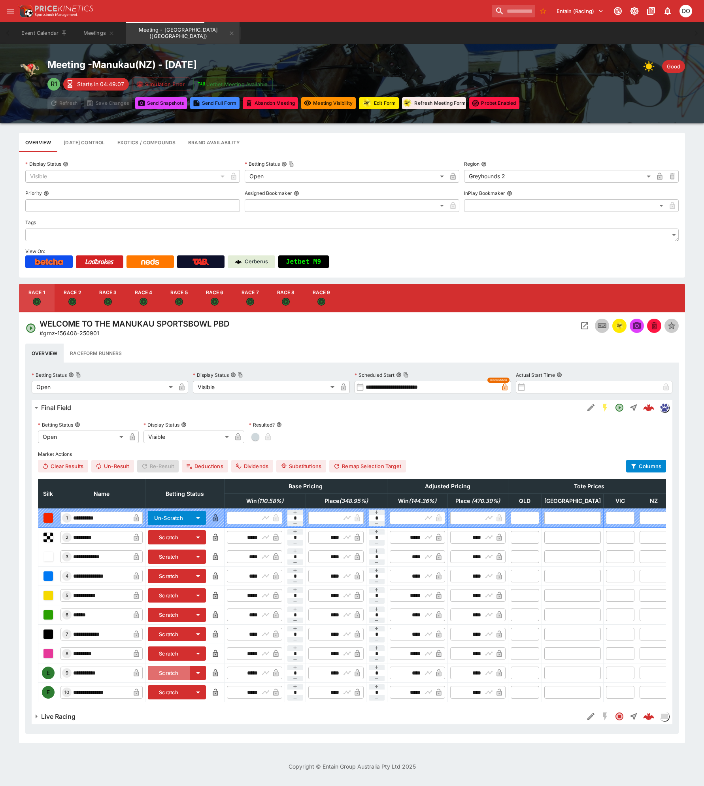
click at [185, 672] on button "Scratch" at bounding box center [169, 673] width 42 height 14
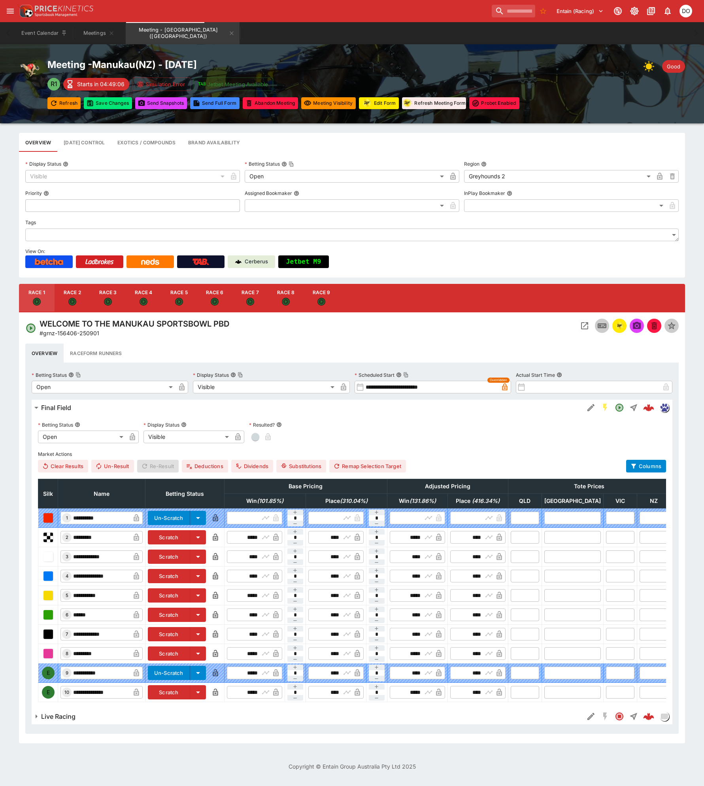
click at [189, 693] on button "Scratch" at bounding box center [169, 692] width 42 height 14
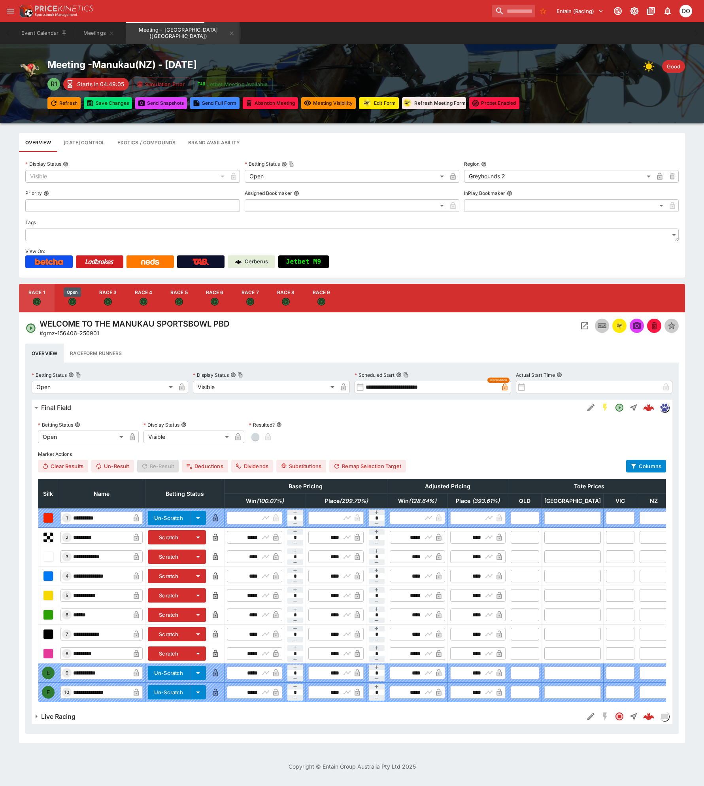
click at [72, 301] on icon "Open" at bounding box center [72, 301] width 5 height 5
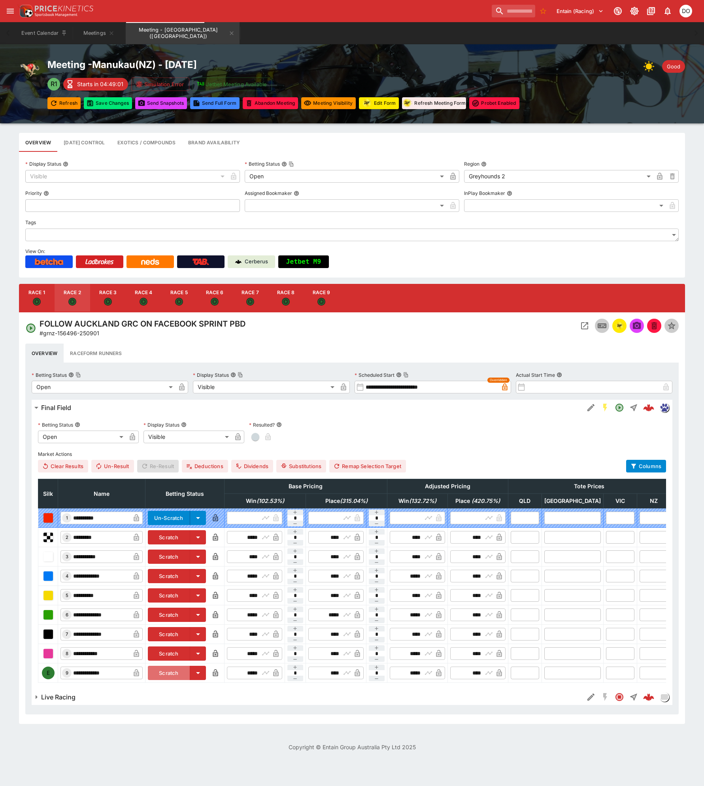
click at [182, 671] on button "Scratch" at bounding box center [169, 673] width 42 height 14
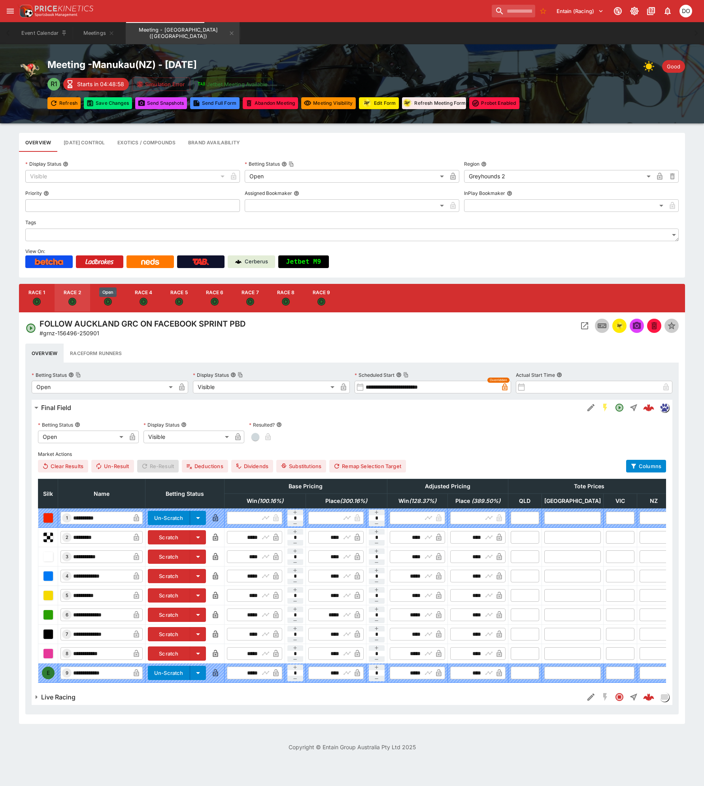
click at [108, 300] on icon "Open" at bounding box center [107, 301] width 5 height 5
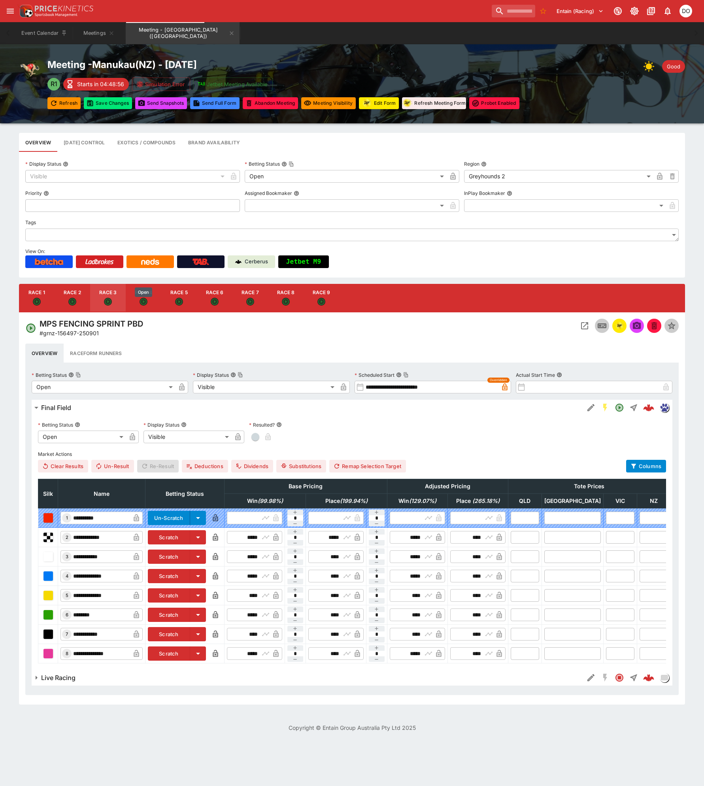
click at [142, 297] on div "Open" at bounding box center [143, 292] width 19 height 11
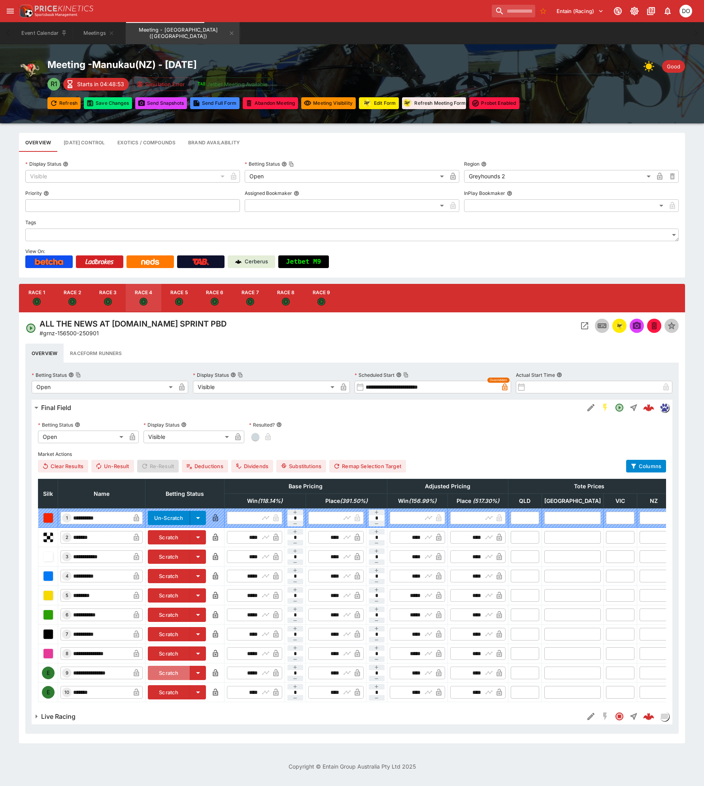
click at [190, 671] on button "Scratch" at bounding box center [169, 673] width 42 height 14
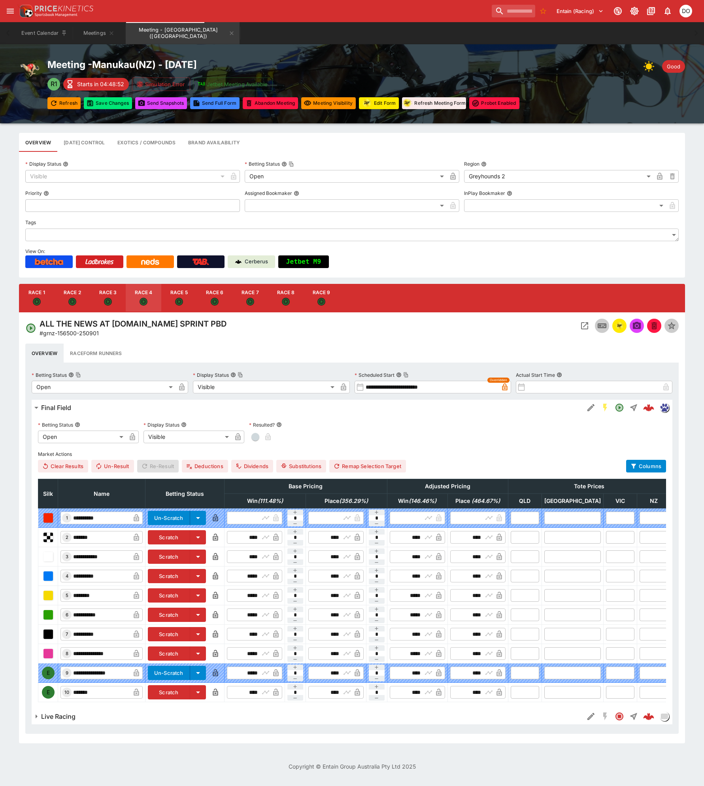
click at [190, 694] on button "Scratch" at bounding box center [169, 692] width 42 height 14
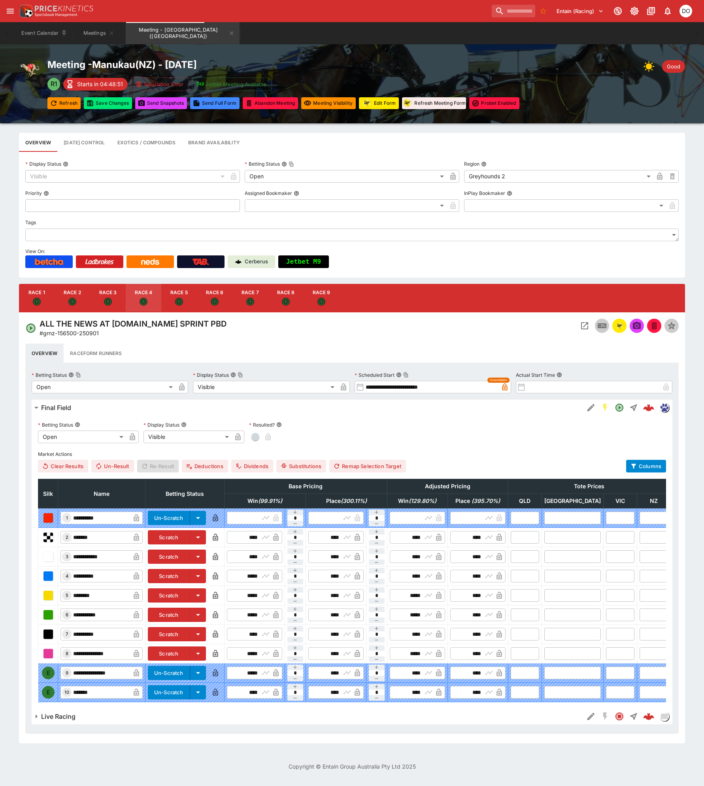
click at [179, 301] on icon "Open" at bounding box center [179, 302] width 7 height 7
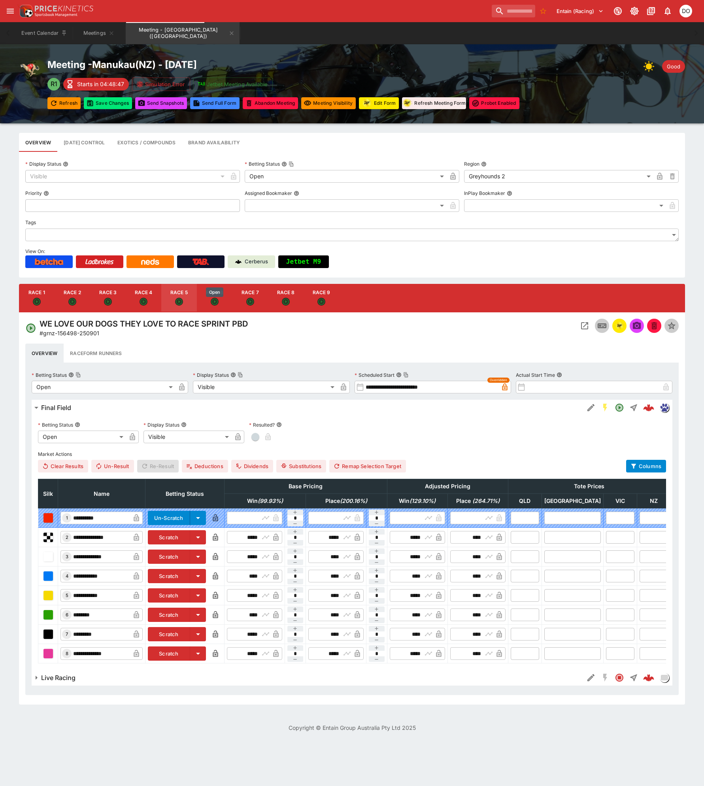
click at [217, 303] on icon "Open" at bounding box center [214, 301] width 5 height 5
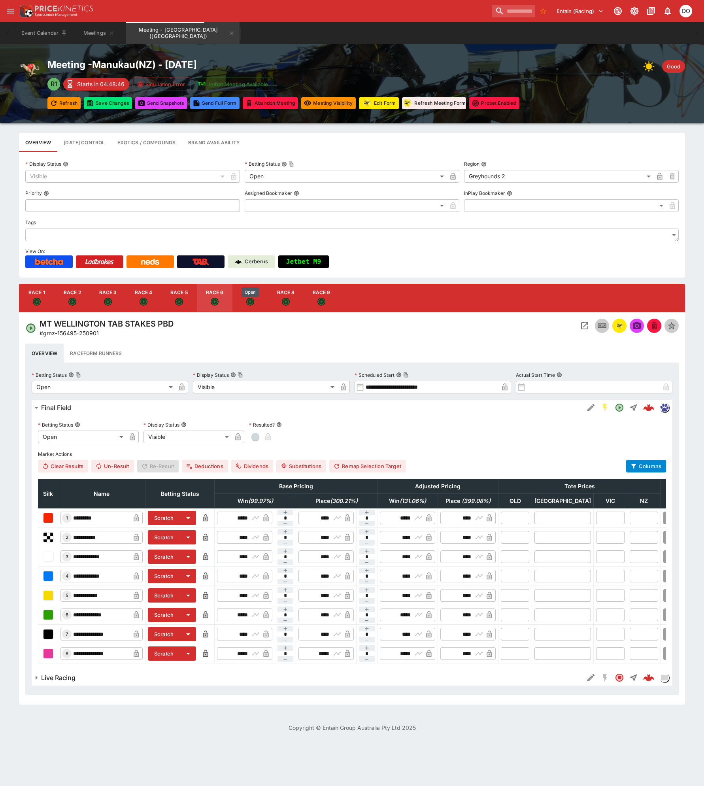
click at [250, 301] on icon "Open" at bounding box center [250, 302] width 7 height 7
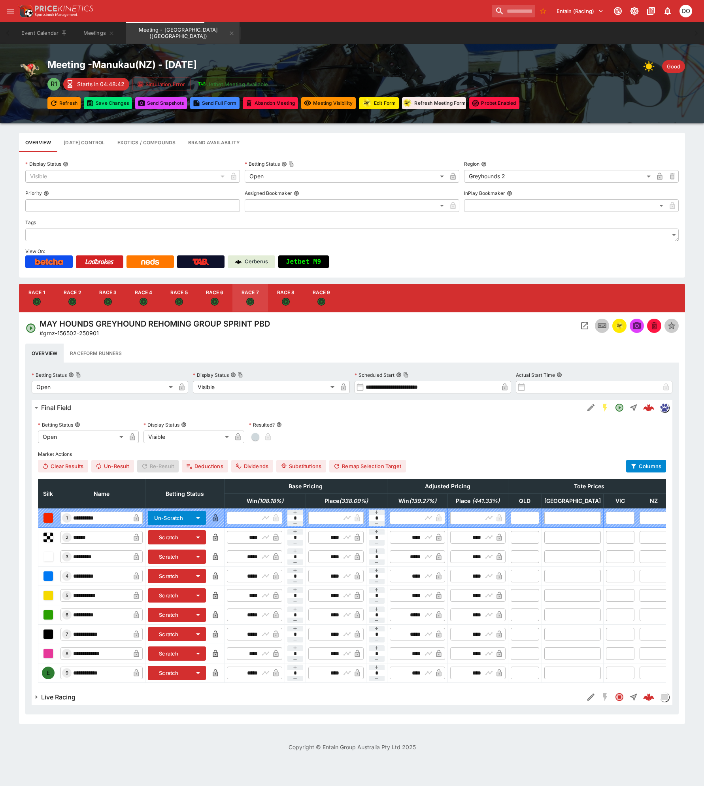
click at [190, 671] on button "Scratch" at bounding box center [169, 673] width 42 height 14
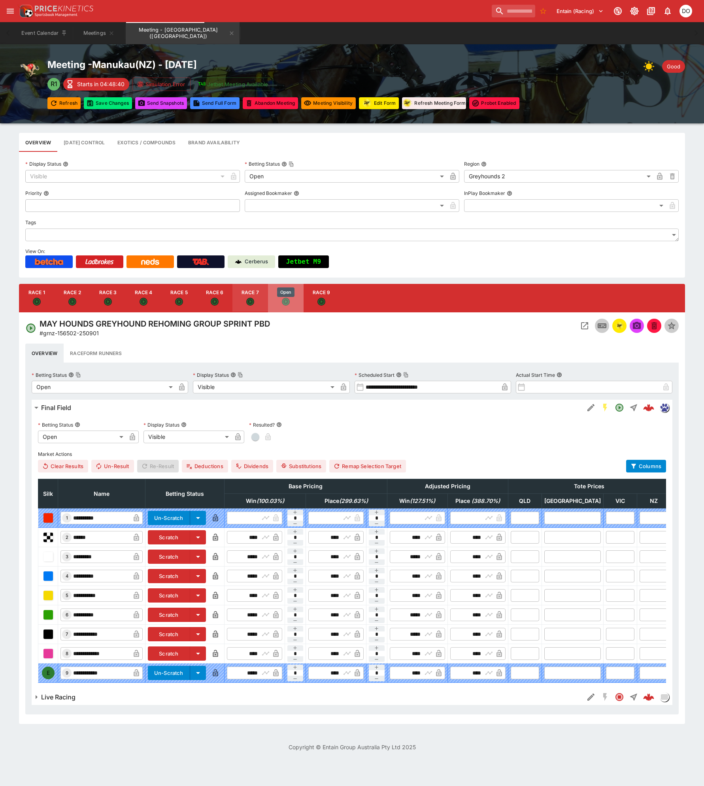
click at [283, 301] on icon "Open" at bounding box center [286, 302] width 8 height 8
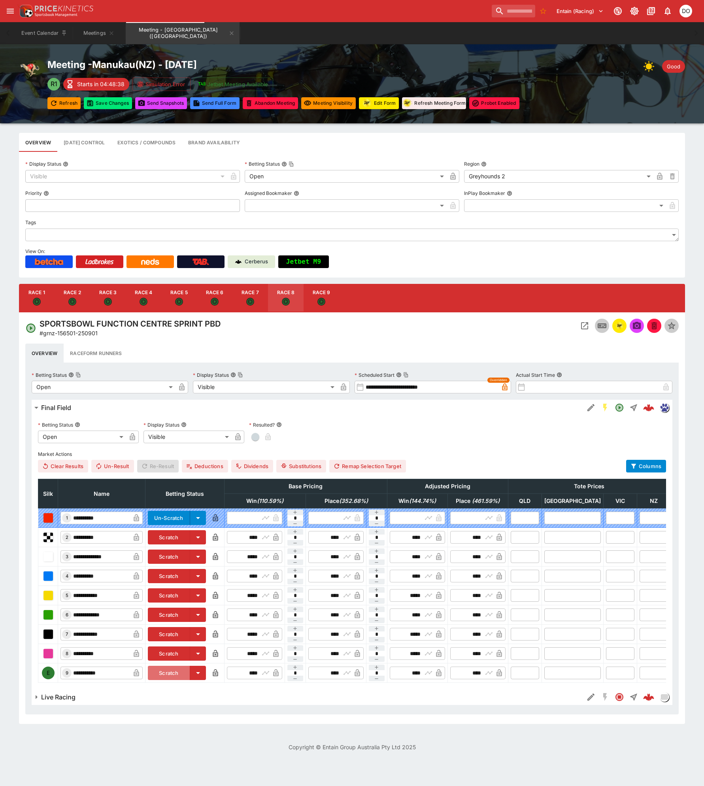
click at [190, 673] on button "Scratch" at bounding box center [169, 673] width 42 height 14
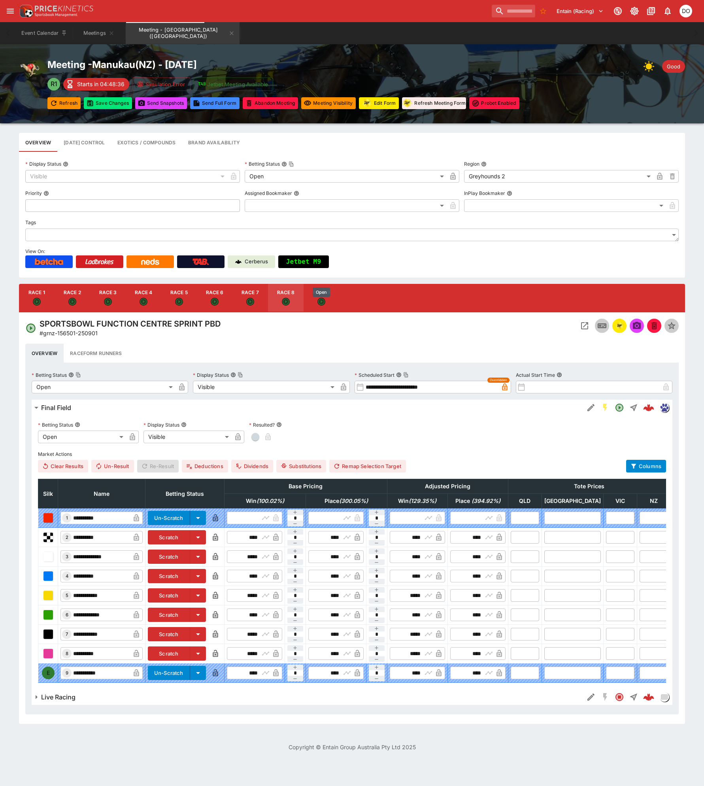
click at [321, 301] on icon "Open" at bounding box center [321, 302] width 7 height 7
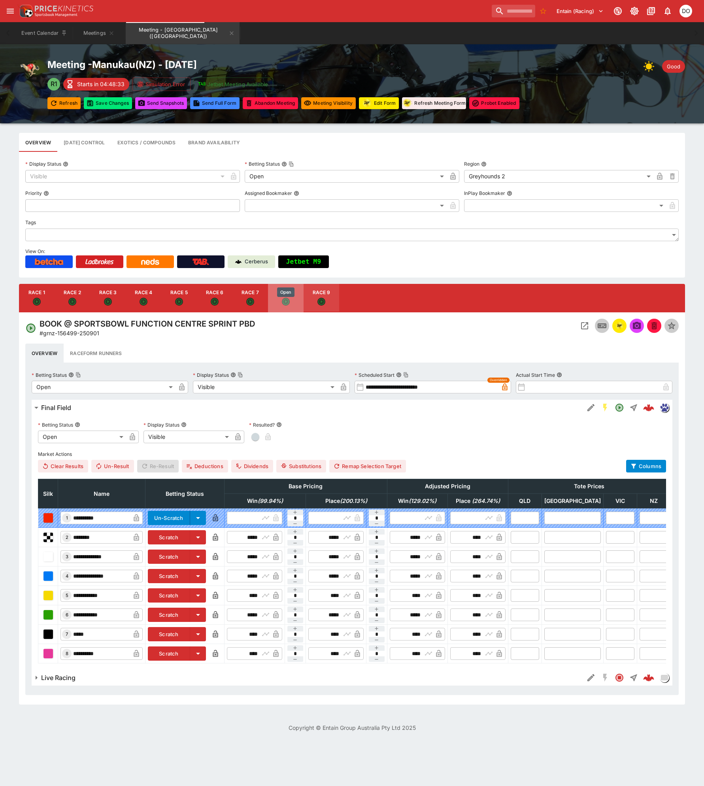
click at [284, 303] on icon "Open" at bounding box center [285, 301] width 5 height 5
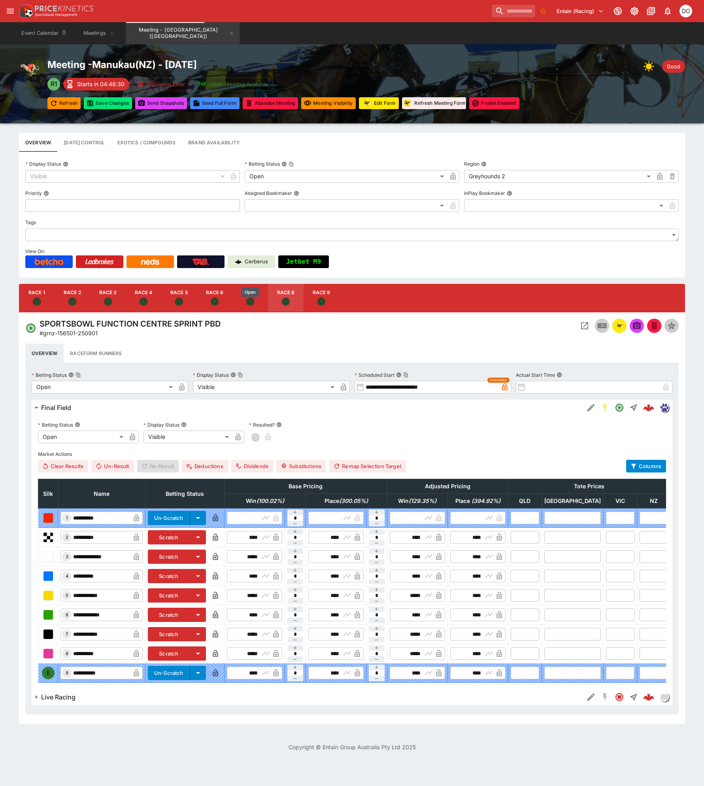
click at [244, 302] on button "Race 7" at bounding box center [251, 298] width 36 height 28
click at [287, 304] on icon "Open" at bounding box center [286, 302] width 7 height 7
click at [320, 299] on icon "Open" at bounding box center [321, 302] width 7 height 7
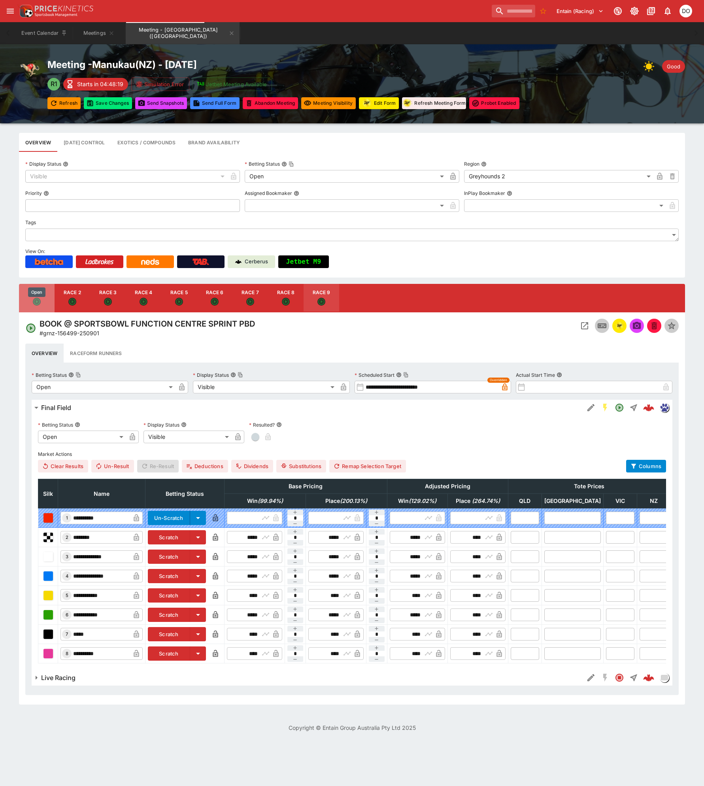
click at [34, 302] on icon "Open" at bounding box center [37, 302] width 7 height 7
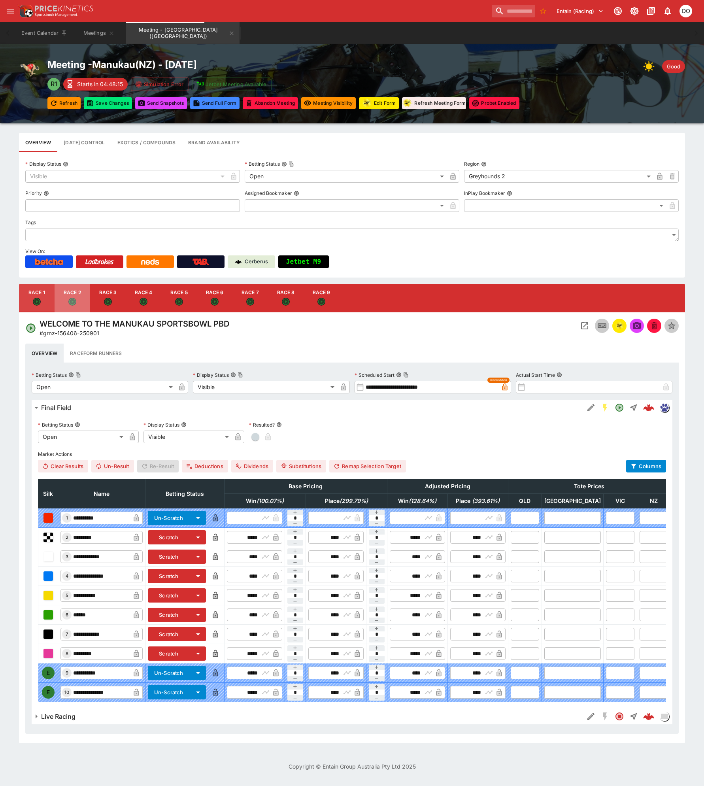
click at [73, 305] on icon "Open" at bounding box center [72, 302] width 8 height 8
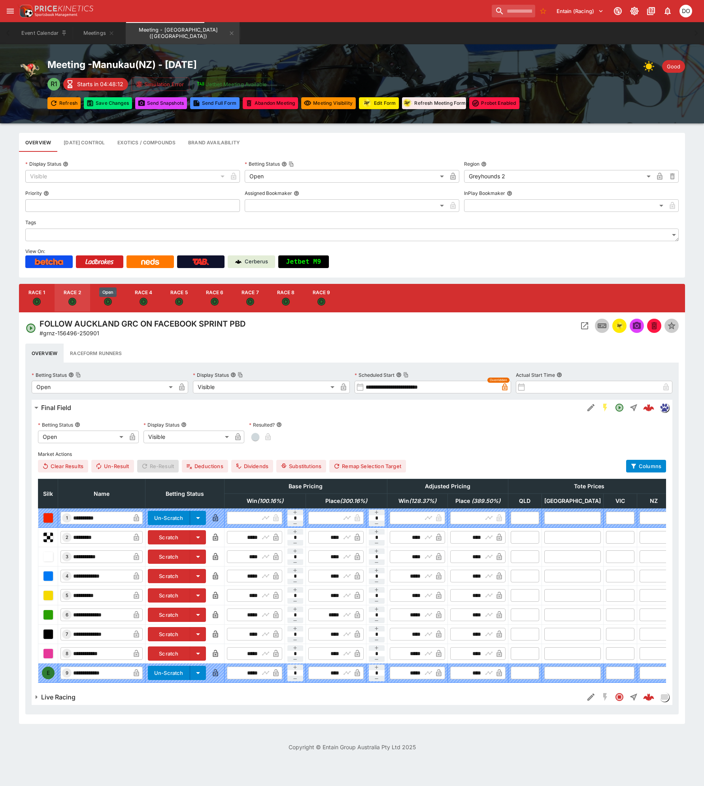
click at [104, 302] on icon "Open" at bounding box center [108, 302] width 8 height 8
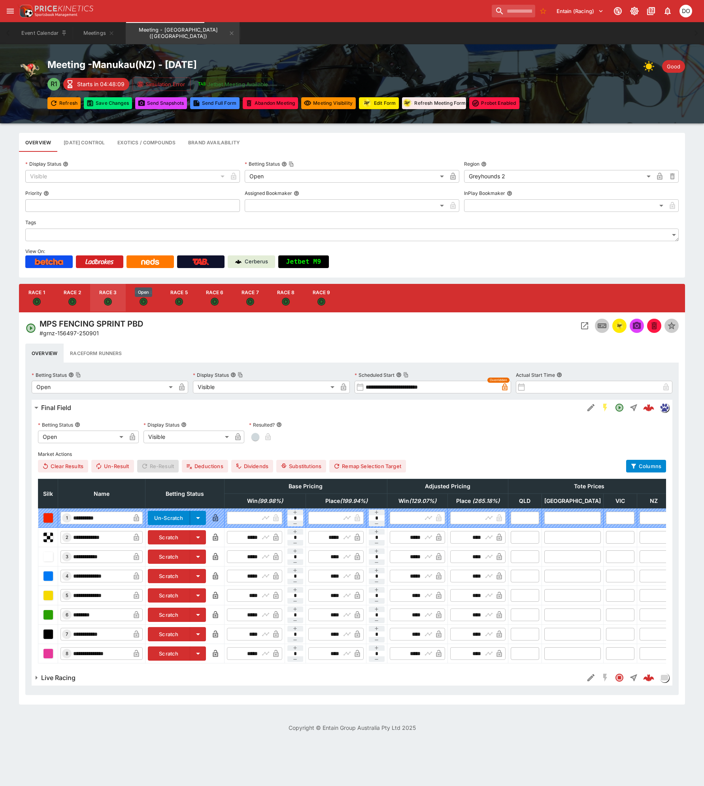
click at [141, 302] on icon "Open" at bounding box center [143, 301] width 5 height 5
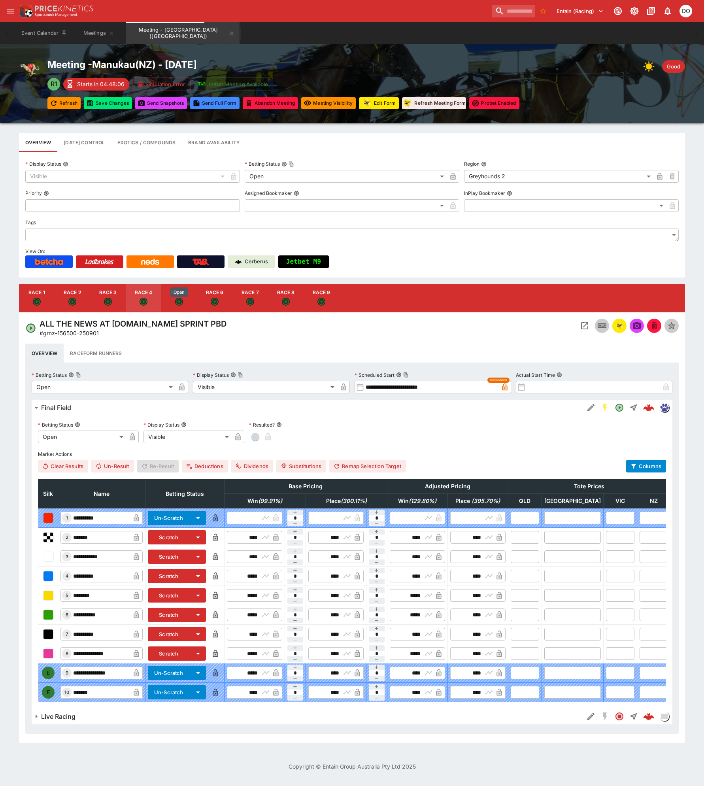
click at [178, 302] on icon "Open" at bounding box center [178, 301] width 5 height 5
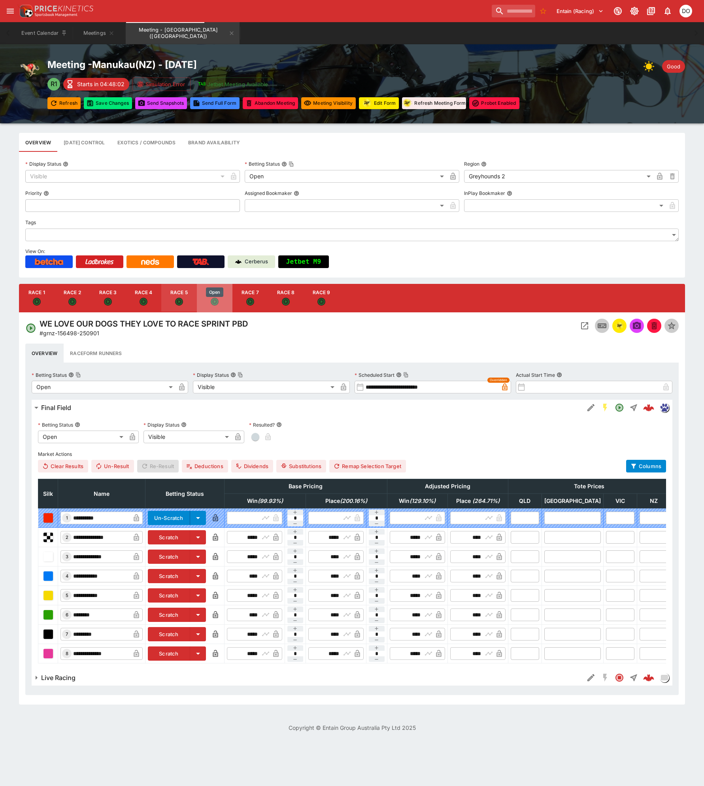
click at [216, 303] on icon "Open" at bounding box center [215, 302] width 8 height 8
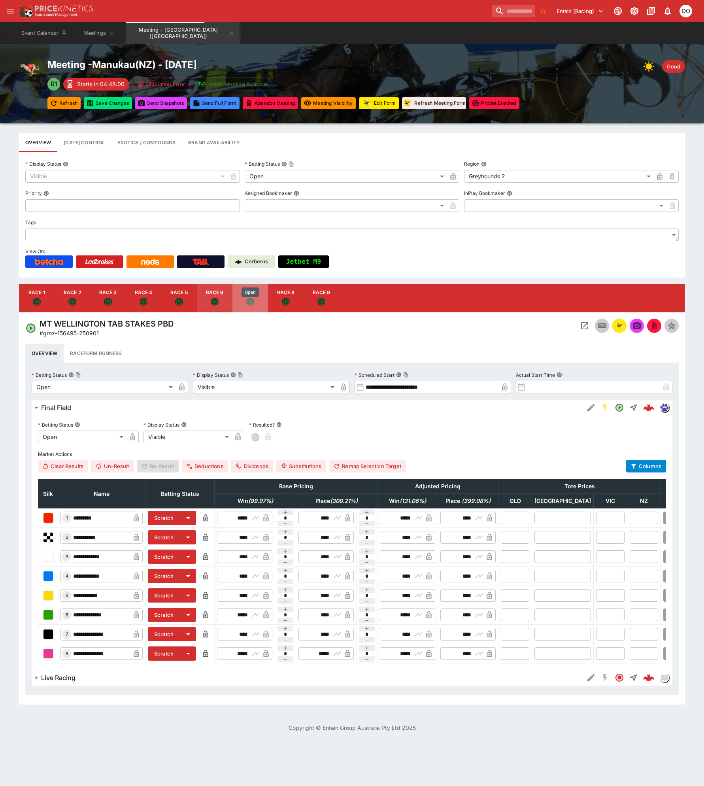
click at [249, 303] on icon "Open" at bounding box center [250, 301] width 5 height 5
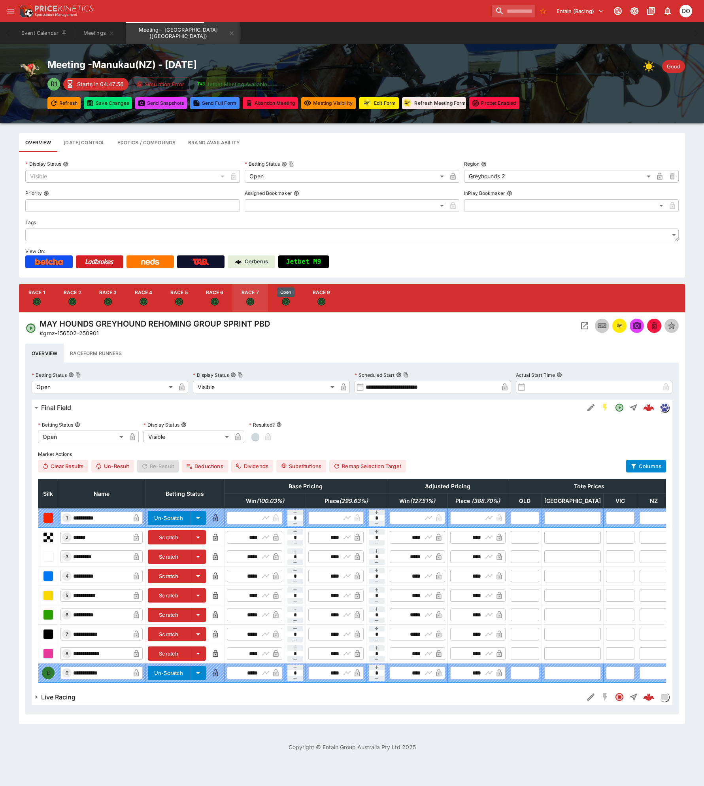
click at [286, 301] on icon "Open" at bounding box center [286, 302] width 7 height 7
click at [316, 303] on button "Race 9" at bounding box center [322, 298] width 36 height 28
type input "**********"
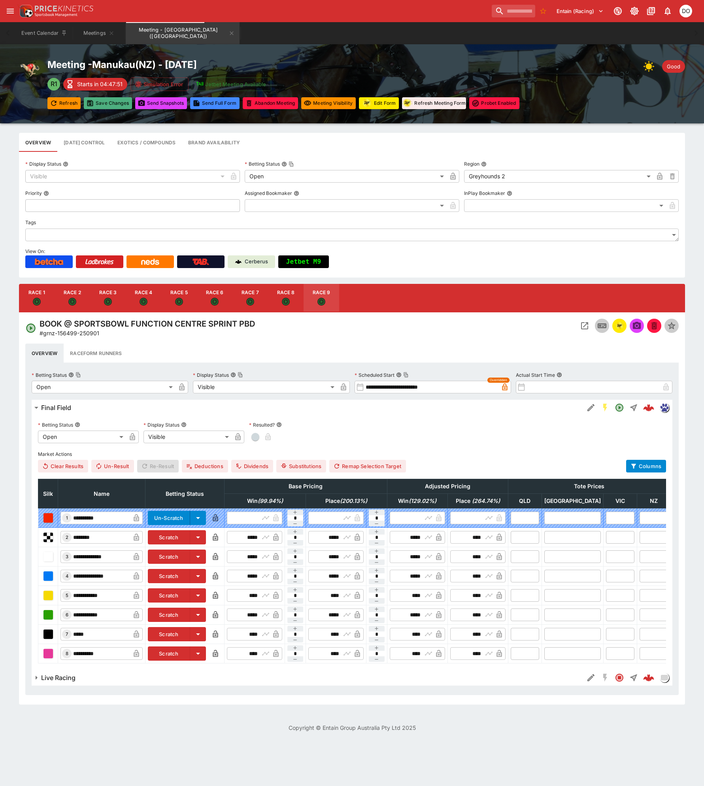
click at [109, 107] on button "Save Changes" at bounding box center [108, 103] width 48 height 12
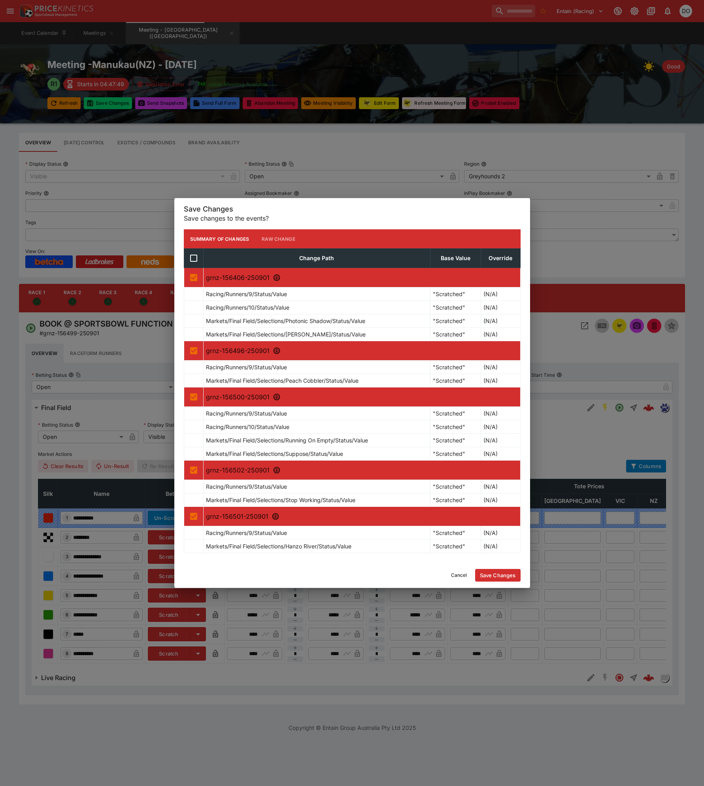
click at [503, 571] on button "Save Changes" at bounding box center [497, 575] width 45 height 13
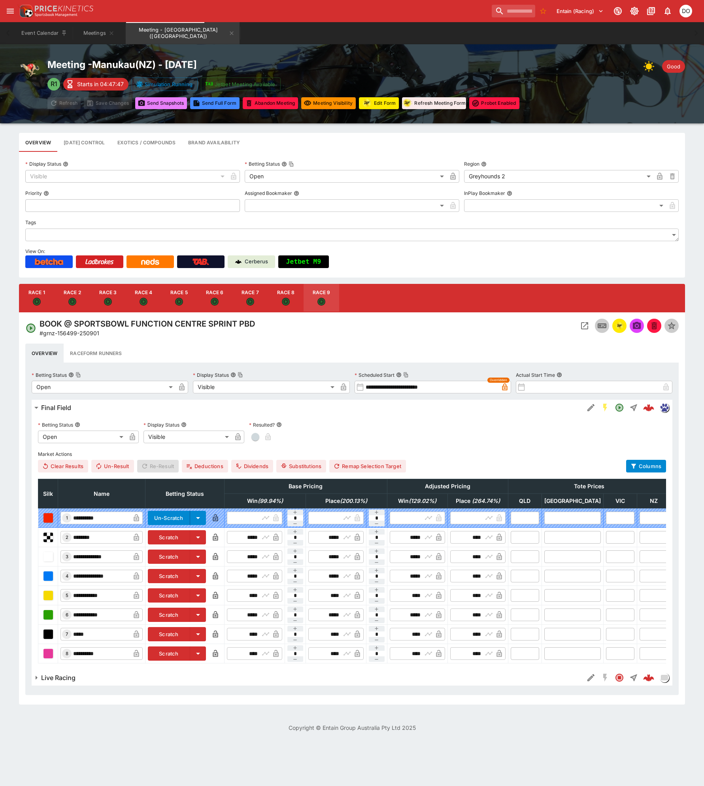
click at [166, 103] on button "Send Snapshot s" at bounding box center [161, 103] width 52 height 12
click at [380, 106] on button "Edit Form" at bounding box center [379, 103] width 40 height 12
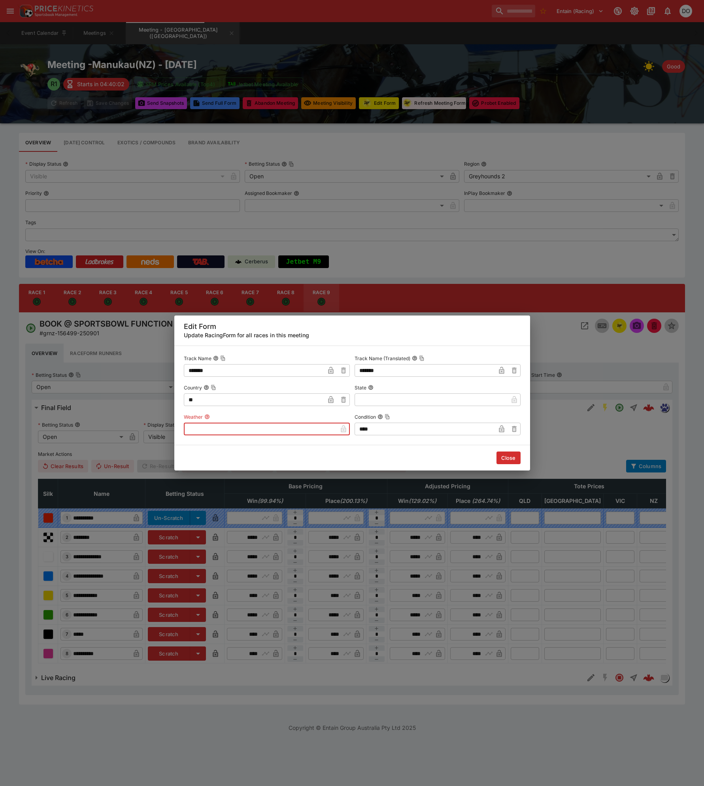
click at [211, 432] on input "text" at bounding box center [260, 429] width 153 height 13
type input "*******"
click at [499, 430] on icon "button" at bounding box center [501, 428] width 5 height 7
click at [505, 458] on button "Close" at bounding box center [509, 458] width 24 height 13
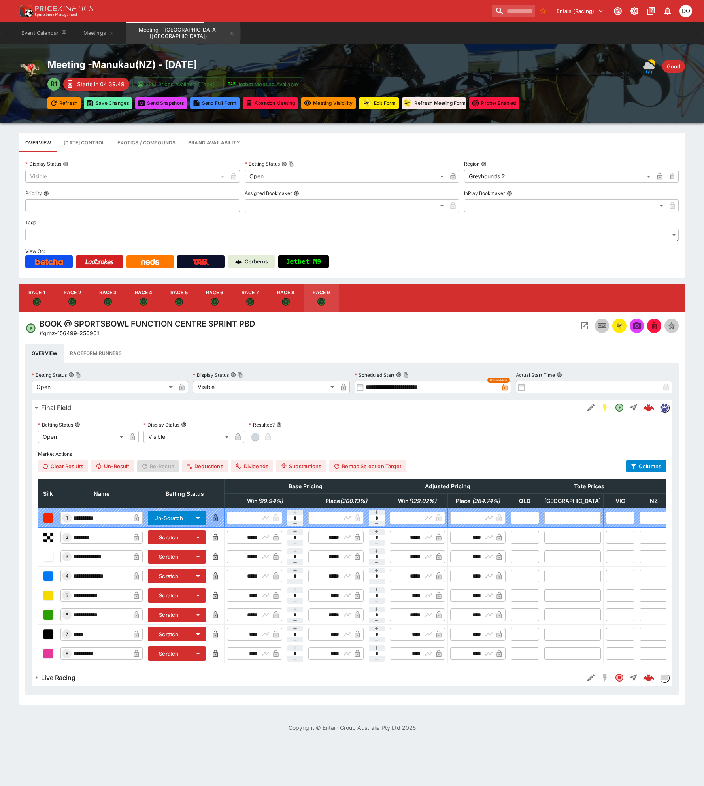
click at [103, 104] on button "Save Changes" at bounding box center [108, 103] width 48 height 12
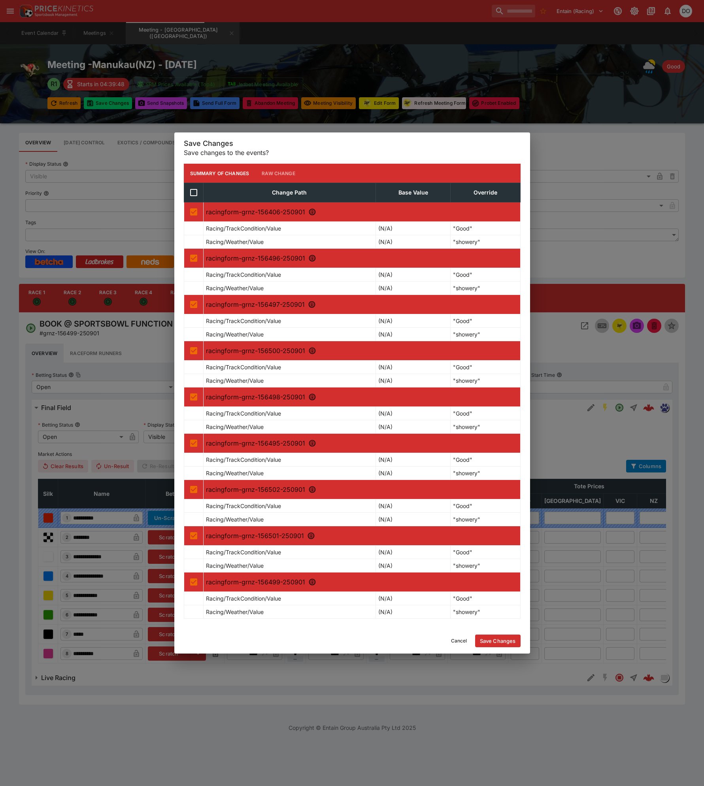
click at [499, 639] on button "Save Changes" at bounding box center [497, 641] width 45 height 13
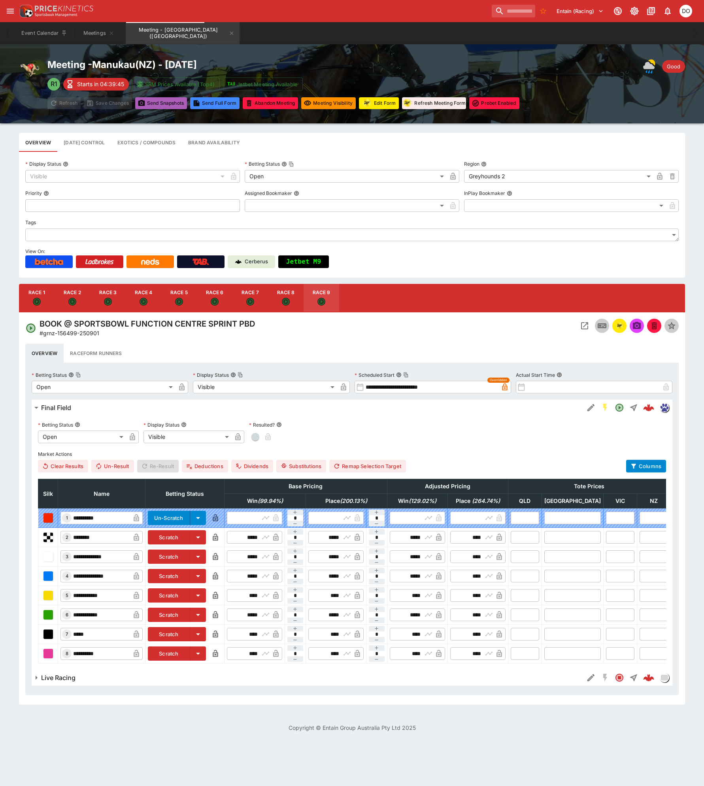
click at [169, 104] on button "Send Snapshot s" at bounding box center [161, 103] width 52 height 12
click at [230, 34] on icon "Meeting - Manukau (NZ)" at bounding box center [232, 33] width 4 height 4
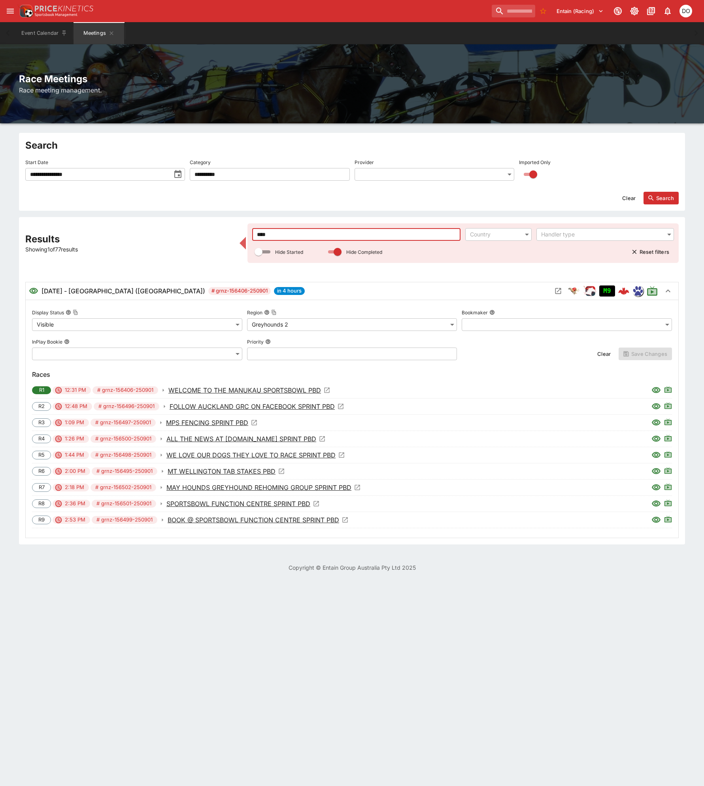
drag, startPoint x: 285, startPoint y: 237, endPoint x: 249, endPoint y: 234, distance: 35.7
click at [249, 234] on div "**** ​ Country ​ Handler type ​ Hide Started Hide Completed Reset filters" at bounding box center [463, 243] width 431 height 40
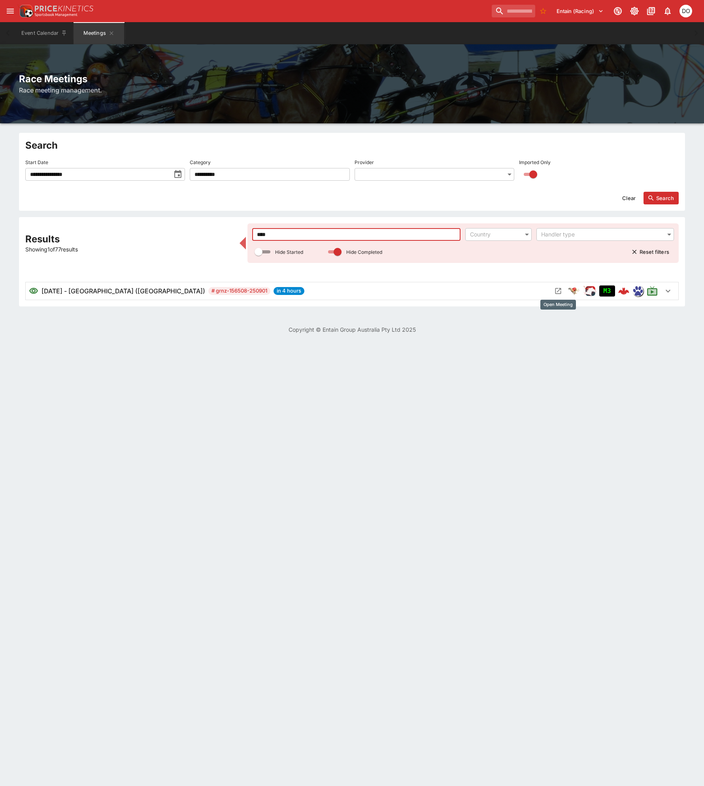
type input "****"
click at [559, 291] on icon "Open Meeting" at bounding box center [559, 291] width 6 height 6
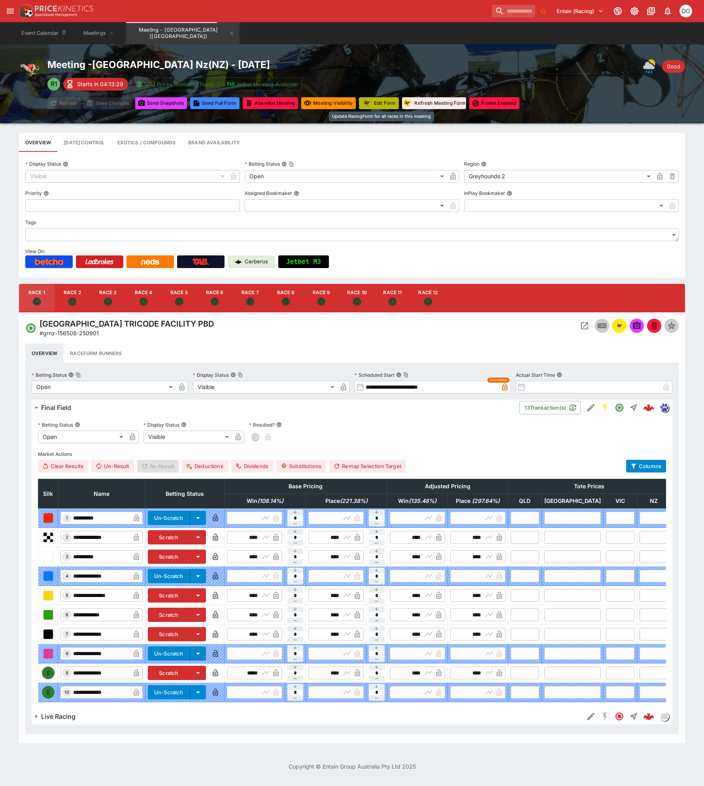
click at [382, 102] on button "Edit Form" at bounding box center [379, 103] width 40 height 12
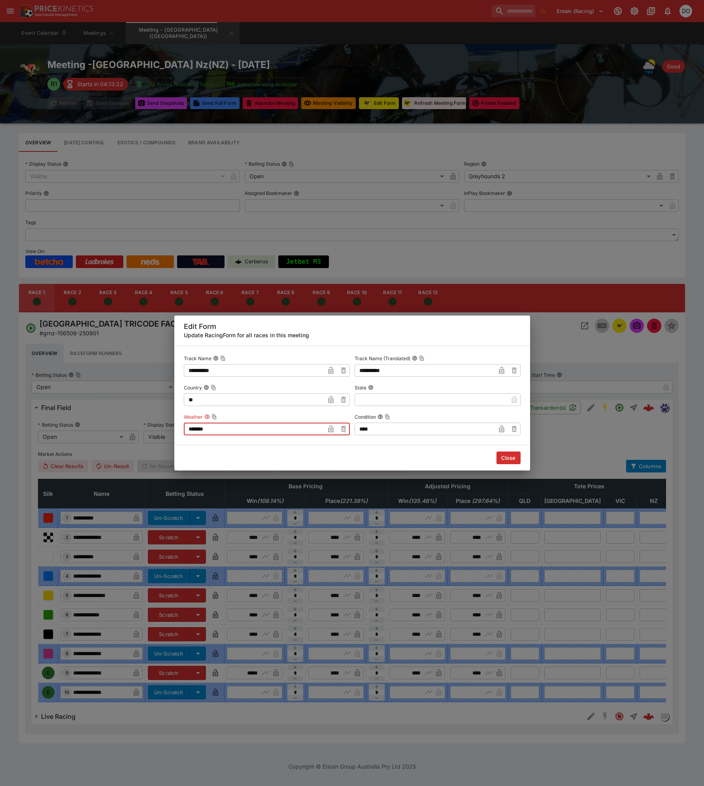
drag, startPoint x: 226, startPoint y: 429, endPoint x: 187, endPoint y: 431, distance: 38.8
click at [187, 431] on input "*******" at bounding box center [254, 429] width 141 height 13
type input "********"
click at [499, 429] on icon "button" at bounding box center [501, 428] width 5 height 7
click at [503, 456] on button "Close" at bounding box center [509, 458] width 24 height 13
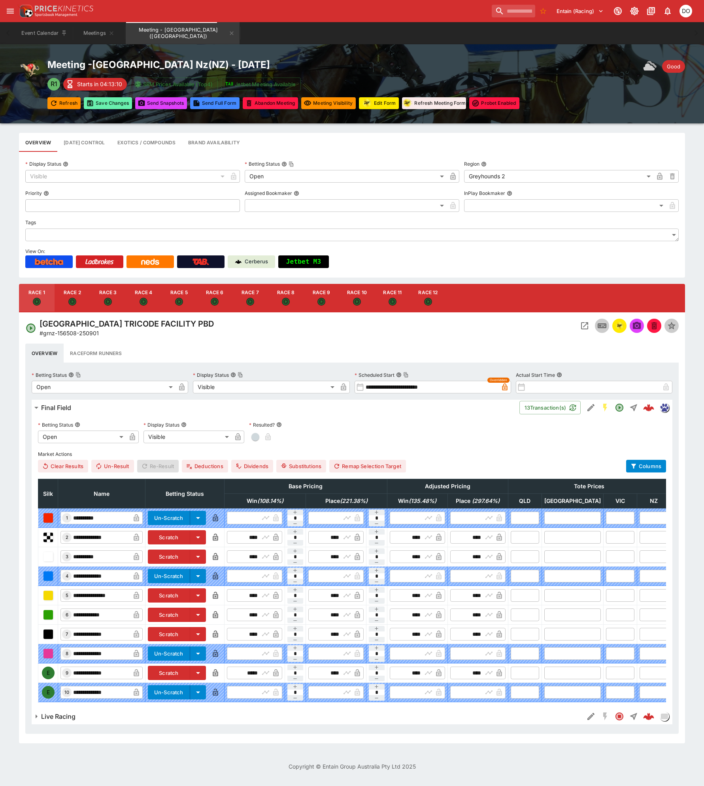
click at [112, 104] on button "Save Changes" at bounding box center [108, 103] width 48 height 12
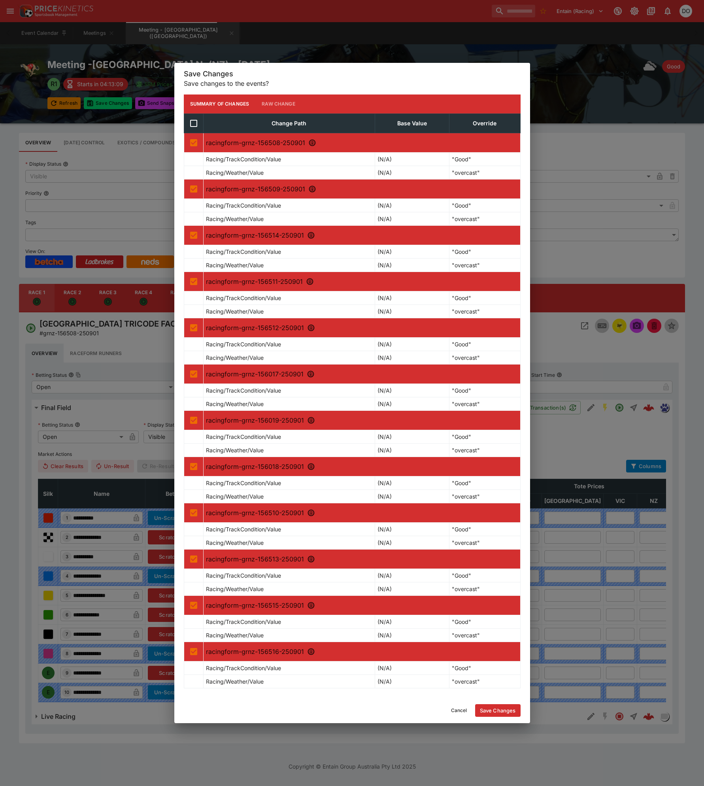
click at [489, 711] on button "Save Changes" at bounding box center [497, 710] width 45 height 13
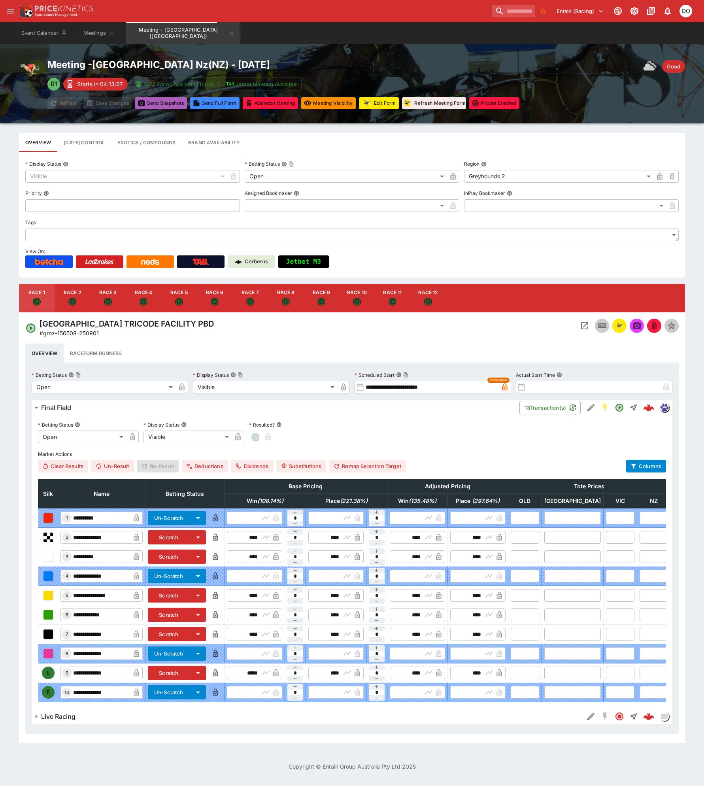
click at [160, 106] on button "Send Snapshot s" at bounding box center [161, 103] width 52 height 12
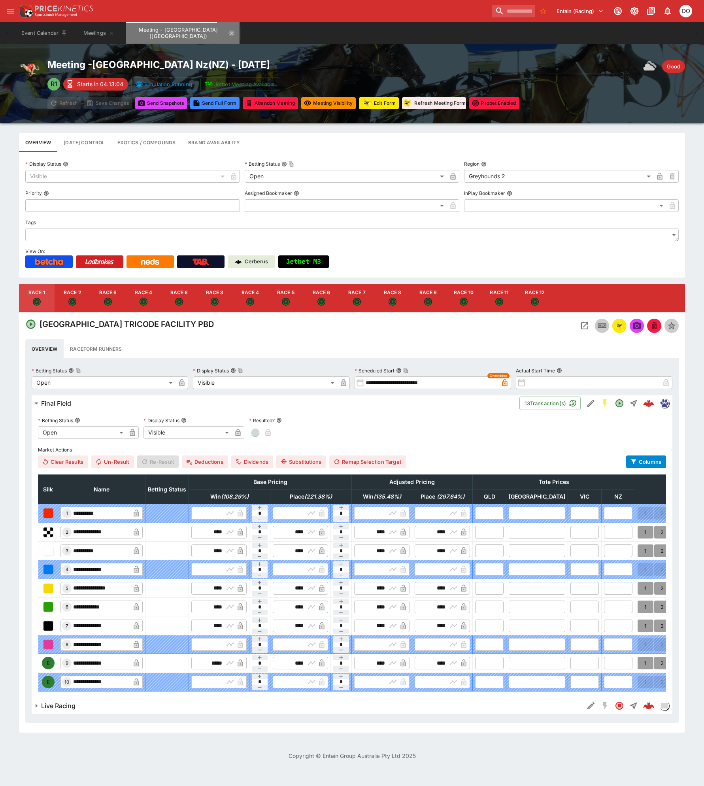
click at [229, 33] on icon "Meeting - Ascot Park Nz (NZ)" at bounding box center [232, 33] width 6 height 6
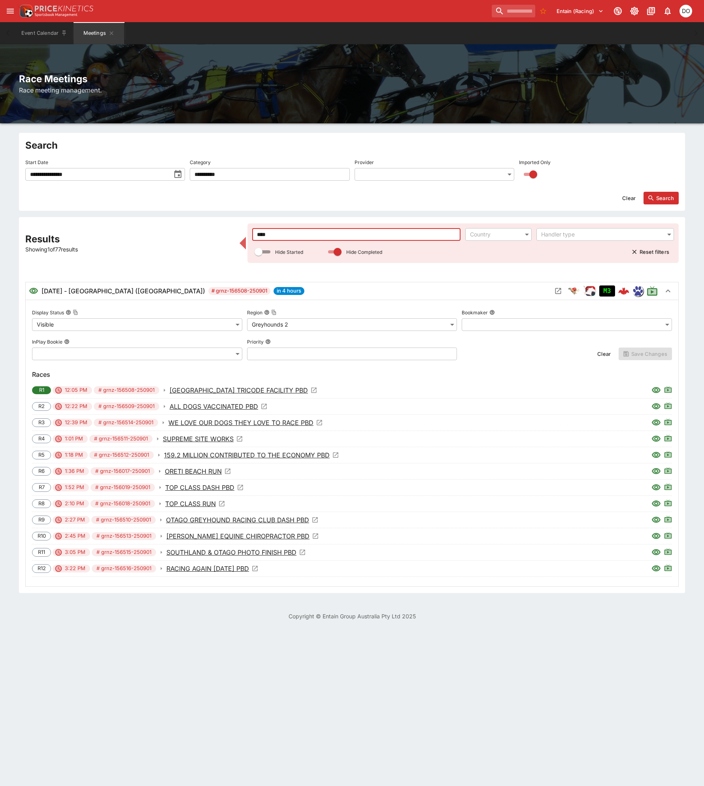
drag, startPoint x: 270, startPoint y: 234, endPoint x: 238, endPoint y: 234, distance: 32.0
click at [238, 234] on div "**********" at bounding box center [352, 404] width 654 height 363
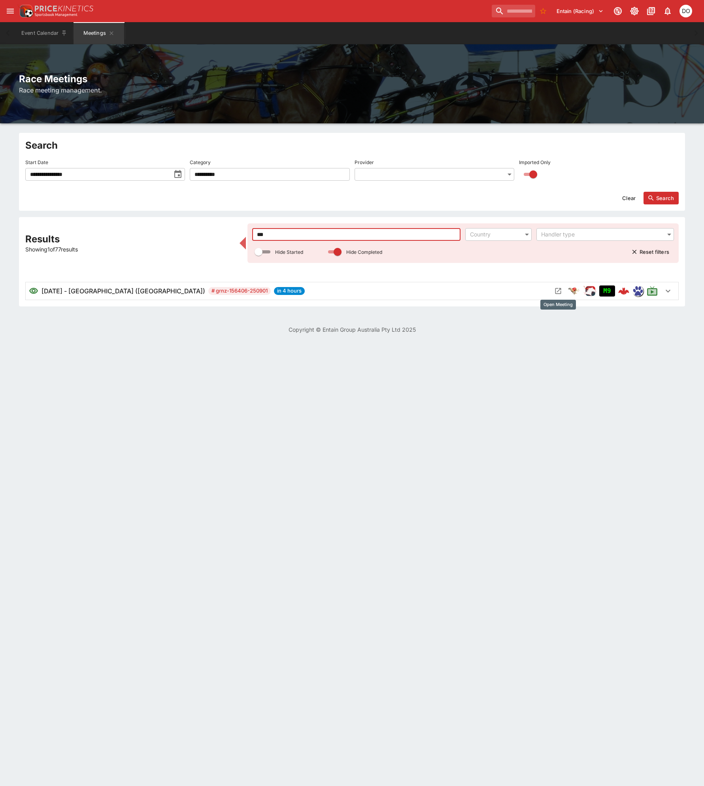
click at [556, 291] on icon "Open Meeting" at bounding box center [558, 291] width 8 height 8
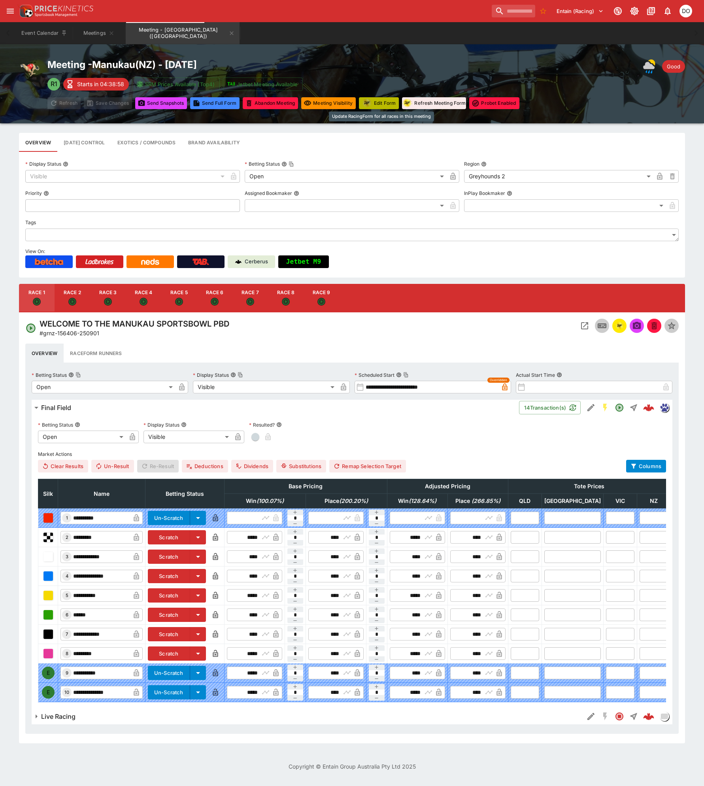
click at [384, 103] on button "Edit Form" at bounding box center [379, 103] width 40 height 12
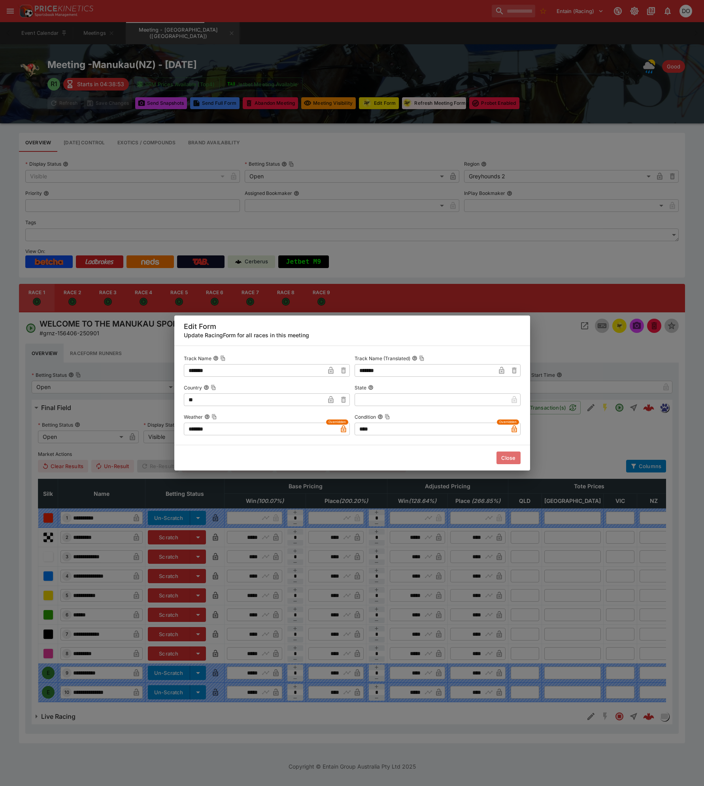
click at [505, 458] on button "Close" at bounding box center [509, 458] width 24 height 13
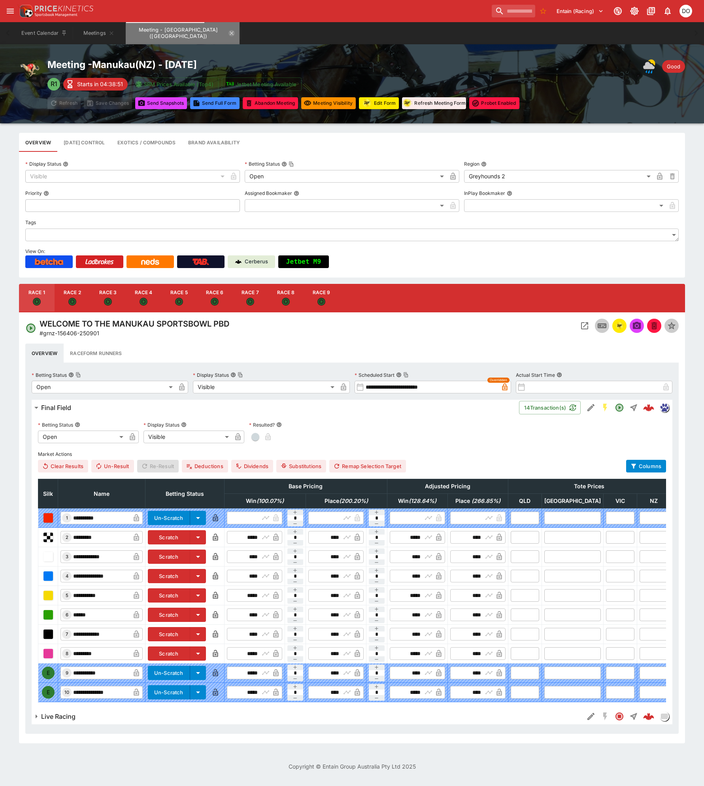
click at [230, 34] on icon "Meeting - Manukau (NZ)" at bounding box center [232, 33] width 4 height 4
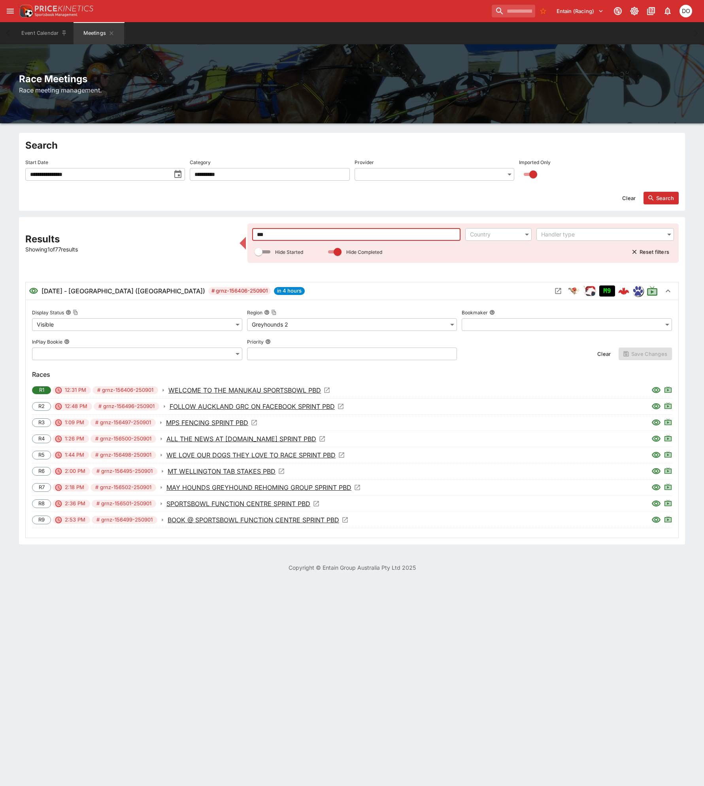
drag, startPoint x: 283, startPoint y: 240, endPoint x: 253, endPoint y: 240, distance: 30.5
click at [253, 240] on input "***" at bounding box center [356, 234] width 209 height 13
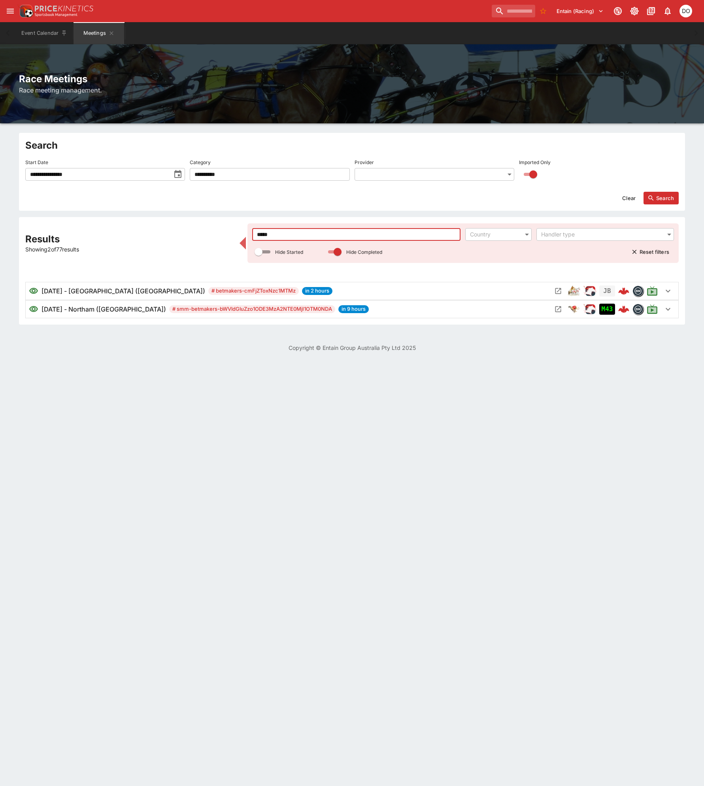
type input "*****"
click at [667, 195] on button "Search" at bounding box center [661, 198] width 35 height 13
click at [555, 289] on icon "Open Meeting" at bounding box center [558, 291] width 8 height 8
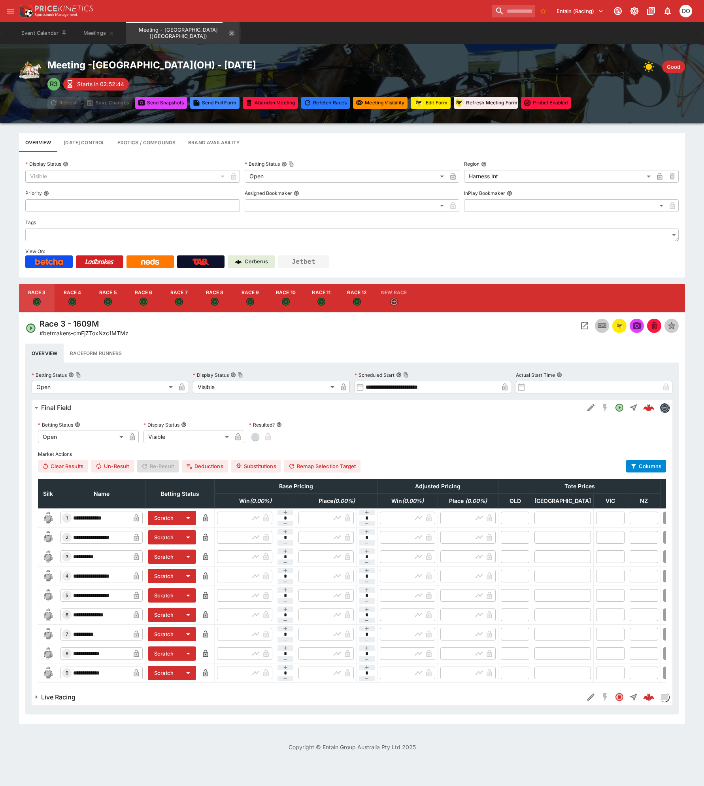
click at [229, 35] on icon "Meeting - Northfield Park (USA)" at bounding box center [232, 33] width 6 height 6
